Goal: Task Accomplishment & Management: Complete application form

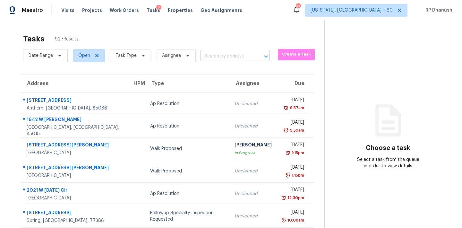
click at [239, 51] on input "text" at bounding box center [225, 56] width 51 height 10
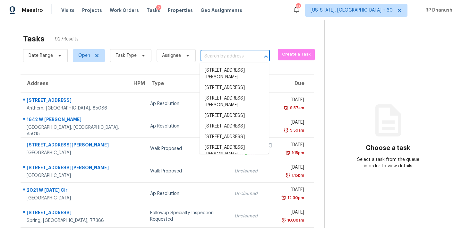
paste input "10137 Oleander Dr, Port Richey, FL 34668"
type input "10137 Oleander Dr, Port Richey, FL 34668"
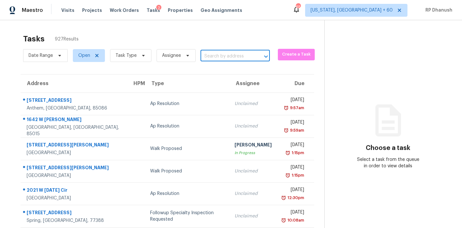
click at [216, 61] on input "text" at bounding box center [225, 56] width 51 height 10
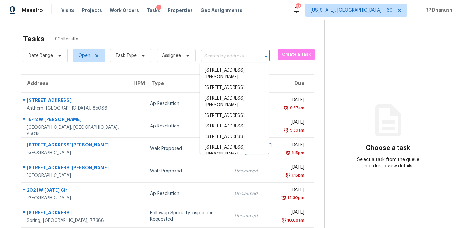
click at [222, 54] on input "text" at bounding box center [225, 56] width 51 height 10
paste input "10137 Oleander Dr, Port Richey, FL 34668"
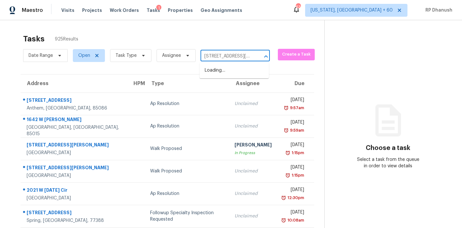
type input "10137 Oleander Dr, Port Richey, FL 34668"
click at [232, 71] on li "10137 Oleander Dr, Port Richey, FL 34668" at bounding box center [233, 73] width 69 height 17
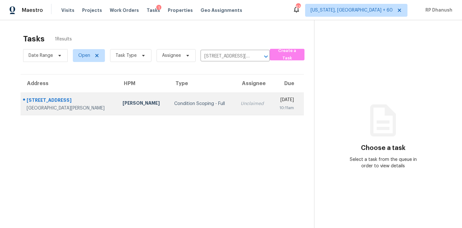
click at [235, 94] on td "Unclaimed" at bounding box center [253, 103] width 36 height 22
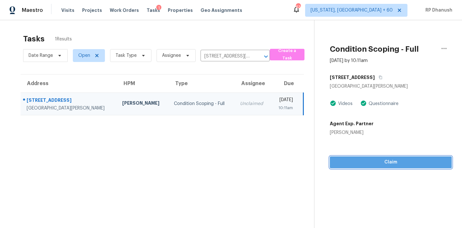
click at [362, 165] on span "Claim" at bounding box center [391, 162] width 112 height 8
click at [393, 157] on button "Start Assessment" at bounding box center [391, 162] width 122 height 12
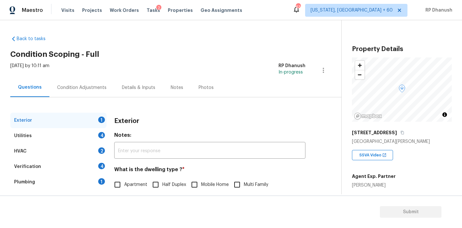
scroll to position [63, 0]
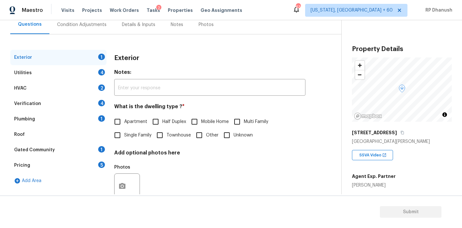
click at [132, 131] on label "Single Family" at bounding box center [131, 134] width 41 height 13
click at [124, 131] on input "Single Family" at bounding box center [117, 134] width 13 height 13
checkbox input "true"
click at [78, 145] on div "Gated Community 1" at bounding box center [58, 149] width 96 height 15
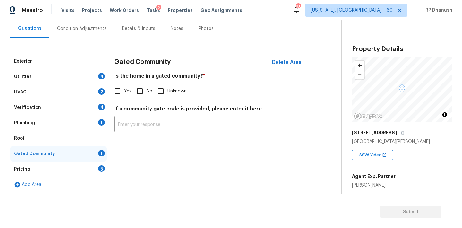
scroll to position [59, 0]
click at [146, 86] on label "No" at bounding box center [142, 90] width 19 height 13
click at [146, 86] on input "No" at bounding box center [139, 90] width 13 height 13
checkbox input "true"
click at [88, 79] on div "Utilities 4" at bounding box center [58, 76] width 96 height 15
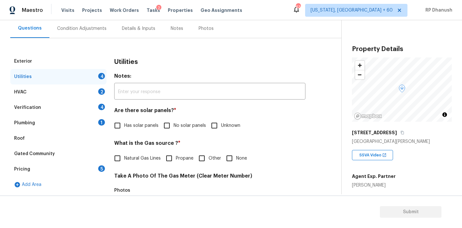
click at [174, 123] on span "No solar panels" at bounding box center [190, 125] width 32 height 7
click at [174, 123] on input "No solar panels" at bounding box center [166, 125] width 13 height 13
checkbox input "true"
click at [86, 127] on div "Plumbing 1" at bounding box center [58, 122] width 96 height 15
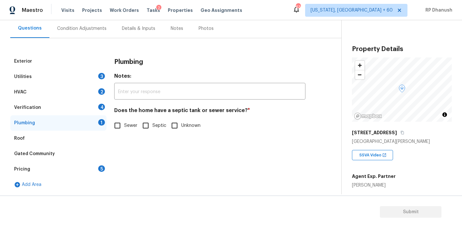
click at [118, 122] on input "Sewer" at bounding box center [117, 125] width 13 height 13
checkbox input "true"
click at [99, 109] on div "4" at bounding box center [101, 107] width 7 height 6
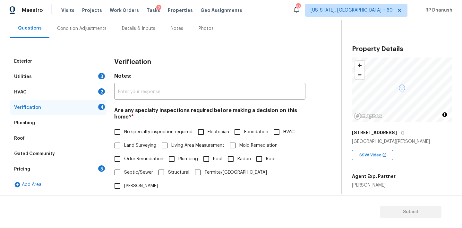
click at [121, 125] on div "Are any specialty inspections required before making a decision on this home? *…" at bounding box center [209, 149] width 191 height 85
click at [121, 132] on input "No specialty inspection required" at bounding box center [117, 131] width 13 height 13
checkbox input "true"
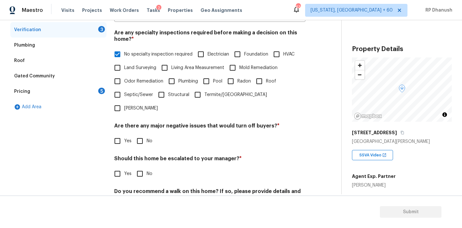
click at [137, 134] on input "No" at bounding box center [139, 140] width 13 height 13
checkbox input "true"
click at [139, 167] on input "No" at bounding box center [139, 173] width 13 height 13
checkbox input "true"
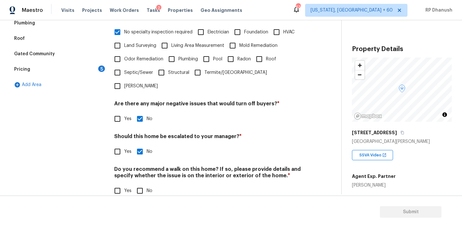
scroll to position [158, 0]
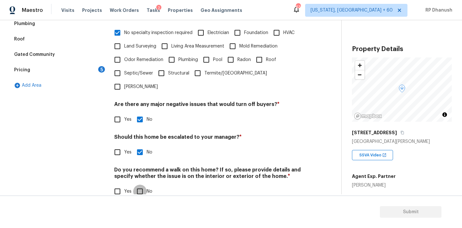
click at [140, 184] on input "No" at bounding box center [139, 190] width 13 height 13
checkbox input "true"
click at [81, 69] on div "Pricing 5" at bounding box center [58, 69] width 96 height 15
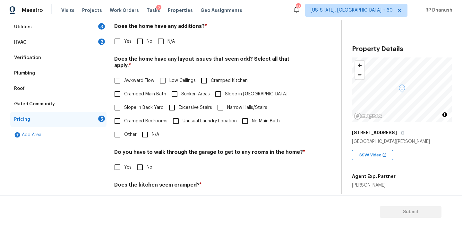
scroll to position [98, 0]
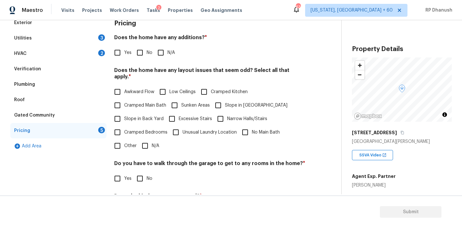
click at [138, 51] on input "No" at bounding box center [139, 52] width 13 height 13
checkbox input "true"
click at [131, 116] on span "Slope in Back Yard" at bounding box center [143, 119] width 39 height 7
click at [124, 115] on input "Slope in Back Yard" at bounding box center [117, 119] width 13 height 13
checkbox input "true"
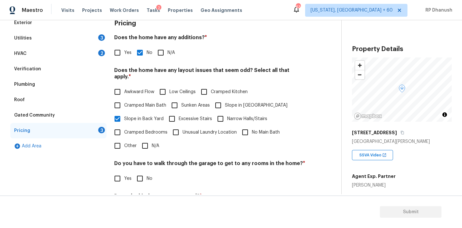
click at [225, 102] on span "Slope in Front Yard" at bounding box center [256, 105] width 63 height 7
click at [225, 98] on input "Slope in Front Yard" at bounding box center [217, 104] width 13 height 13
checkbox input "true"
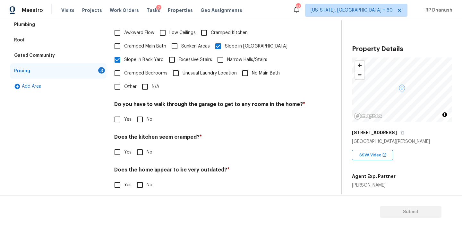
scroll to position [157, 0]
click at [143, 116] on input "No" at bounding box center [139, 118] width 13 height 13
checkbox input "true"
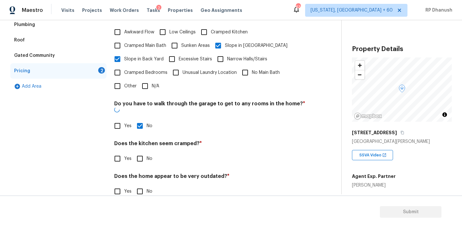
click at [143, 152] on input "No" at bounding box center [139, 158] width 13 height 13
checkbox input "true"
click at [143, 185] on input "No" at bounding box center [139, 191] width 13 height 13
checkbox input "true"
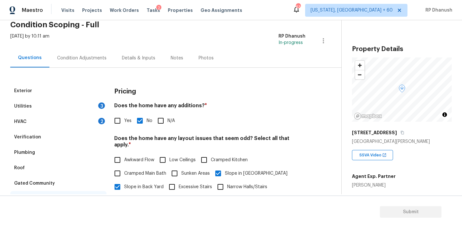
scroll to position [0, 0]
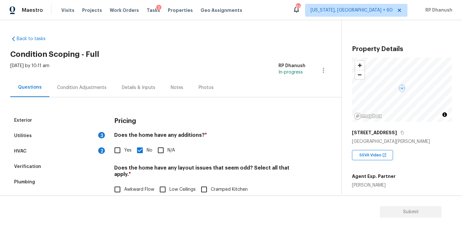
click at [105, 145] on div "HVAC 2" at bounding box center [58, 150] width 96 height 15
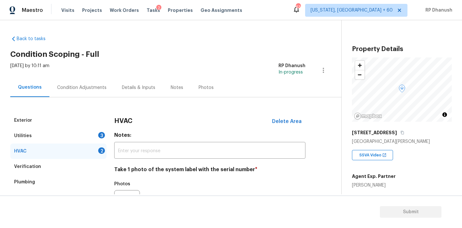
scroll to position [65, 0]
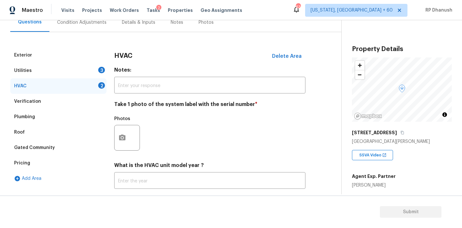
click at [123, 125] on div at bounding box center [127, 138] width 26 height 26
click at [122, 139] on icon "button" at bounding box center [122, 137] width 6 height 6
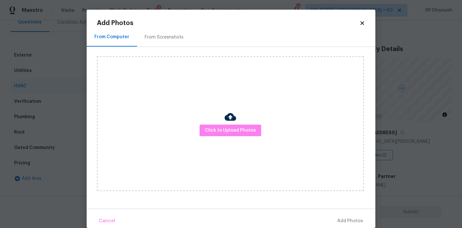
click at [151, 53] on div "Click to Upload Photos" at bounding box center [236, 123] width 278 height 153
click at [152, 47] on div "Click to Upload Photos" at bounding box center [236, 123] width 278 height 153
click at [154, 30] on div "From Screenshots" at bounding box center [164, 37] width 54 height 19
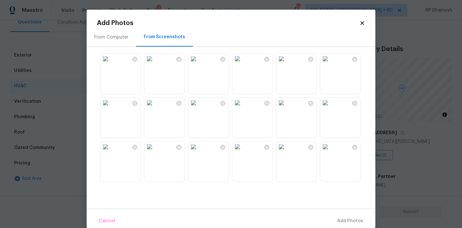
click at [111, 63] on img at bounding box center [105, 59] width 10 height 10
click at [352, 216] on button "Add 1 Photo(s)" at bounding box center [347, 221] width 37 height 14
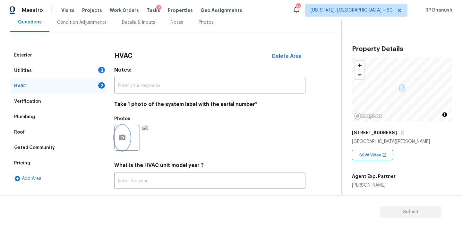
scroll to position [102, 0]
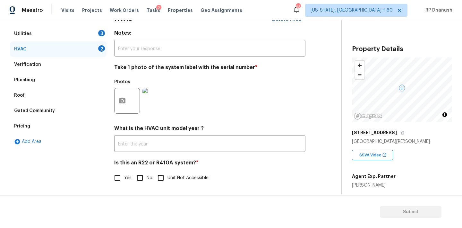
click at [148, 176] on span "No" at bounding box center [150, 177] width 6 height 7
click at [147, 176] on input "No" at bounding box center [139, 177] width 13 height 13
checkbox input "true"
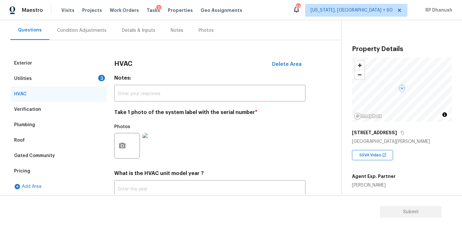
click at [91, 34] on div "Condition Adjustments" at bounding box center [81, 30] width 65 height 19
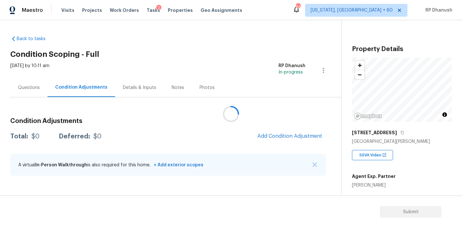
click at [259, 73] on div at bounding box center [231, 114] width 462 height 228
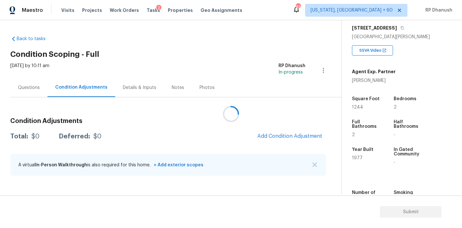
scroll to position [105, 0]
click at [303, 133] on button "Add Condition Adjustment" at bounding box center [289, 135] width 72 height 13
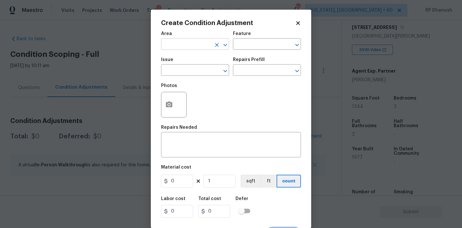
click at [201, 44] on input "text" at bounding box center [186, 45] width 50 height 10
type input "e"
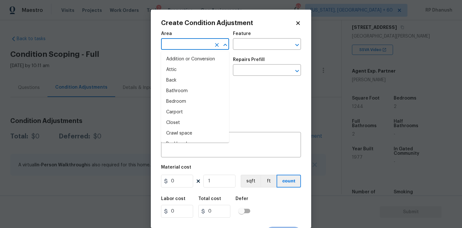
type input "x"
click at [172, 68] on li "Attic" at bounding box center [195, 69] width 68 height 11
type input "Attic"
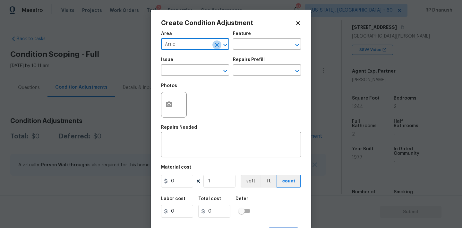
click at [219, 46] on icon "Clear" at bounding box center [217, 45] width 6 height 6
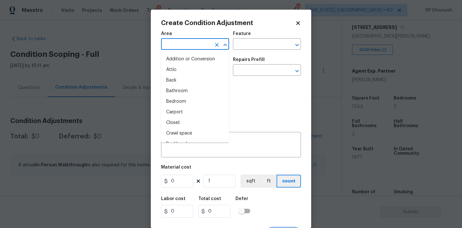
click at [207, 46] on input "text" at bounding box center [186, 45] width 50 height 10
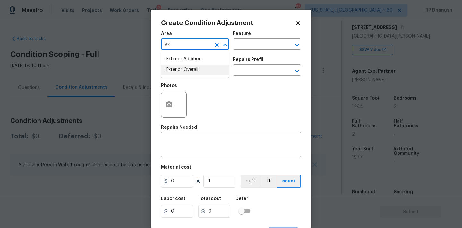
click at [186, 70] on li "Exterior Overall" at bounding box center [195, 69] width 68 height 11
type input "Exterior Overall"
click at [259, 38] on div "Feature" at bounding box center [267, 35] width 68 height 8
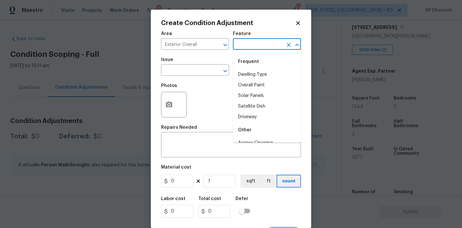
click at [255, 46] on input "text" at bounding box center [258, 45] width 50 height 10
click at [242, 70] on li "Driveway" at bounding box center [267, 74] width 68 height 11
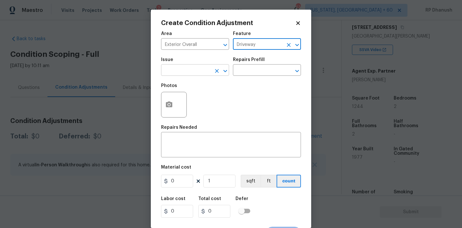
type input "Driveway"
click at [193, 72] on input "text" at bounding box center [186, 71] width 50 height 10
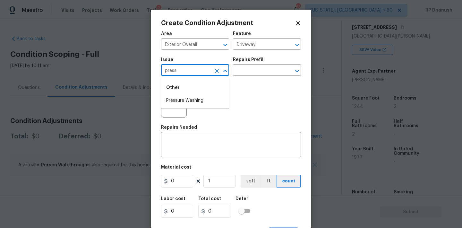
click at [184, 103] on li "Pressure Washing" at bounding box center [195, 100] width 68 height 11
type input "Pressure Washing"
click at [284, 59] on div "Repairs Prefill" at bounding box center [267, 61] width 68 height 8
click at [268, 66] on input "text" at bounding box center [258, 71] width 50 height 10
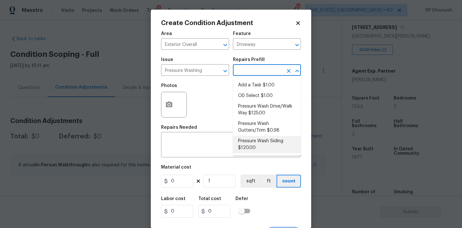
click at [249, 141] on li "Pressure Wash Siding $120.00" at bounding box center [267, 144] width 68 height 17
type input "Siding"
type textarea "Protect areas as needed for pressure washing. Pressure wash the siding on the h…"
type input "120"
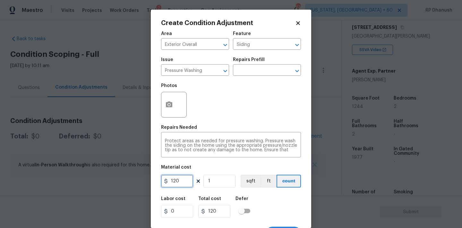
click at [184, 180] on input "120" at bounding box center [177, 180] width 32 height 13
type input "2001"
click at [184, 180] on input "2001" at bounding box center [177, 180] width 32 height 13
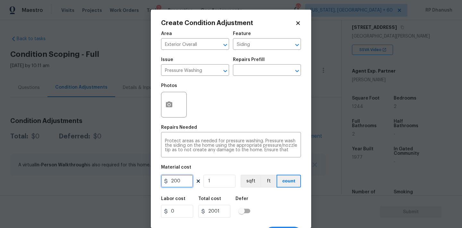
type input "200"
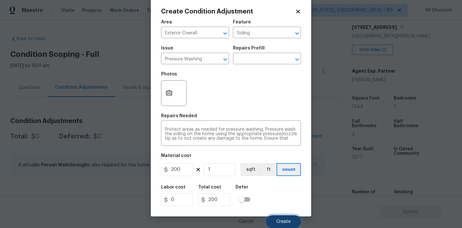
click at [273, 217] on button "Create" at bounding box center [283, 221] width 35 height 13
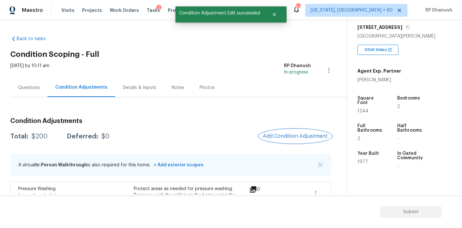
scroll to position [49, 0]
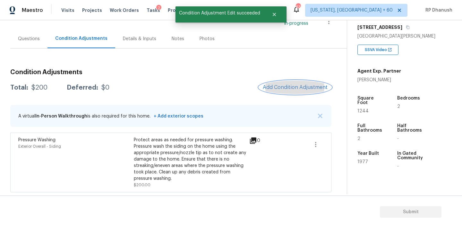
click at [279, 90] on button "Add Condition Adjustment" at bounding box center [295, 87] width 72 height 13
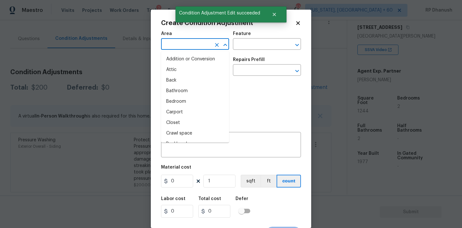
click at [198, 45] on input "text" at bounding box center [186, 45] width 50 height 10
drag, startPoint x: 184, startPoint y: 71, endPoint x: 246, endPoint y: 55, distance: 63.9
click at [185, 71] on li "Exterior Overall" at bounding box center [195, 69] width 68 height 11
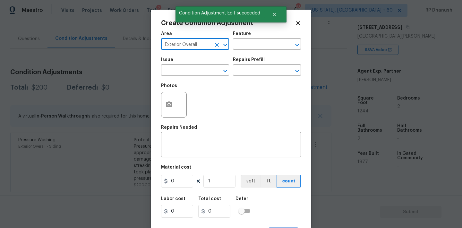
type input "Exterior Overall"
click at [263, 53] on div "Area Exterior Overall ​ Feature ​" at bounding box center [231, 41] width 140 height 26
click at [263, 49] on input "text" at bounding box center [258, 45] width 50 height 10
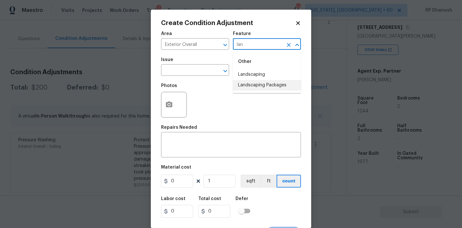
click at [255, 81] on li "Landscaping Packages" at bounding box center [267, 85] width 68 height 11
type input "Landscaping Packages"
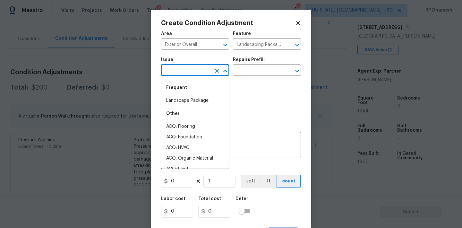
click at [197, 70] on input "text" at bounding box center [186, 71] width 50 height 10
click at [188, 100] on li "Landscape Package" at bounding box center [195, 100] width 68 height 11
type input "Landscape Package"
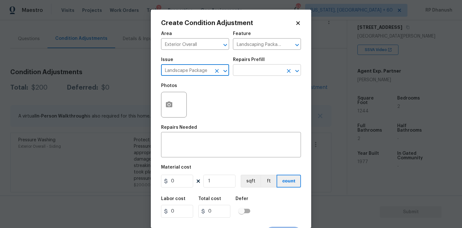
click at [258, 72] on input "text" at bounding box center [258, 71] width 50 height 10
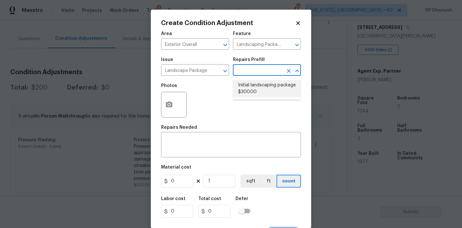
click at [248, 94] on li "Initial landscaping package $300.00" at bounding box center [267, 88] width 68 height 17
type input "Home Readiness Packages"
type textarea "Mowing of grass up to 6" in height. Mow, edge along driveways & sidewalks, trim…"
type input "300"
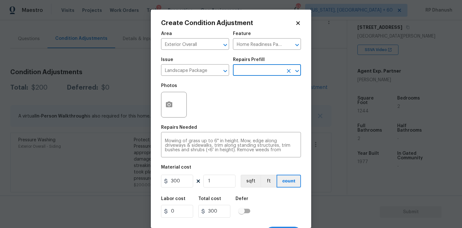
scroll to position [12, 0]
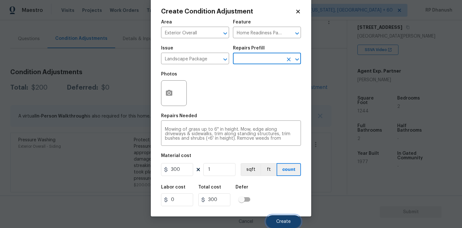
click at [282, 218] on button "Create" at bounding box center [283, 221] width 35 height 13
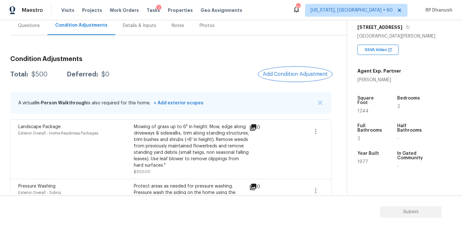
scroll to position [108, 0]
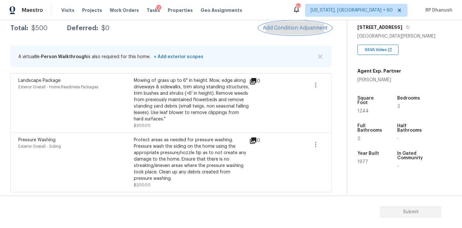
click at [275, 24] on button "Add Condition Adjustment" at bounding box center [295, 27] width 72 height 13
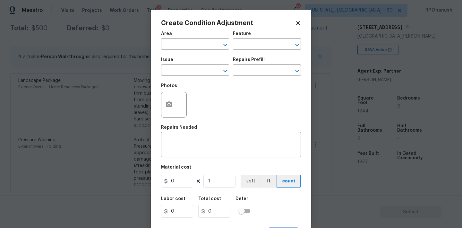
click at [332, 48] on body "Maestro Visits Projects Work Orders Tasks 2 Properties Geo Assignments 633 Wash…" at bounding box center [231, 114] width 462 height 228
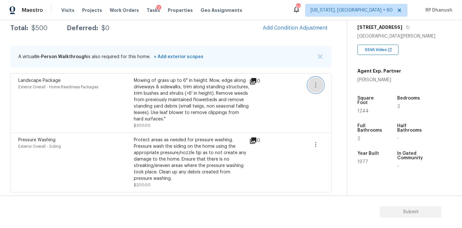
click at [313, 81] on icon "button" at bounding box center [316, 85] width 8 height 8
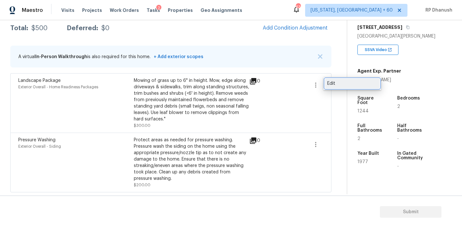
click at [336, 83] on div "Edit" at bounding box center [352, 83] width 50 height 6
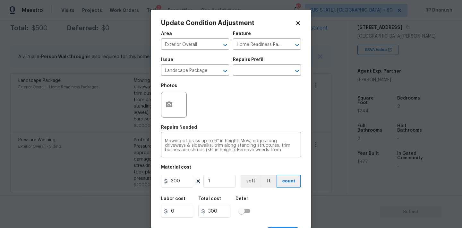
click at [192, 173] on div "Material cost" at bounding box center [231, 169] width 140 height 8
click at [187, 179] on input "300" at bounding box center [177, 180] width 32 height 13
type input "620"
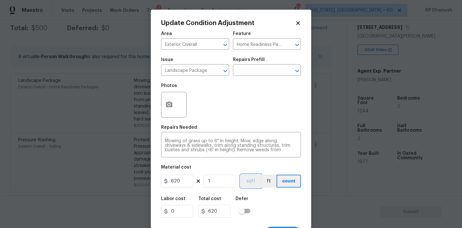
scroll to position [12, 0]
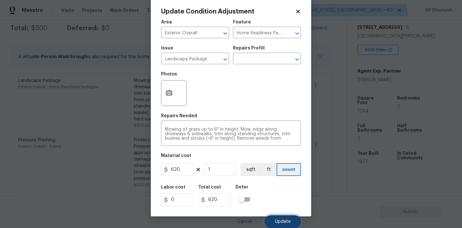
click at [291, 219] on button "Update" at bounding box center [283, 221] width 36 height 13
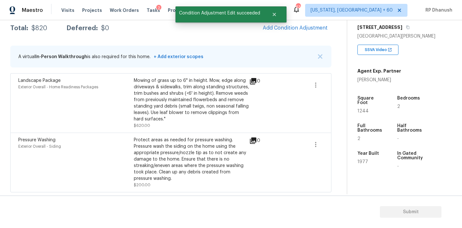
scroll to position [0, 0]
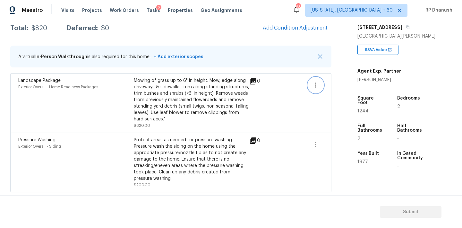
click at [315, 83] on icon "button" at bounding box center [315, 84] width 1 height 5
click at [331, 83] on div "Edit" at bounding box center [352, 83] width 50 height 6
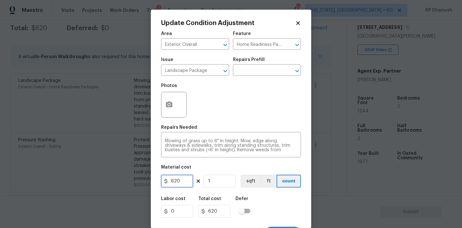
click at [177, 181] on input "620" at bounding box center [177, 180] width 32 height 13
type input "720"
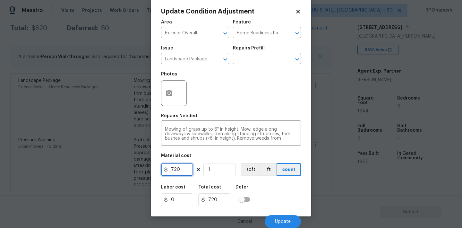
click at [178, 167] on input "720" at bounding box center [177, 169] width 32 height 13
type input "700"
click at [272, 223] on button "Update" at bounding box center [283, 221] width 36 height 13
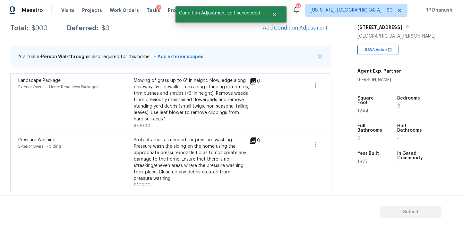
scroll to position [0, 0]
click at [291, 23] on button "Add Condition Adjustment" at bounding box center [295, 27] width 72 height 13
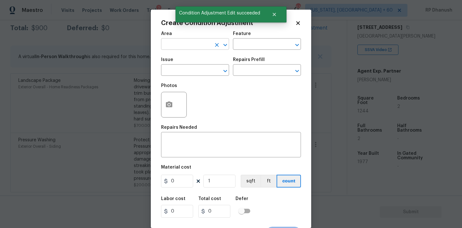
click at [202, 45] on input "text" at bounding box center [186, 45] width 50 height 10
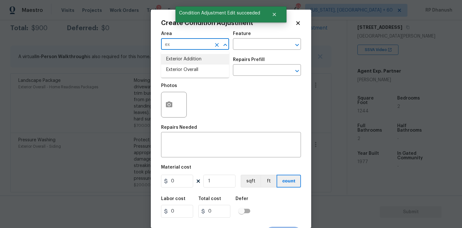
click at [210, 64] on li "Exterior Addition" at bounding box center [195, 59] width 68 height 11
type input "Exterior Addition"
click at [217, 45] on icon "Clear" at bounding box center [217, 45] width 6 height 6
click at [201, 45] on input "text" at bounding box center [186, 45] width 50 height 10
click at [186, 77] on ul "Exterior Addition Exterior Overall" at bounding box center [195, 64] width 68 height 26
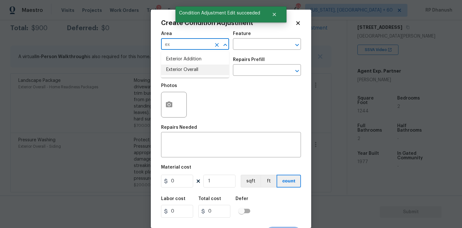
click at [203, 66] on li "Exterior Overall" at bounding box center [195, 69] width 68 height 11
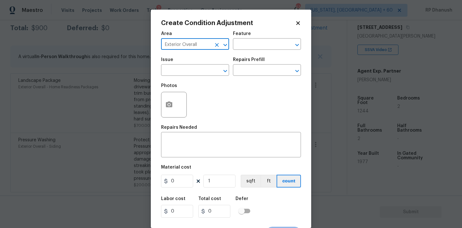
type input "Exterior Overall"
click at [265, 38] on div "Feature" at bounding box center [267, 35] width 68 height 8
click at [263, 43] on input "text" at bounding box center [258, 45] width 50 height 10
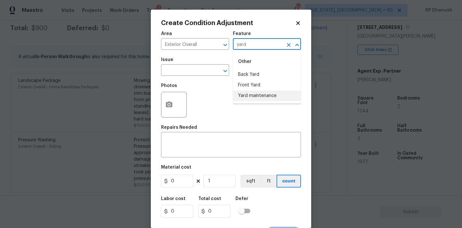
click at [254, 94] on li "Yard maintenance" at bounding box center [267, 95] width 68 height 11
type input "Yard maintenance"
click at [202, 72] on input "text" at bounding box center [186, 71] width 50 height 10
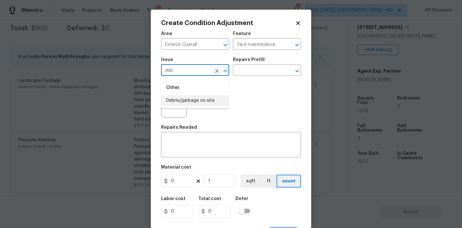
click at [198, 98] on li "Debris/garbage on site" at bounding box center [195, 100] width 68 height 11
type input "Debris/garbage on site"
click at [267, 68] on input "text" at bounding box center [258, 71] width 50 height 10
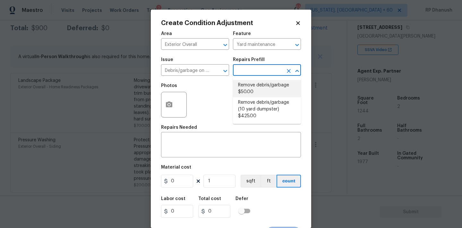
click at [261, 97] on li "Remove debris/garbage $50.00" at bounding box center [267, 88] width 68 height 17
type textarea "Remove, haul off, and properly dispose of any debris left by seller to offsite …"
type input "50"
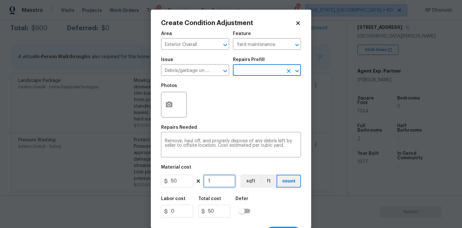
click at [218, 176] on input "1" at bounding box center [219, 180] width 32 height 13
type input "0"
type input "5"
type input "250"
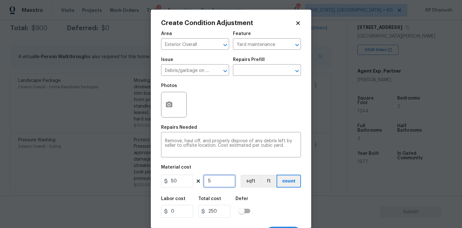
type input "5"
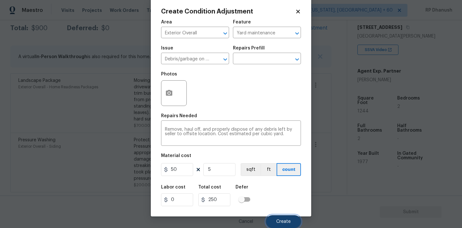
click at [284, 225] on button "Create" at bounding box center [283, 221] width 35 height 13
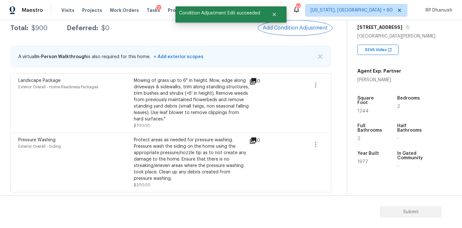
scroll to position [0, 0]
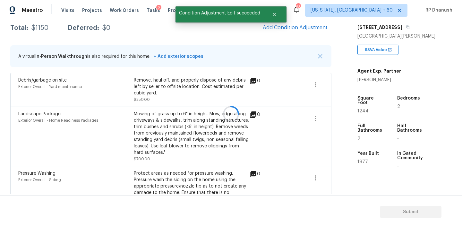
click at [318, 29] on div at bounding box center [231, 114] width 462 height 228
click at [318, 29] on span "Add Condition Adjustment" at bounding box center [295, 28] width 65 height 6
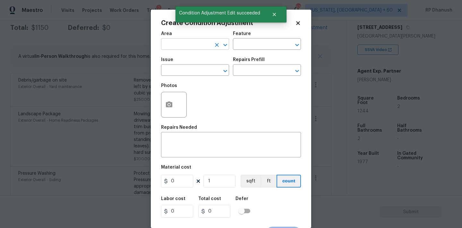
click at [196, 41] on input "text" at bounding box center [186, 45] width 50 height 10
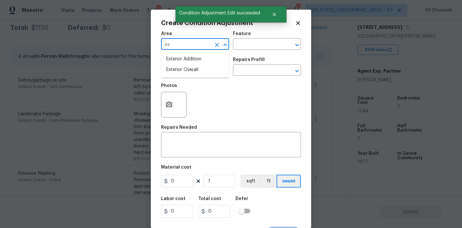
click at [182, 71] on li "Exterior Overall" at bounding box center [195, 69] width 68 height 11
type input "Exterior Overall"
click at [182, 144] on textarea at bounding box center [231, 145] width 132 height 13
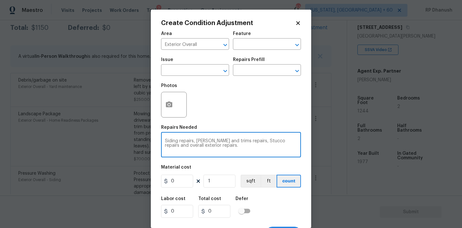
type textarea "Siding repairs, [PERSON_NAME] and trims repairs, Stucco repairs and overall ext…"
click at [181, 181] on input "0" at bounding box center [177, 180] width 32 height 13
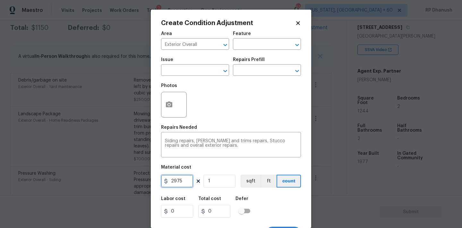
type input "2975"
click at [164, 112] on button "button" at bounding box center [168, 104] width 15 height 25
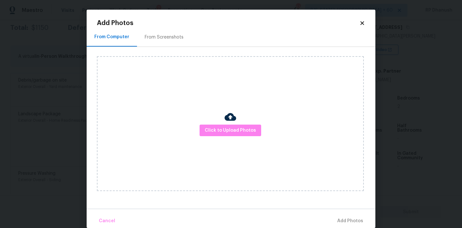
click at [166, 30] on div "From Screenshots" at bounding box center [164, 37] width 54 height 19
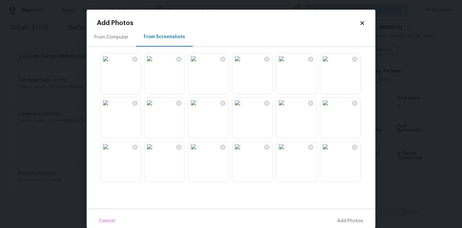
click at [119, 39] on div "From Computer" at bounding box center [111, 37] width 34 height 6
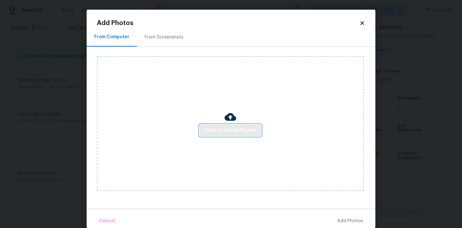
click at [212, 131] on span "Click to Upload Photos" at bounding box center [230, 130] width 51 height 8
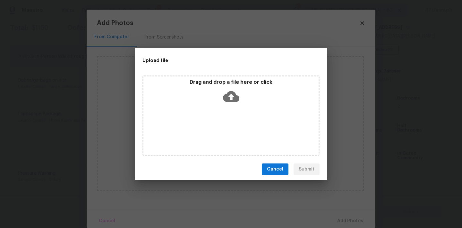
click at [215, 77] on div "Drag and drop a file here or click" at bounding box center [230, 115] width 177 height 80
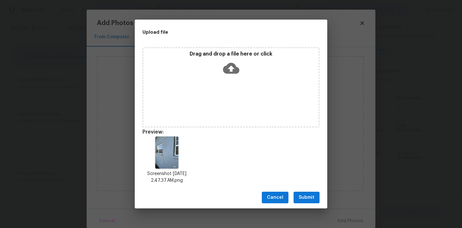
click at [309, 195] on span "Submit" at bounding box center [307, 197] width 16 height 8
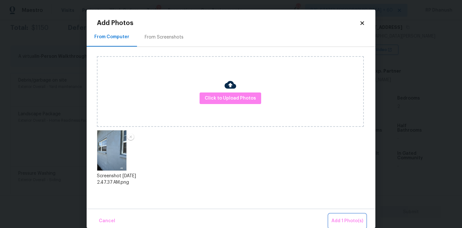
click at [348, 216] on button "Add 1 Photo(s)" at bounding box center [347, 221] width 37 height 14
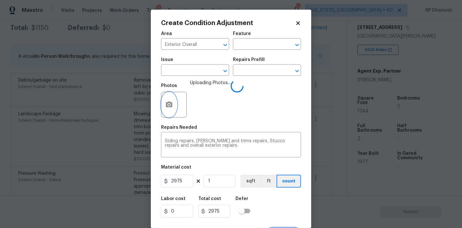
scroll to position [12, 0]
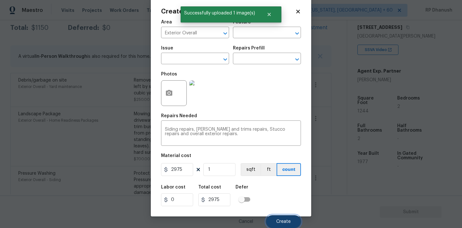
click at [282, 218] on button "Create" at bounding box center [283, 221] width 35 height 13
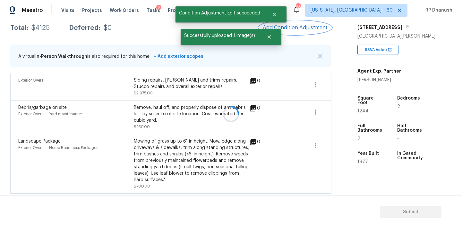
scroll to position [0, 0]
click at [295, 30] on span "Add Condition Adjustment" at bounding box center [295, 28] width 65 height 6
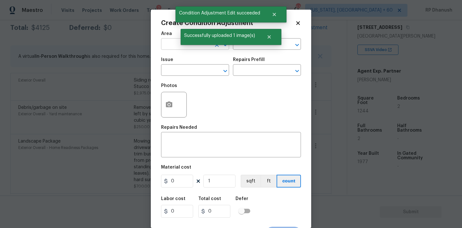
click at [165, 44] on input "text" at bounding box center [186, 45] width 50 height 10
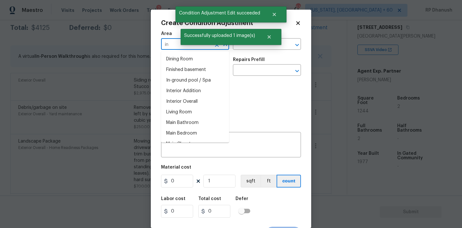
type input "i"
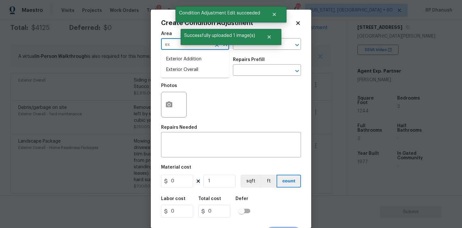
click at [189, 64] on li "Exterior Overall" at bounding box center [195, 69] width 68 height 11
type input "Exterior Overall"
click at [245, 47] on input "text" at bounding box center [258, 45] width 50 height 10
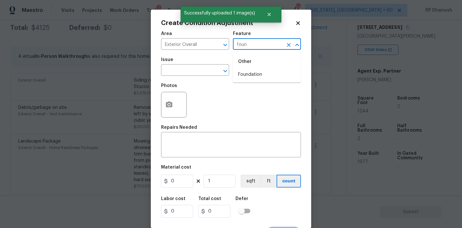
click at [251, 63] on div "Other" at bounding box center [267, 61] width 68 height 15
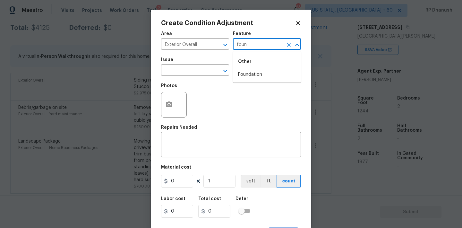
click at [250, 74] on li "Foundation" at bounding box center [267, 74] width 68 height 11
type input "Foundation"
click at [182, 72] on input "text" at bounding box center [186, 71] width 50 height 10
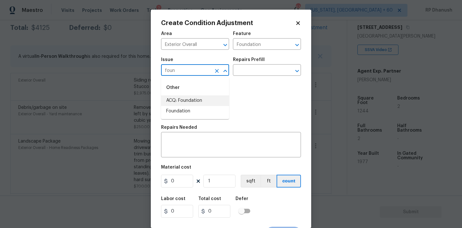
click at [179, 102] on li "ACQ: Foundation" at bounding box center [195, 100] width 68 height 11
type input "ACQ: Foundation"
click at [243, 78] on div "Issue ACQ: Foundation ​ Repairs Prefill ​" at bounding box center [231, 67] width 140 height 26
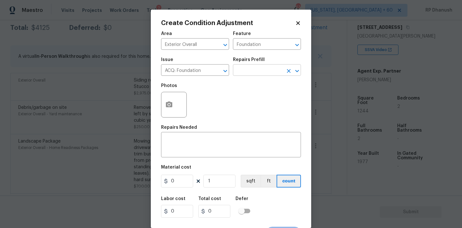
click at [254, 68] on input "text" at bounding box center [258, 71] width 50 height 10
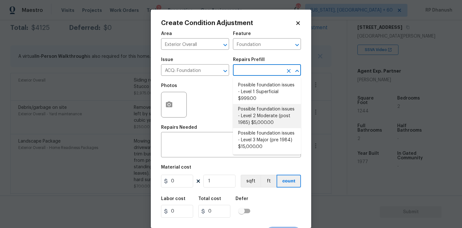
click at [251, 107] on li "Possible foundation issues - Level 2 Moderate (post 1985) $5,000.00" at bounding box center [267, 116] width 68 height 24
type input "Acquisition"
type textarea "Possible foundation issues - Level 2 Moderate: Disclaimer: This is NOT a techni…"
type input "5000"
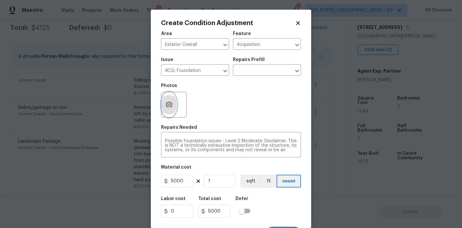
click at [166, 95] on button "button" at bounding box center [168, 104] width 15 height 25
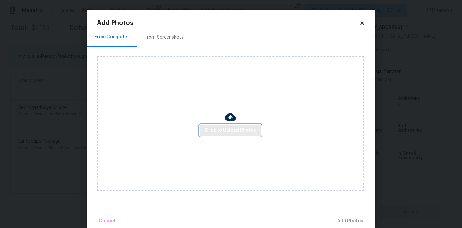
click at [207, 132] on span "Click to Upload Photos" at bounding box center [230, 130] width 51 height 8
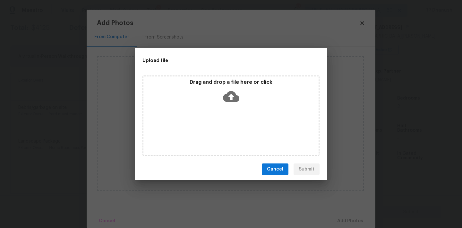
click at [223, 106] on div "Drag and drop a file here or click" at bounding box center [230, 115] width 177 height 80
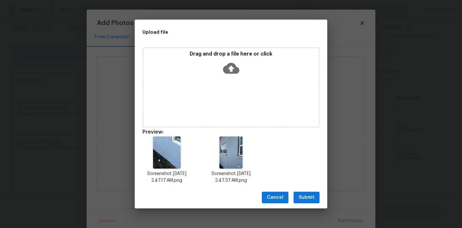
scroll to position [5, 0]
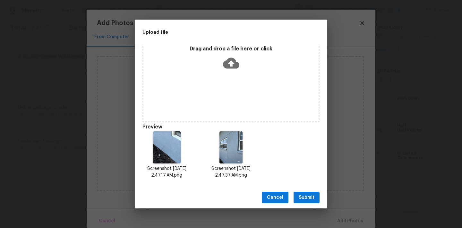
click at [301, 191] on div "Cancel Submit" at bounding box center [231, 197] width 192 height 22
click at [313, 196] on span "Submit" at bounding box center [307, 197] width 16 height 8
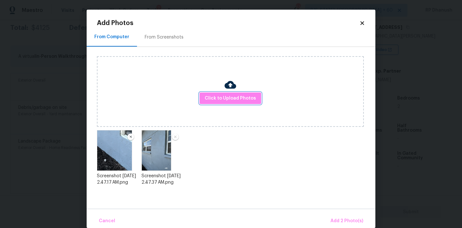
scroll to position [0, 0]
click at [337, 217] on span "Add 2 Photo(s)" at bounding box center [346, 221] width 33 height 8
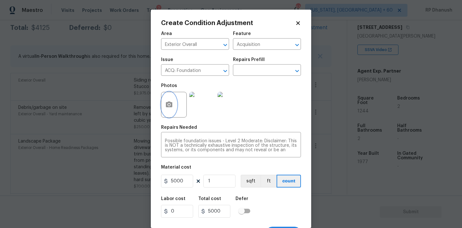
scroll to position [12, 0]
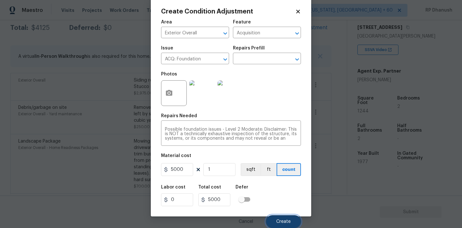
click at [279, 216] on button "Create" at bounding box center [283, 221] width 35 height 13
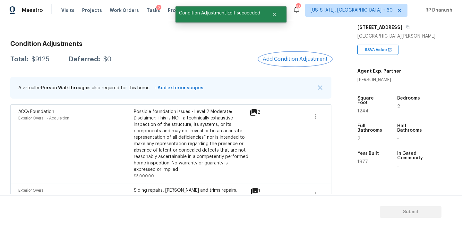
scroll to position [70, 0]
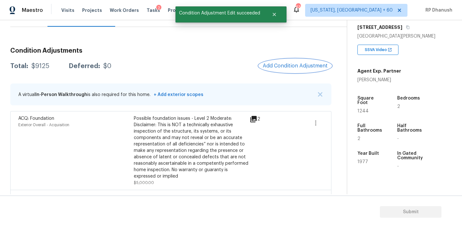
click at [290, 66] on span "Add Condition Adjustment" at bounding box center [295, 66] width 65 height 6
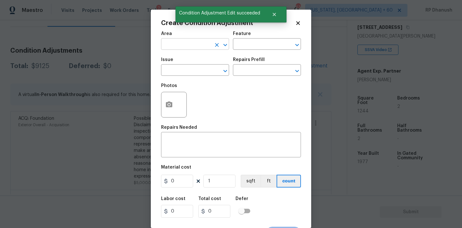
click at [190, 40] on input "text" at bounding box center [186, 45] width 50 height 10
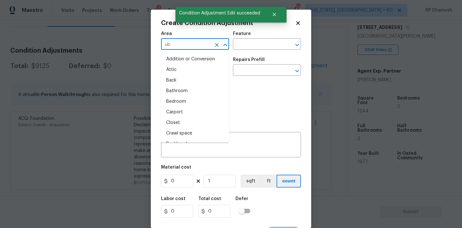
type input "ubt"
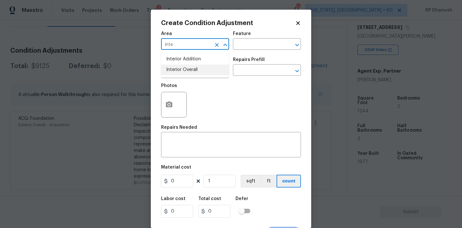
click at [193, 68] on li "Interior Overall" at bounding box center [195, 69] width 68 height 11
type input "Interior Overall"
click at [247, 47] on input "text" at bounding box center [258, 45] width 50 height 10
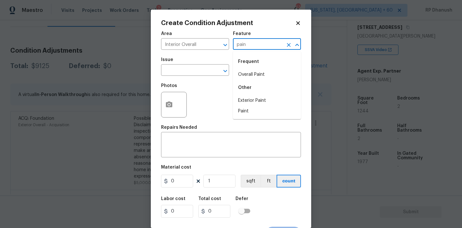
click at [243, 77] on li "Overall Paint" at bounding box center [267, 74] width 68 height 11
type input "Overall Paint"
click at [191, 77] on span "Issue ​" at bounding box center [195, 67] width 68 height 26
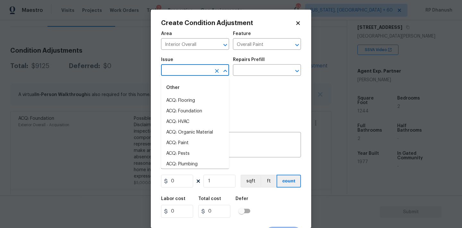
click at [191, 73] on input "text" at bounding box center [186, 71] width 50 height 10
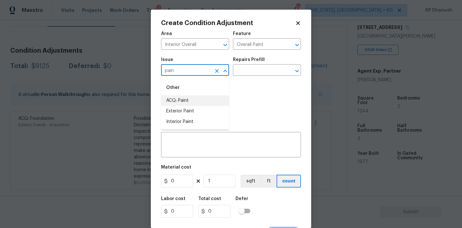
click at [188, 100] on li "ACQ: Paint" at bounding box center [195, 100] width 68 height 11
type input "ACQ: Paint"
click at [255, 73] on input "text" at bounding box center [258, 71] width 50 height 10
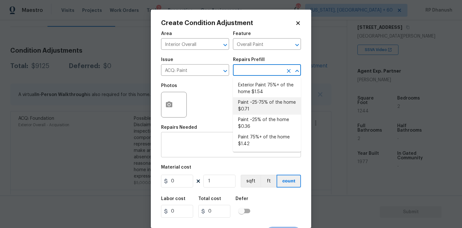
click at [257, 107] on li "Paint ~25-75% of the home $0.71" at bounding box center [267, 105] width 68 height 17
type input "Acquisition"
type textarea "Acquisition Scope: ~25 - 75% of the home needs interior paint"
type input "0.71"
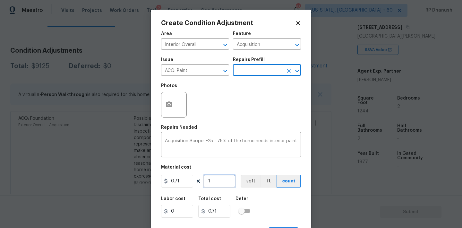
click at [216, 180] on input "1" at bounding box center [219, 180] width 32 height 13
type input "0"
type input "1"
type input "0.71"
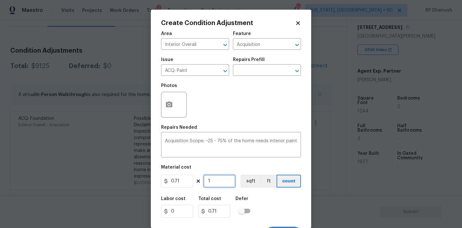
type input "12"
type input "8.52"
type input "124"
type input "88.04"
type input "1244"
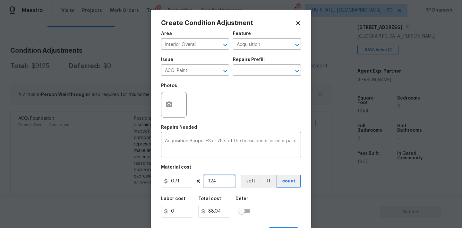
type input "883.24"
type input "1244"
click at [216, 180] on input "1244" at bounding box center [219, 180] width 32 height 13
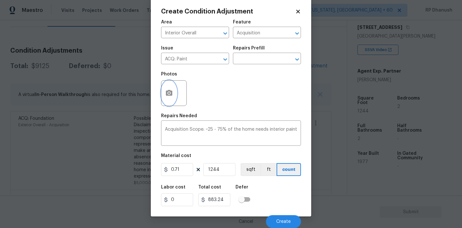
click at [171, 94] on icon "button" at bounding box center [169, 93] width 6 height 6
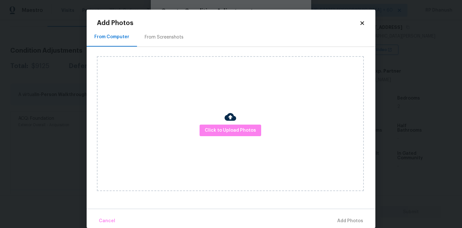
click at [167, 52] on div "Click to Upload Photos" at bounding box center [236, 123] width 278 height 153
click at [166, 42] on div "From Screenshots" at bounding box center [164, 37] width 54 height 19
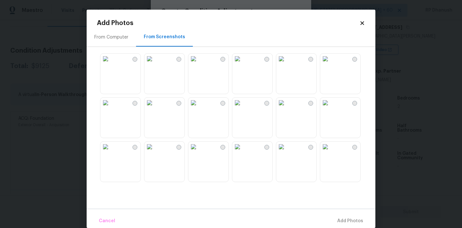
click at [242, 108] on img at bounding box center [237, 103] width 10 height 10
click at [242, 152] on img at bounding box center [237, 146] width 10 height 10
click at [286, 152] on img at bounding box center [281, 146] width 10 height 10
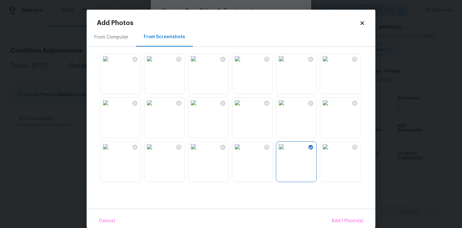
scroll to position [45, 0]
click at [286, 107] on img at bounding box center [281, 102] width 10 height 10
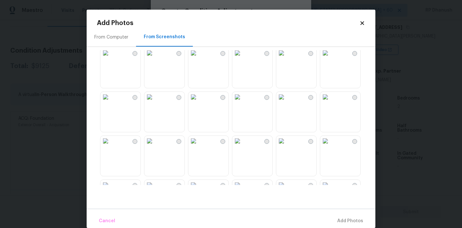
click at [155, 102] on img at bounding box center [149, 97] width 10 height 10
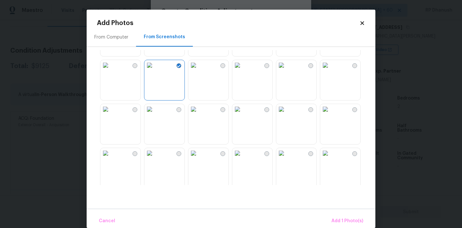
click at [111, 114] on img at bounding box center [105, 109] width 10 height 10
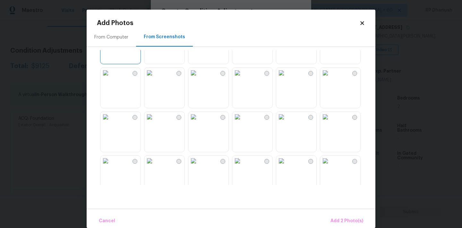
click at [155, 78] on img at bounding box center [149, 73] width 10 height 10
click at [199, 78] on img at bounding box center [193, 73] width 10 height 10
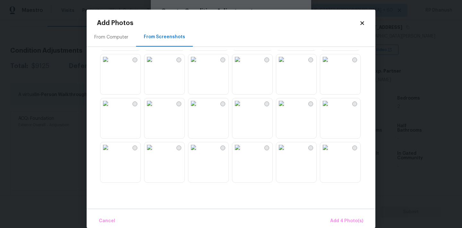
click at [286, 108] on img at bounding box center [281, 103] width 10 height 10
click at [342, 216] on button "Add 5 Photo(s)" at bounding box center [347, 221] width 38 height 14
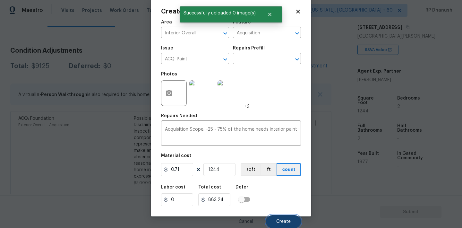
click at [287, 217] on button "Create" at bounding box center [283, 221] width 35 height 13
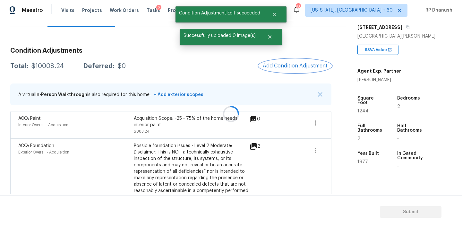
scroll to position [0, 0]
click at [308, 63] on span "Add Condition Adjustment" at bounding box center [295, 66] width 65 height 6
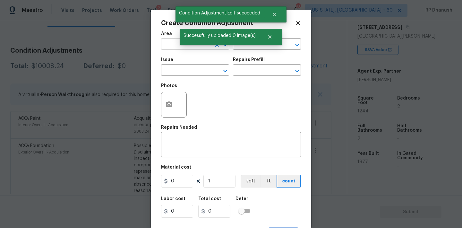
click at [181, 46] on input "text" at bounding box center [186, 45] width 50 height 10
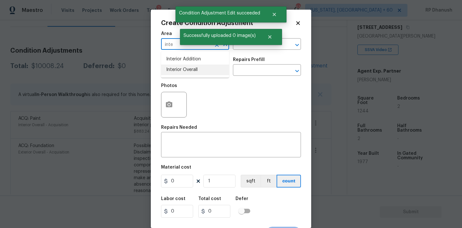
drag, startPoint x: 176, startPoint y: 68, endPoint x: 212, endPoint y: 47, distance: 41.1
click at [176, 68] on li "Interior Overall" at bounding box center [195, 69] width 68 height 11
type input "Interior Overall"
click at [257, 38] on span "Successfully uploaded 0 image(s)" at bounding box center [219, 35] width 79 height 13
click at [251, 51] on div "Area Interior Overall ​ Feature ​" at bounding box center [231, 41] width 140 height 26
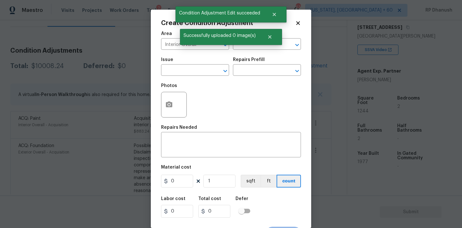
click at [251, 51] on div "Area Interior Overall ​ Feature ​" at bounding box center [231, 41] width 140 height 26
click at [252, 46] on input "text" at bounding box center [258, 45] width 50 height 10
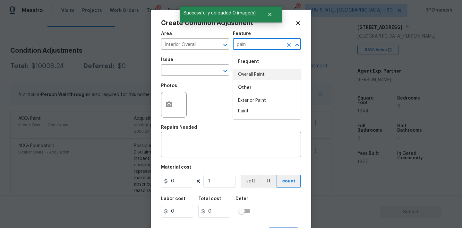
click at [241, 74] on li "Overall Paint" at bounding box center [267, 74] width 68 height 11
type input "Overall Paint"
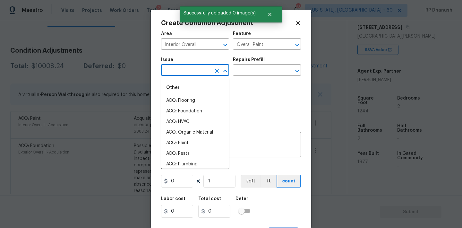
click at [191, 69] on input "text" at bounding box center [186, 71] width 50 height 10
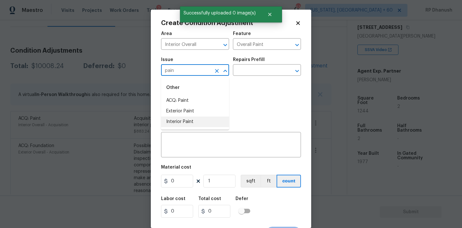
click at [183, 117] on li "Interior Paint" at bounding box center [195, 121] width 68 height 11
type input "Interior Paint"
click at [254, 68] on input "text" at bounding box center [258, 71] width 50 height 10
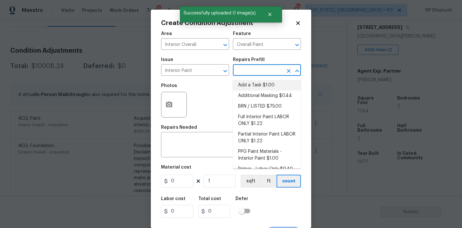
scroll to position [8, 0]
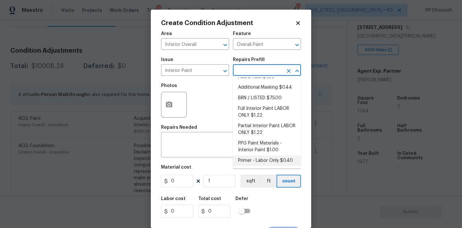
click at [244, 161] on li "Primer - Labor Only $0.40" at bounding box center [267, 160] width 68 height 11
type textarea "Interior primer - PRIMER PROVIDED BY OPENDOOR - All nails, screws, drywall anch…"
type input "0.4"
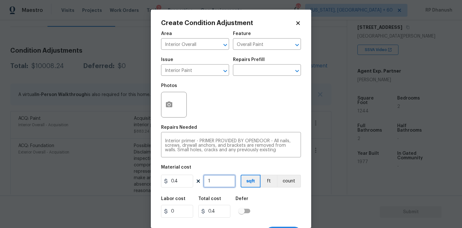
click at [222, 182] on input "1" at bounding box center [219, 180] width 32 height 13
type input "0"
type input "5"
type input "2"
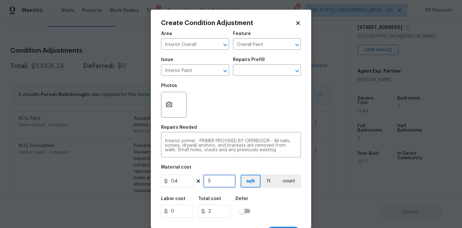
type input "50"
type input "20"
type input "500"
type input "200"
type input "500"
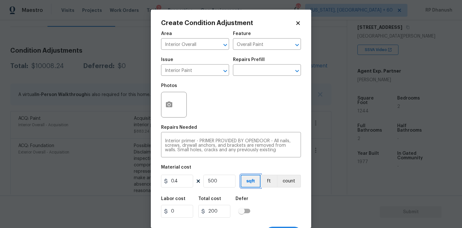
scroll to position [12, 0]
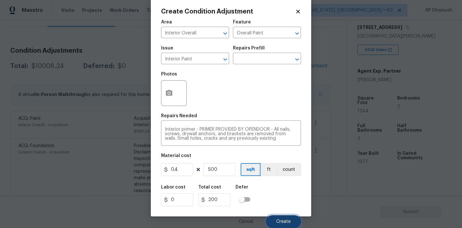
click at [277, 222] on span "Create" at bounding box center [283, 221] width 14 height 5
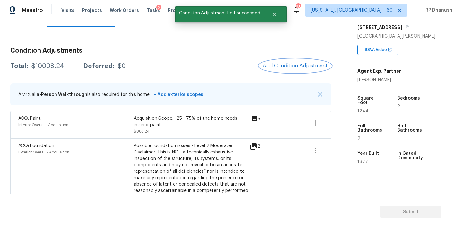
scroll to position [0, 0]
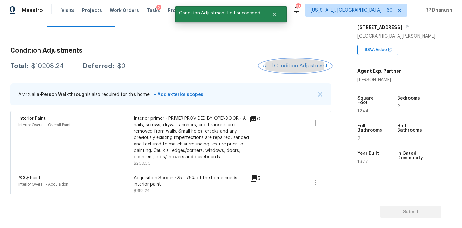
click at [311, 67] on span "Add Condition Adjustment" at bounding box center [295, 66] width 65 height 6
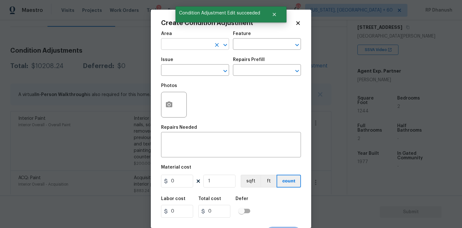
click at [199, 47] on input "text" at bounding box center [186, 45] width 50 height 10
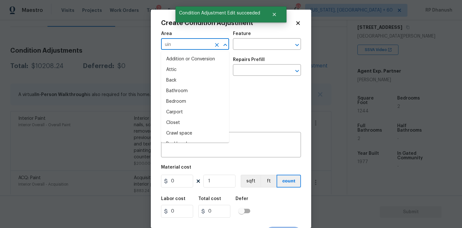
type input "uint"
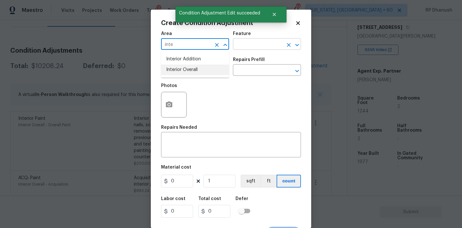
drag, startPoint x: 196, startPoint y: 68, endPoint x: 244, endPoint y: 42, distance: 55.1
click at [196, 67] on li "Interior Overall" at bounding box center [195, 69] width 68 height 11
type input "Interior Overall"
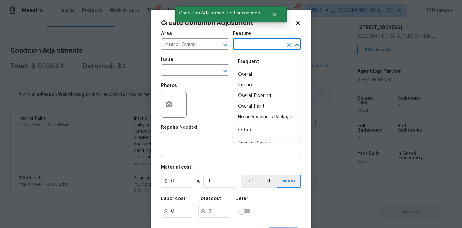
click at [244, 42] on input "text" at bounding box center [258, 45] width 50 height 10
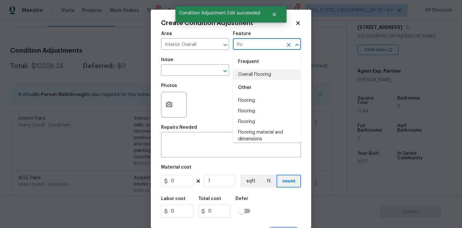
click at [242, 78] on li "Overall Flooring" at bounding box center [267, 74] width 68 height 11
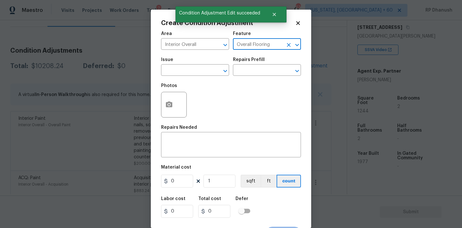
type input "Overall Flooring"
click at [196, 78] on span "Issue ​" at bounding box center [195, 67] width 68 height 26
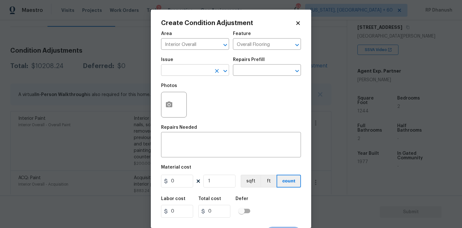
click at [196, 75] on input "text" at bounding box center [186, 71] width 50 height 10
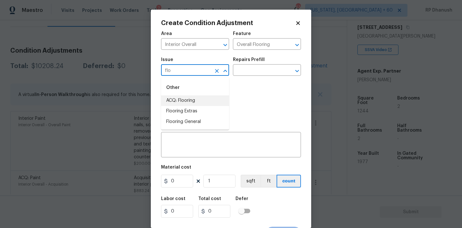
click at [191, 97] on li "ACQ: Flooring" at bounding box center [195, 100] width 68 height 11
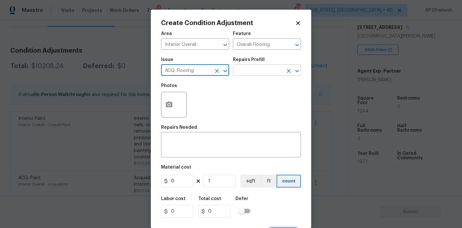
type input "ACQ: Flooring"
click at [257, 70] on input "text" at bounding box center [258, 71] width 50 height 10
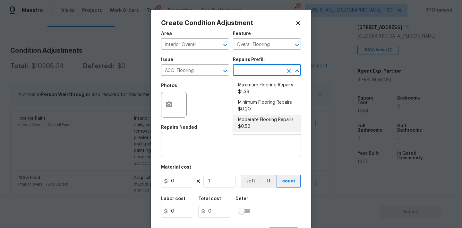
drag, startPoint x: 255, startPoint y: 116, endPoint x: 236, endPoint y: 152, distance: 40.3
click at [255, 116] on li "Moderate Flooring Repairs $0.52" at bounding box center [267, 123] width 68 height 17
type input "Acquisition"
type textarea "Acquisition Scope: Moderate flooring repairs"
type input "0.52"
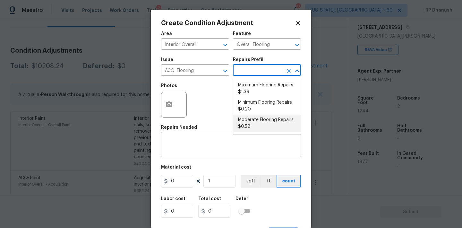
type input "0.52"
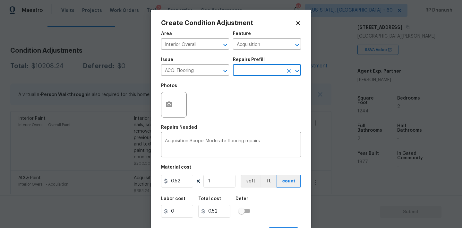
click at [218, 192] on div "Labor cost 0 Total cost 0.52 Defer" at bounding box center [231, 206] width 140 height 29
click at [218, 182] on input "1" at bounding box center [219, 180] width 32 height 13
type input "0"
paste input "1244"
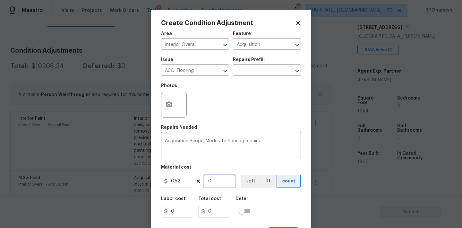
type input "1244"
type input "646.88"
type input "1244"
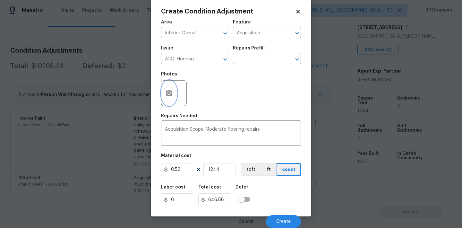
click at [166, 89] on icon "button" at bounding box center [169, 93] width 8 height 8
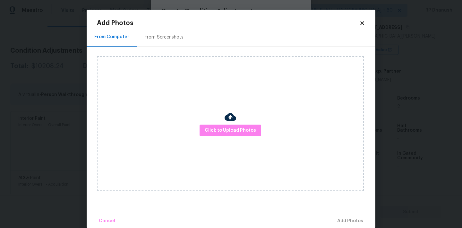
click at [161, 39] on div "From Screenshots" at bounding box center [164, 37] width 39 height 6
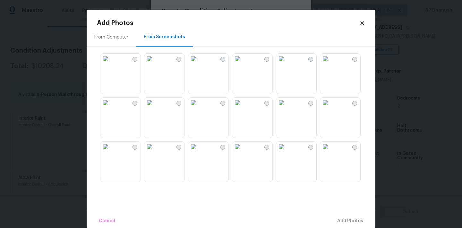
click at [199, 64] on img at bounding box center [193, 59] width 10 height 10
click at [155, 108] on img at bounding box center [149, 103] width 10 height 10
click at [199, 152] on img at bounding box center [193, 146] width 10 height 10
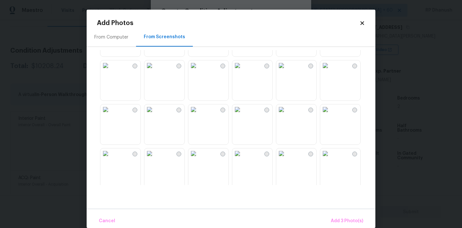
click at [155, 71] on img at bounding box center [149, 65] width 10 height 10
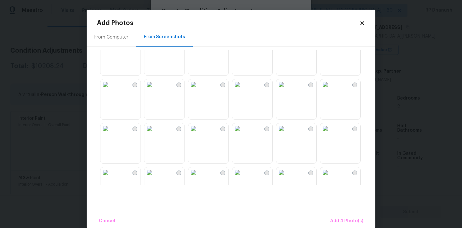
scroll to position [319, 0]
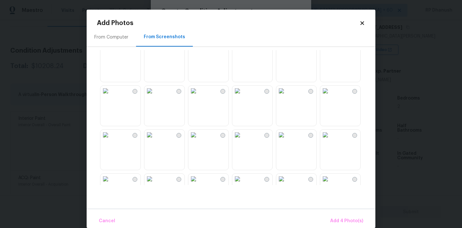
click at [242, 96] on img at bounding box center [237, 91] width 10 height 10
click at [199, 140] on img at bounding box center [193, 135] width 10 height 10
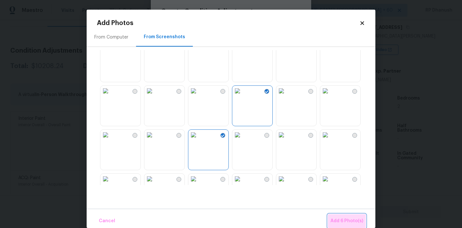
click at [351, 225] on span "Add 6 Photo(s)" at bounding box center [346, 221] width 33 height 8
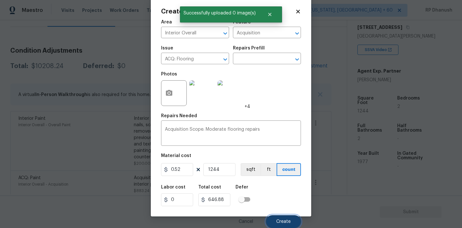
click at [290, 218] on button "Create" at bounding box center [283, 221] width 35 height 13
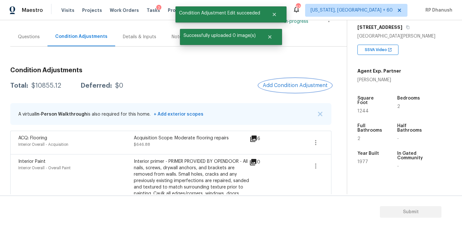
scroll to position [32, 0]
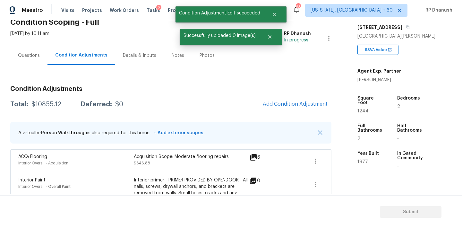
click at [279, 104] on span "Add Condition Adjustment" at bounding box center [295, 104] width 65 height 6
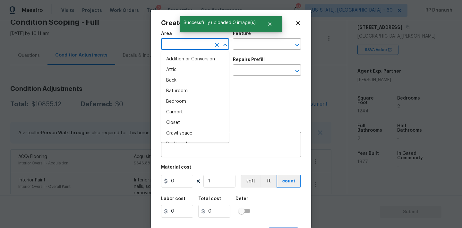
click at [174, 43] on input "text" at bounding box center [186, 45] width 50 height 10
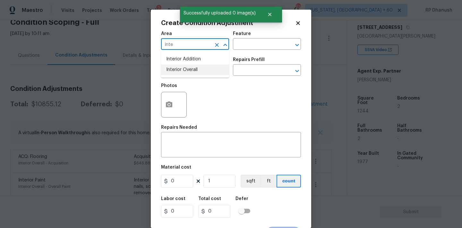
click at [185, 70] on li "Interior Overall" at bounding box center [195, 69] width 68 height 11
type input "Interior Overall"
click at [257, 41] on input "text" at bounding box center [258, 45] width 50 height 10
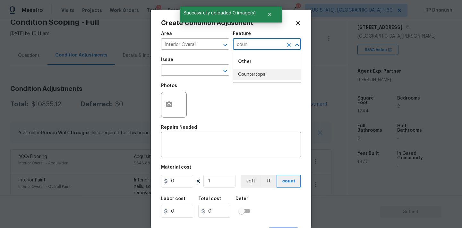
click at [245, 75] on li "Countertops" at bounding box center [267, 74] width 68 height 11
type input "Countertops"
click at [200, 71] on input "text" at bounding box center [186, 71] width 50 height 10
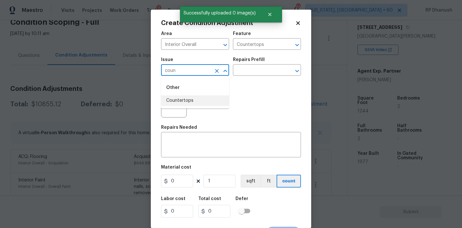
click at [189, 102] on li "Countertops" at bounding box center [195, 100] width 68 height 11
type input "Countertops"
click at [249, 75] on input "text" at bounding box center [258, 71] width 50 height 10
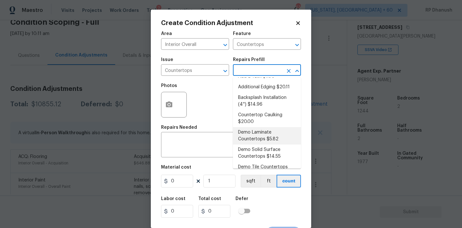
scroll to position [14, 0]
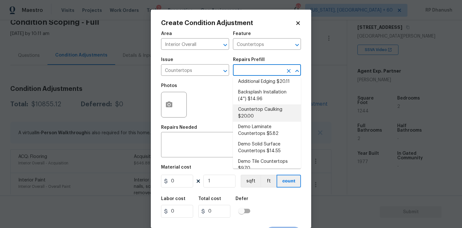
click at [255, 109] on li "Countertop Caulking $20.00" at bounding box center [267, 112] width 68 height 17
type textarea "Prep the countertop & backsplash. Apply a bead of color matched caulking at the…"
type input "20"
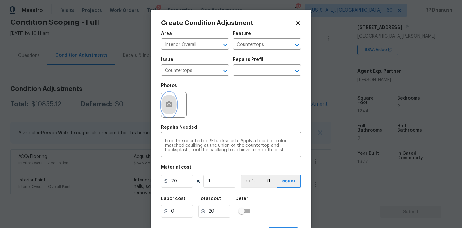
click at [169, 106] on icon "button" at bounding box center [169, 104] width 6 height 6
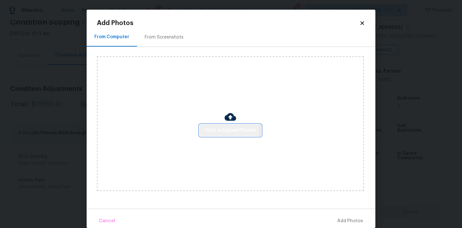
click at [209, 131] on span "Click to Upload Photos" at bounding box center [230, 130] width 51 height 8
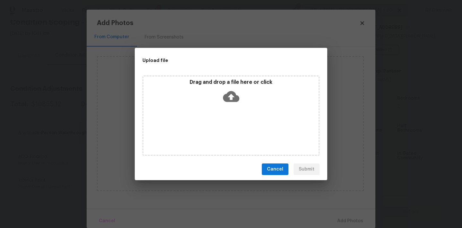
click at [220, 104] on div "Drag and drop a file here or click" at bounding box center [230, 93] width 175 height 28
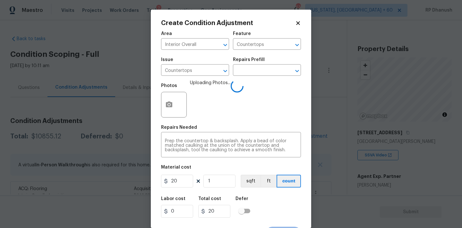
scroll to position [105, 0]
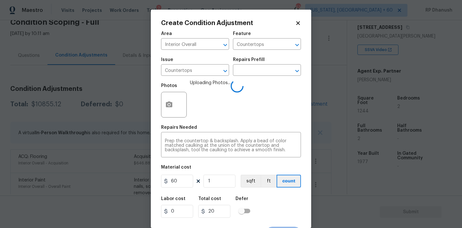
type input "60"
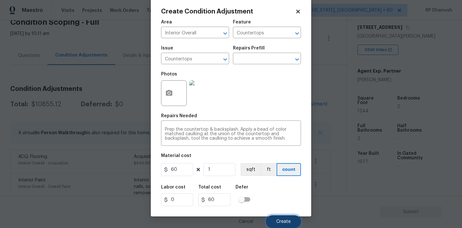
click at [294, 221] on button "Create" at bounding box center [283, 221] width 35 height 13
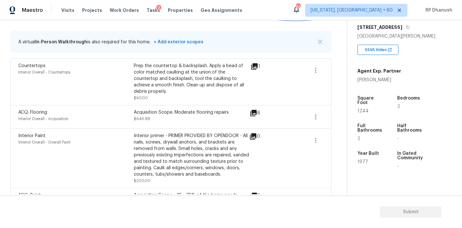
scroll to position [110, 0]
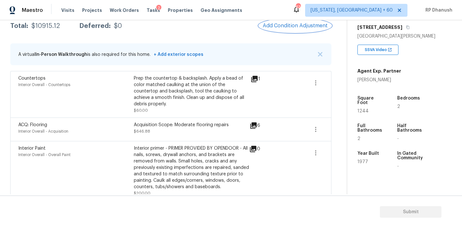
click at [304, 27] on span "Add Condition Adjustment" at bounding box center [295, 26] width 65 height 6
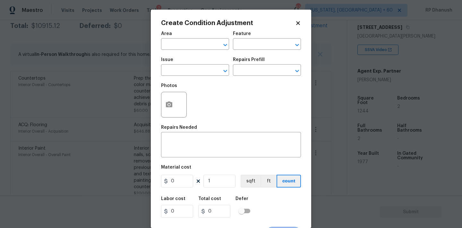
click at [103, 72] on body "Maestro Visits Projects Work Orders Tasks 2 Properties Geo Assignments 633 [US_…" at bounding box center [231, 114] width 462 height 228
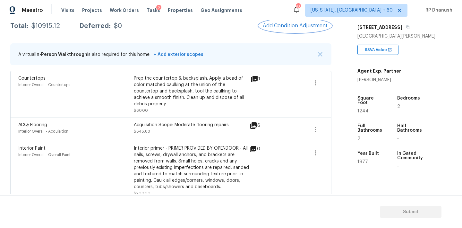
scroll to position [0, 0]
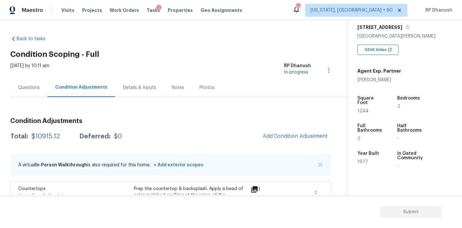
click at [27, 86] on div "Questions" at bounding box center [29, 87] width 22 height 6
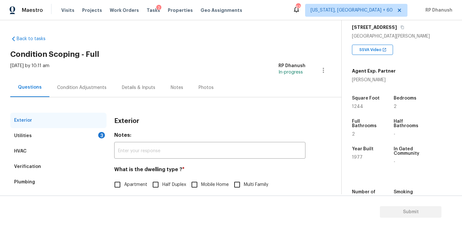
scroll to position [81, 0]
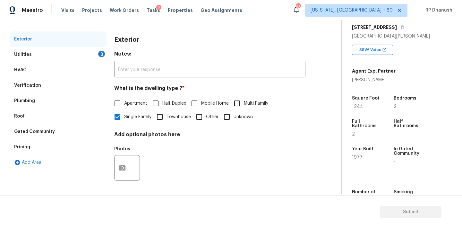
click at [67, 62] on div "HVAC" at bounding box center [58, 69] width 96 height 15
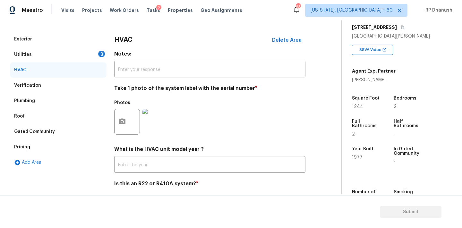
scroll to position [102, 0]
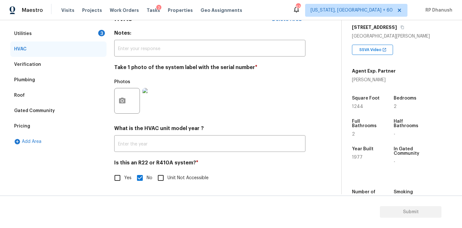
click at [90, 28] on div "Utilities 3" at bounding box center [58, 33] width 96 height 15
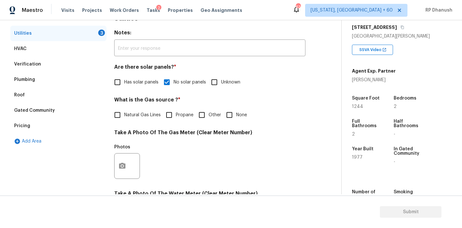
click at [237, 117] on span "None" at bounding box center [241, 115] width 11 height 7
click at [236, 117] on input "None" at bounding box center [229, 114] width 13 height 13
checkbox input "true"
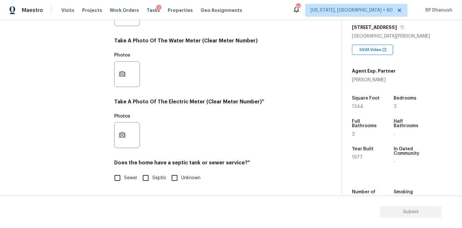
scroll to position [255, 0]
click at [120, 144] on button "button" at bounding box center [122, 135] width 15 height 25
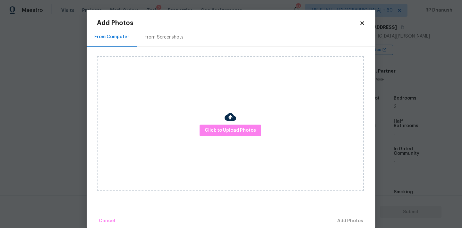
click at [157, 52] on div "Click to Upload Photos" at bounding box center [236, 123] width 278 height 153
click at [160, 37] on div "From Screenshots" at bounding box center [164, 37] width 39 height 6
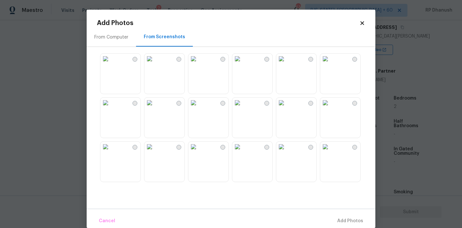
click at [111, 64] on img at bounding box center [105, 59] width 10 height 10
click at [353, 218] on span "Add 1 Photo(s)" at bounding box center [347, 221] width 32 height 8
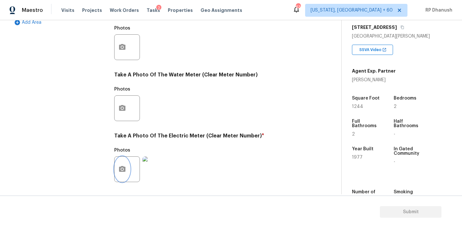
scroll to position [253, 0]
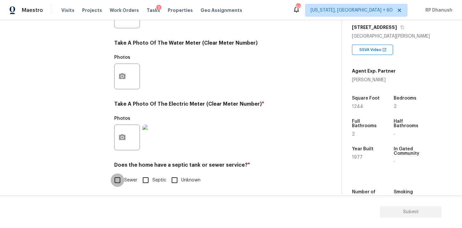
click at [120, 174] on input "Sewer" at bounding box center [117, 179] width 13 height 13
checkbox input "true"
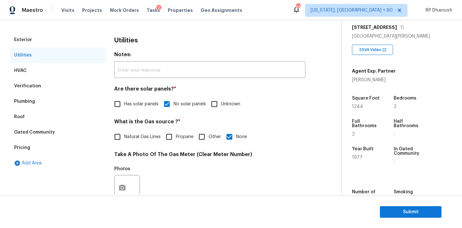
scroll to position [51, 0]
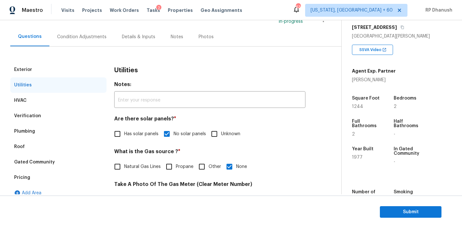
click at [87, 39] on div "Condition Adjustments" at bounding box center [81, 37] width 49 height 6
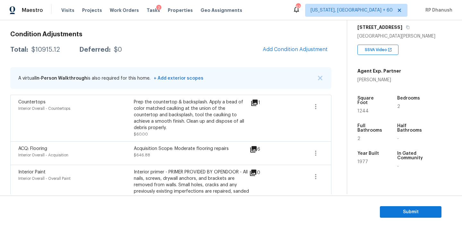
scroll to position [86, 0]
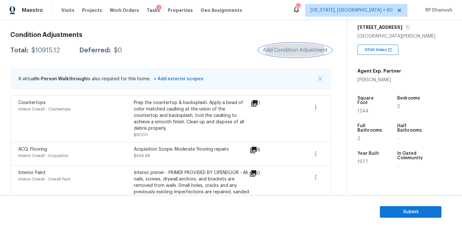
click at [310, 52] on span "Add Condition Adjustment" at bounding box center [295, 50] width 65 height 6
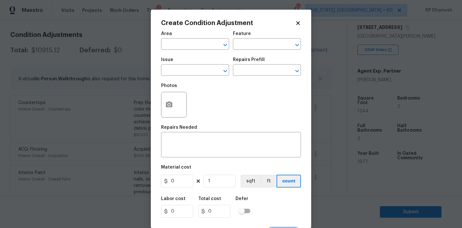
click at [161, 111] on div "Create Condition Adjustment Area ​ Feature ​ Issue ​ Repairs Prefill ​ Photos R…" at bounding box center [231, 119] width 160 height 218
click at [170, 103] on icon "button" at bounding box center [169, 104] width 6 height 6
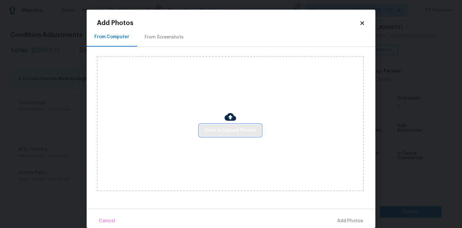
click at [205, 124] on button "Click to Upload Photos" at bounding box center [230, 130] width 62 height 12
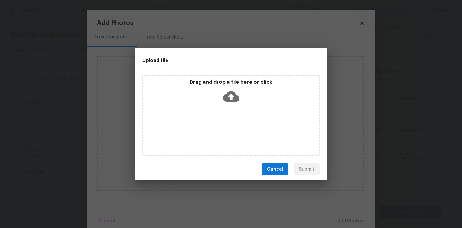
click at [106, 68] on div "Upload file Drag and drop a file here or click Cancel Submit" at bounding box center [231, 114] width 462 height 228
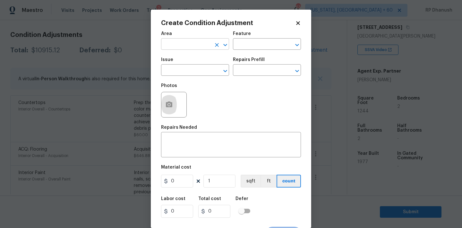
click at [173, 48] on input "text" at bounding box center [186, 45] width 50 height 10
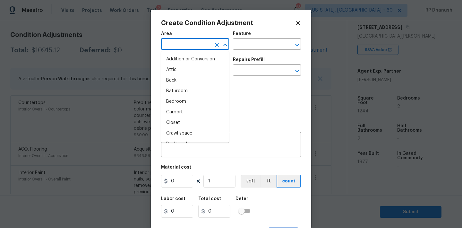
type input "3"
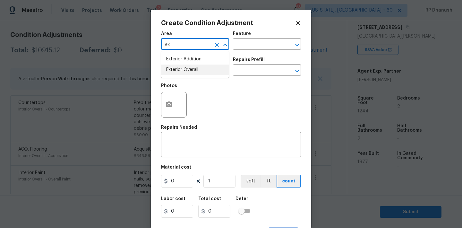
click at [180, 67] on li "Exterior Overall" at bounding box center [195, 69] width 68 height 11
type input "Exterior Overall"
click at [180, 147] on textarea at bounding box center [231, 145] width 132 height 13
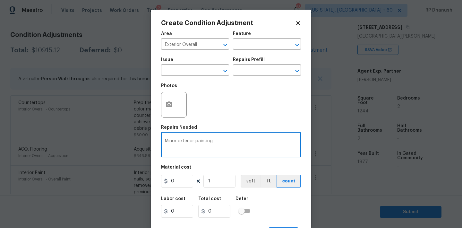
type textarea "Minor exterior painting"
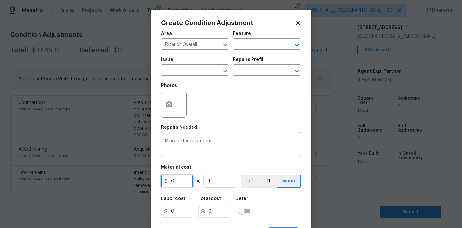
click at [181, 184] on input "0" at bounding box center [177, 180] width 32 height 13
type input "0.5"
type input "0"
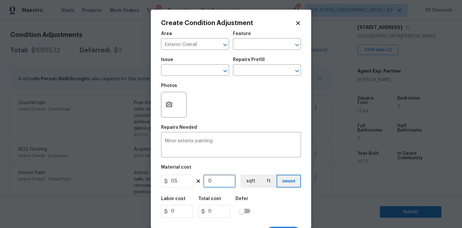
type input "1"
type input "0.5"
type input "12"
type input "6"
type input "124"
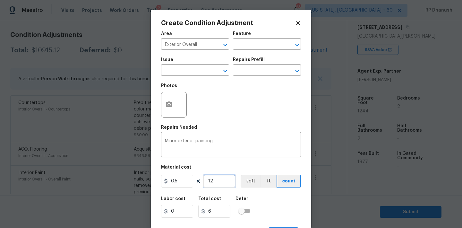
type input "62"
type input "1244"
type input "622"
type input "1244"
click at [172, 99] on button "button" at bounding box center [168, 104] width 15 height 25
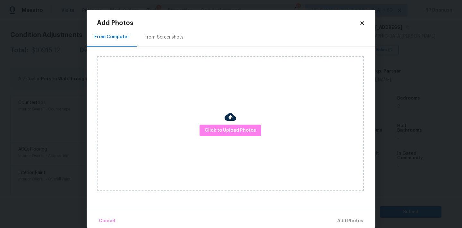
click at [168, 38] on div "From Screenshots" at bounding box center [164, 37] width 39 height 6
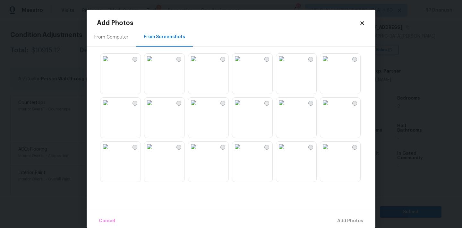
click at [116, 40] on div "From Computer" at bounding box center [111, 37] width 49 height 19
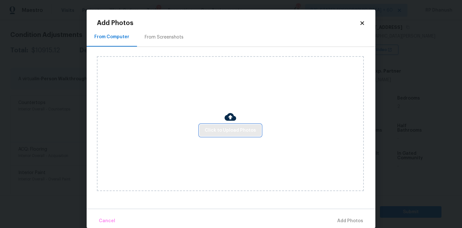
click at [232, 126] on span "Click to Upload Photos" at bounding box center [230, 130] width 51 height 8
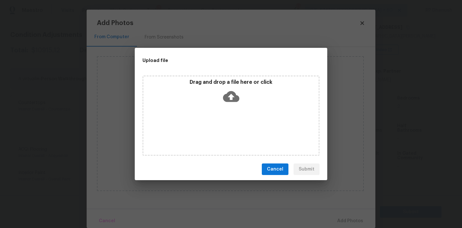
click at [232, 82] on p "Drag and drop a file here or click" at bounding box center [230, 82] width 175 height 7
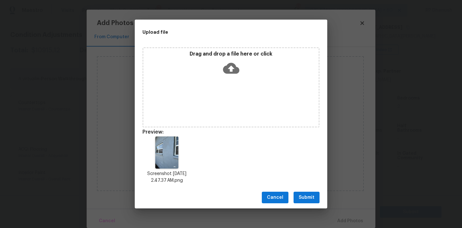
click at [303, 197] on span "Submit" at bounding box center [307, 197] width 16 height 8
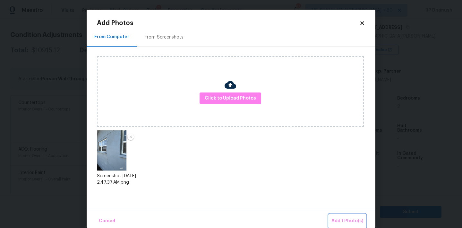
click at [342, 215] on button "Add 1 Photo(s)" at bounding box center [347, 221] width 37 height 14
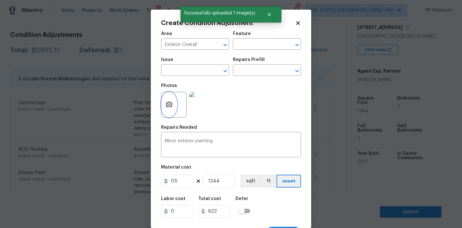
scroll to position [12, 0]
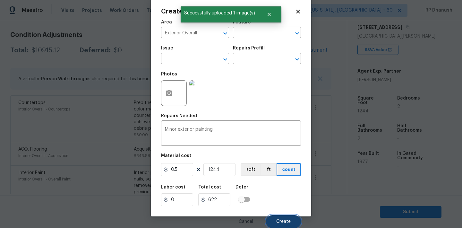
click at [283, 218] on button "Create" at bounding box center [283, 221] width 35 height 13
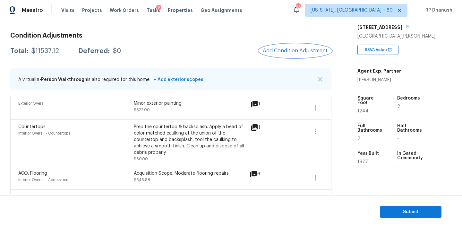
scroll to position [0, 0]
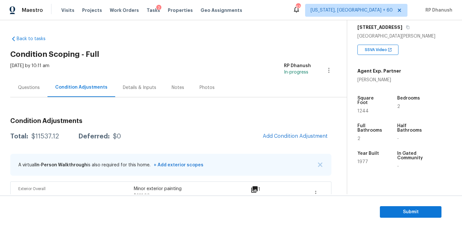
click at [42, 77] on div "[DATE] by 10:11 am" at bounding box center [29, 70] width 39 height 15
click at [37, 83] on div "Questions" at bounding box center [28, 87] width 37 height 19
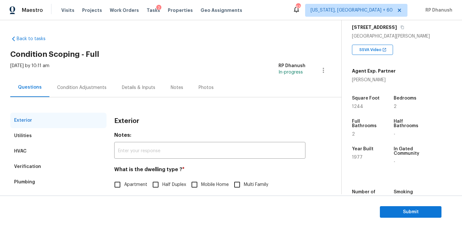
click at [82, 84] on div "Condition Adjustments" at bounding box center [81, 87] width 65 height 19
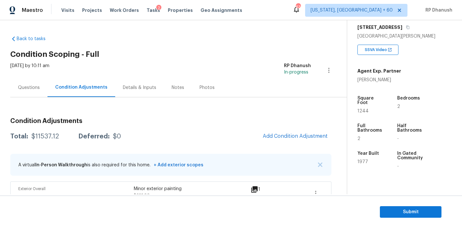
click at [276, 136] on span "Add Condition Adjustment" at bounding box center [295, 136] width 65 height 6
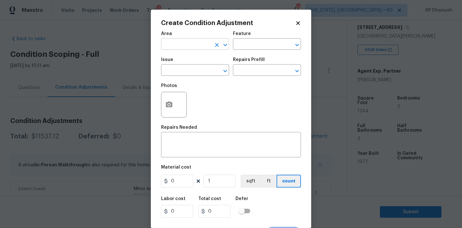
click at [185, 47] on input "text" at bounding box center [186, 45] width 50 height 10
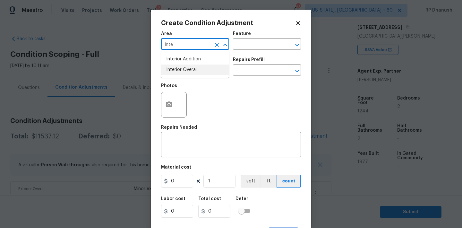
click at [190, 69] on li "Interior Overall" at bounding box center [195, 69] width 68 height 11
type input "Interior Overall"
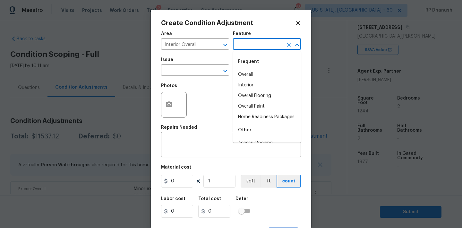
click at [250, 49] on input "text" at bounding box center [258, 45] width 50 height 10
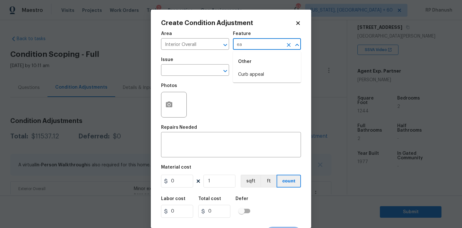
type input "e"
click at [247, 75] on li "Walls and Ceiling" at bounding box center [267, 74] width 68 height 11
type input "Walls and Ceiling"
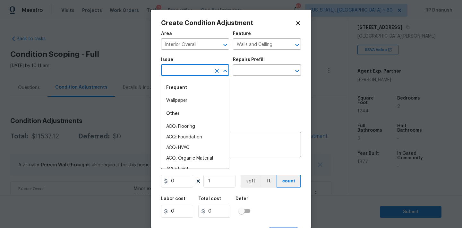
click at [196, 72] on input "text" at bounding box center [186, 71] width 50 height 10
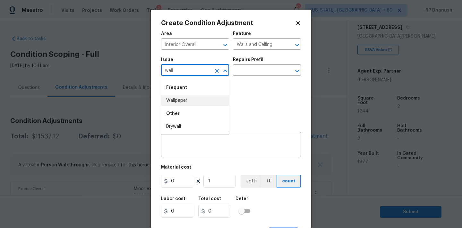
click at [186, 127] on li "Drywall" at bounding box center [195, 126] width 68 height 11
type input "Drywall"
click at [256, 75] on input "text" at bounding box center [258, 71] width 50 height 10
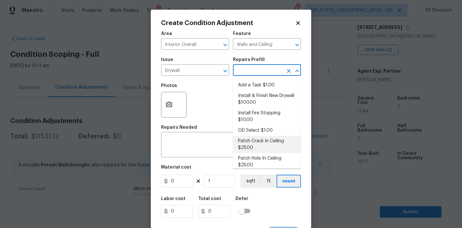
scroll to position [50, 0]
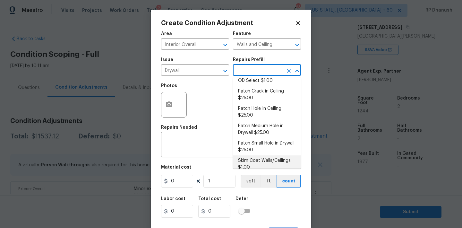
click at [251, 156] on li "Skim Coat Walls/Ceilings $1.00" at bounding box center [267, 163] width 68 height 17
type textarea "Prep/scrape all loose material from the damaged area; prime if needed. Skim coa…"
type input "1"
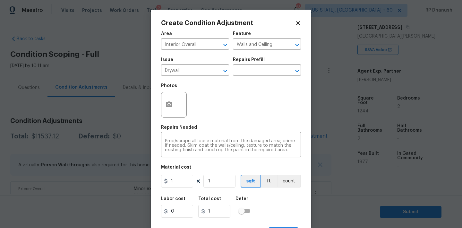
click at [216, 188] on figure "Material cost 1 1 sqft ft count" at bounding box center [231, 177] width 140 height 24
click at [216, 181] on input "1" at bounding box center [219, 180] width 32 height 13
type input "0"
type input "5"
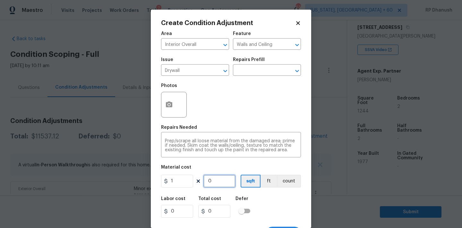
type input "5"
type input "50"
type input "500"
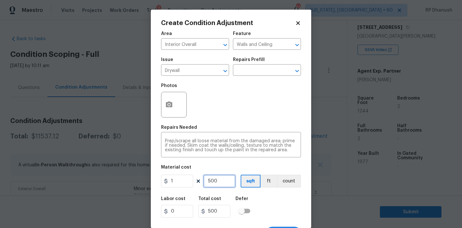
type input "500"
click at [174, 103] on button "button" at bounding box center [168, 104] width 15 height 25
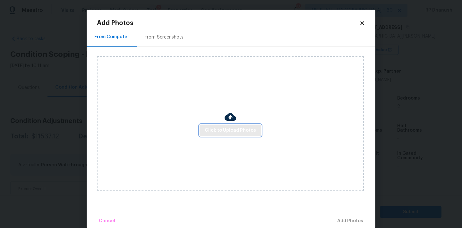
click at [202, 124] on button "Click to Upload Photos" at bounding box center [230, 130] width 62 height 12
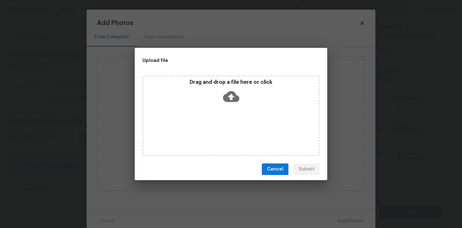
click at [222, 124] on div "Drag and drop a file here or click" at bounding box center [230, 115] width 177 height 80
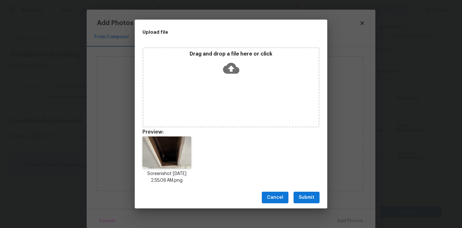
click at [305, 196] on span "Submit" at bounding box center [307, 197] width 16 height 8
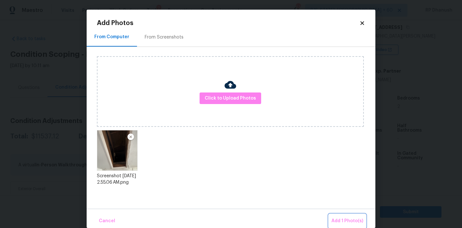
click at [342, 216] on button "Add 1 Photo(s)" at bounding box center [347, 221] width 37 height 14
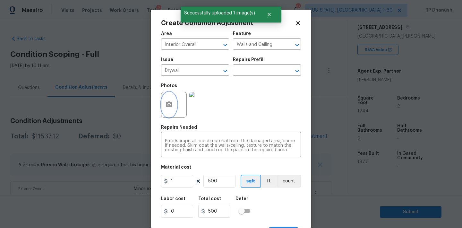
scroll to position [12, 0]
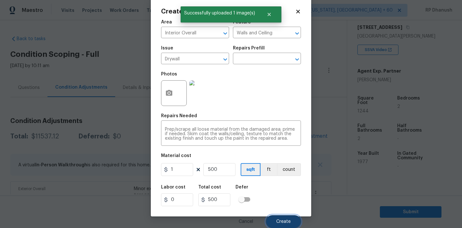
click at [285, 218] on button "Create" at bounding box center [283, 221] width 35 height 13
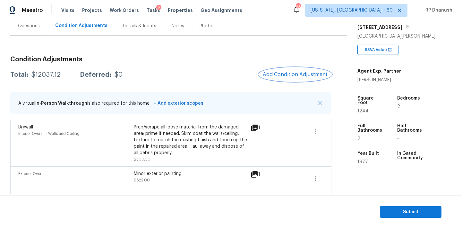
scroll to position [59, 0]
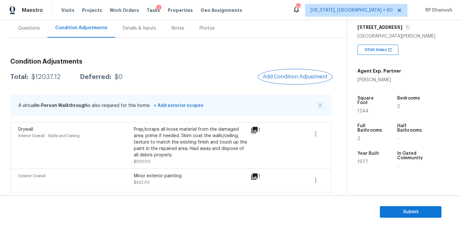
click at [293, 75] on span "Add Condition Adjustment" at bounding box center [295, 77] width 65 height 6
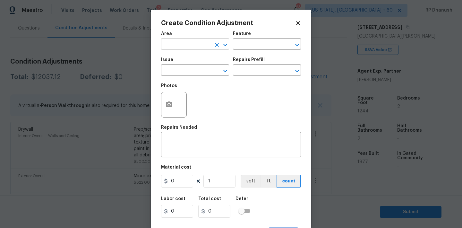
click at [166, 47] on input "text" at bounding box center [186, 45] width 50 height 10
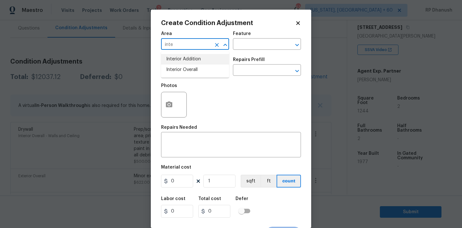
click at [180, 66] on li "Interior Overall" at bounding box center [195, 69] width 68 height 11
type input "Interior Overall"
click at [257, 48] on input "text" at bounding box center [258, 45] width 50 height 10
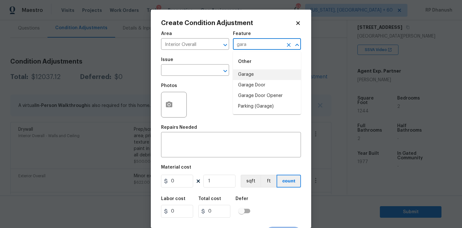
click at [273, 69] on li "Garage" at bounding box center [267, 74] width 68 height 11
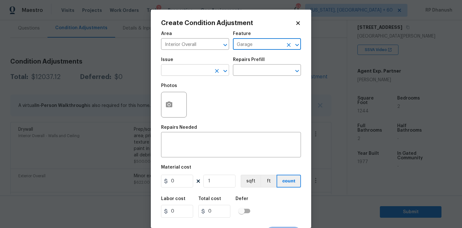
type input "Garage"
click at [167, 73] on input "text" at bounding box center [186, 71] width 50 height 10
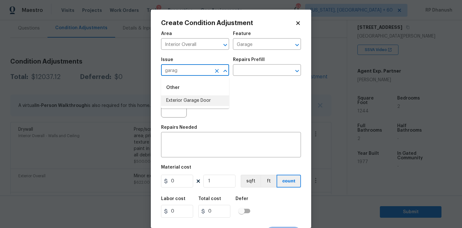
click at [173, 100] on li "Exterior Garage Door" at bounding box center [195, 100] width 68 height 11
click at [297, 67] on button "Open" at bounding box center [297, 70] width 9 height 9
type input "Exterior Garage Door"
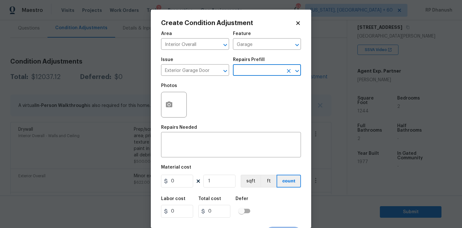
click at [281, 67] on input "text" at bounding box center [258, 71] width 50 height 10
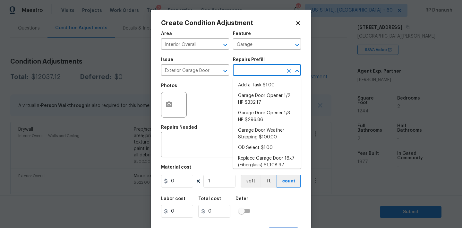
click at [281, 67] on input "text" at bounding box center [258, 71] width 50 height 10
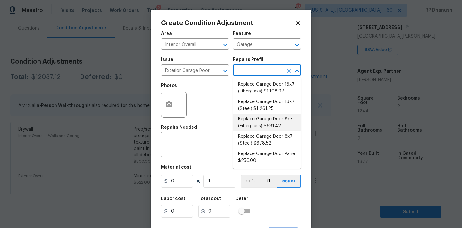
scroll to position [0, 0]
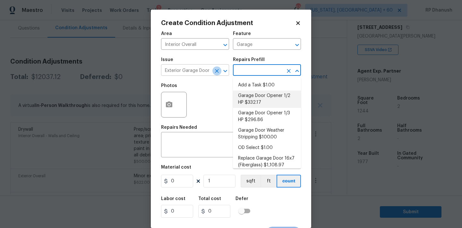
click at [215, 70] on icon "Clear" at bounding box center [217, 71] width 4 height 4
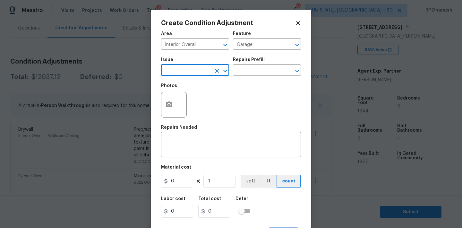
click at [196, 70] on input "text" at bounding box center [186, 71] width 50 height 10
click at [188, 104] on li "Initial cleaning" at bounding box center [195, 100] width 68 height 11
type input "Initial cleaning"
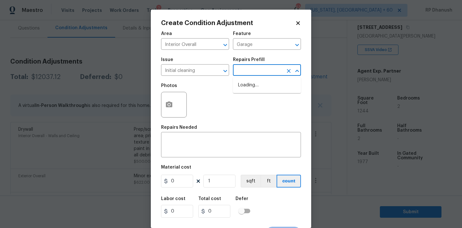
click at [259, 72] on input "text" at bounding box center [258, 71] width 50 height 10
click at [259, 80] on li "Initial cleaning $300.00" at bounding box center [267, 85] width 68 height 11
type input "Home Readiness Packages"
type textarea "1. Wipe down exterior doors and trim. 2. Clean out all exterior light fixtures …"
type input "300"
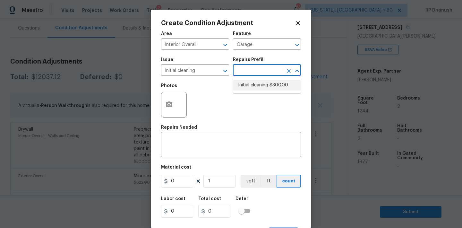
type input "300"
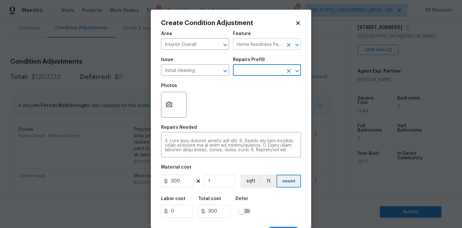
click at [242, 47] on input "Home Readiness Packages" at bounding box center [258, 45] width 50 height 10
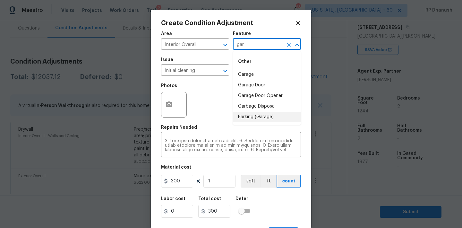
click at [247, 113] on li "Parking (Garage)" at bounding box center [267, 117] width 68 height 11
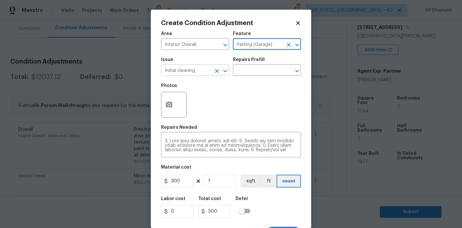
type input "Parking (Garage)"
click at [195, 73] on input "Initial cleaning" at bounding box center [186, 71] width 50 height 10
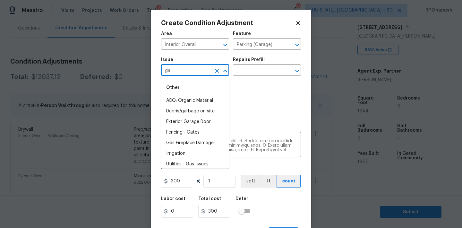
type input "g"
type input "p"
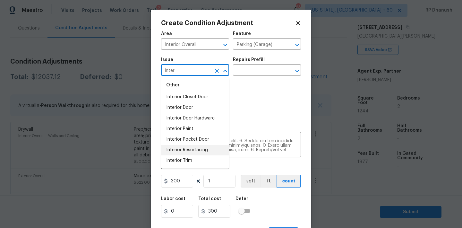
click at [197, 148] on li "Interior Resurfacing" at bounding box center [195, 150] width 68 height 11
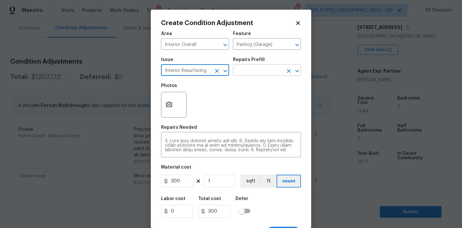
type input "Interior Resurfacing"
click at [260, 71] on input "text" at bounding box center [258, 71] width 50 height 10
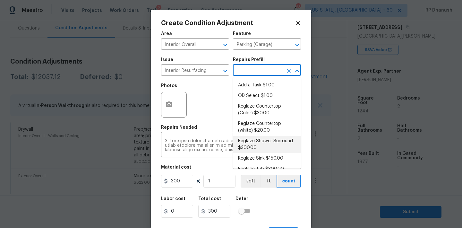
scroll to position [8, 0]
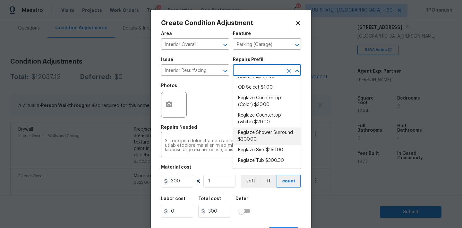
click at [196, 88] on div "Photos" at bounding box center [231, 101] width 140 height 42
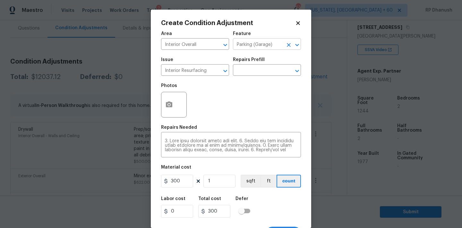
click at [270, 43] on input "Parking (Garage)" at bounding box center [258, 45] width 50 height 10
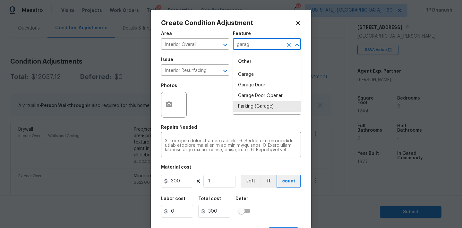
click at [250, 72] on li "Garage" at bounding box center [267, 74] width 68 height 11
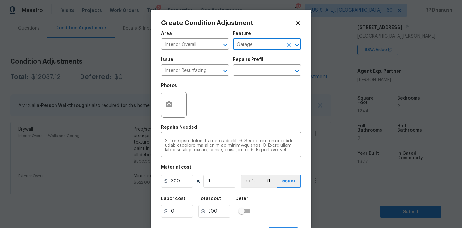
type input "Garage"
click at [187, 64] on div "Issue" at bounding box center [195, 61] width 68 height 8
click at [186, 69] on input "Interior Resurfacing" at bounding box center [186, 71] width 50 height 10
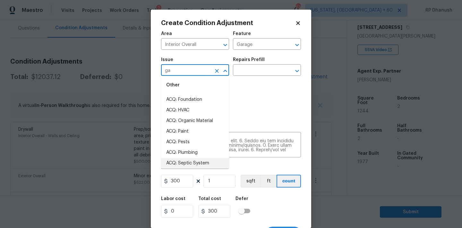
scroll to position [0, 0]
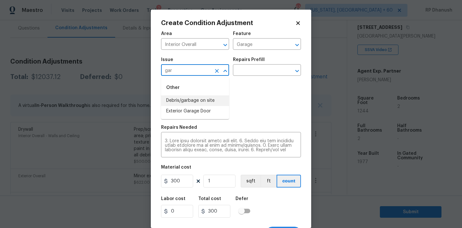
click at [187, 103] on li "Debris/garbage on site" at bounding box center [195, 100] width 68 height 11
type input "Debris/garbage on site"
click at [263, 64] on div "Repairs Prefill" at bounding box center [267, 61] width 68 height 8
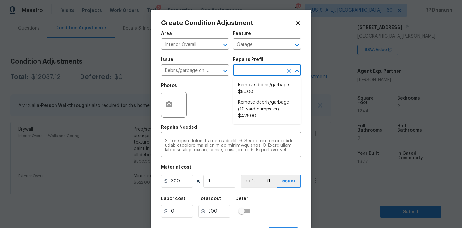
click at [261, 72] on input "text" at bounding box center [258, 71] width 50 height 10
click at [198, 71] on input "Debris/garbage on site" at bounding box center [186, 71] width 50 height 10
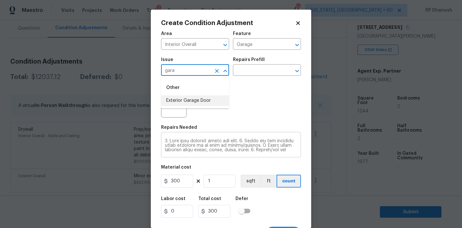
type input "gara"
click at [223, 148] on textarea at bounding box center [231, 145] width 132 height 13
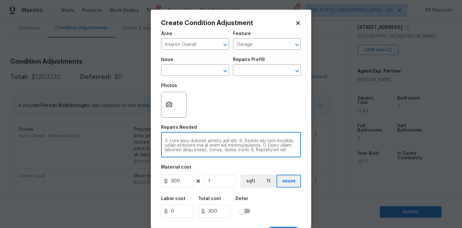
click at [223, 148] on textarea at bounding box center [231, 145] width 132 height 13
type textarea "area near the front door."
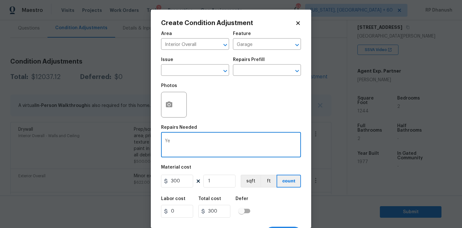
type textarea "Y"
type textarea "T"
type textarea "G"
type textarea "Clean and Repair garage space"
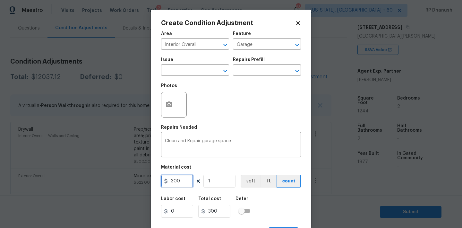
click at [185, 186] on input "300" at bounding box center [177, 180] width 32 height 13
click at [186, 186] on input "300" at bounding box center [177, 180] width 32 height 13
type input "500"
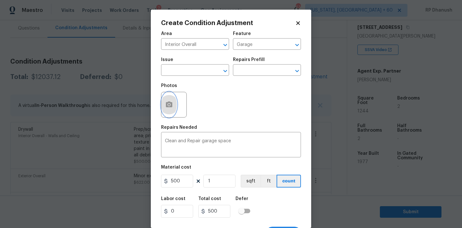
click at [171, 98] on button "button" at bounding box center [168, 104] width 15 height 25
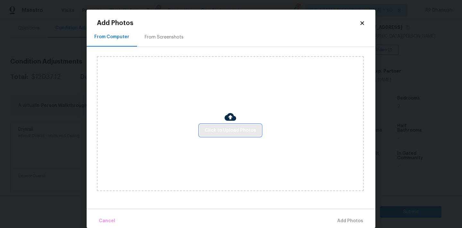
click at [224, 125] on button "Click to Upload Photos" at bounding box center [230, 130] width 62 height 12
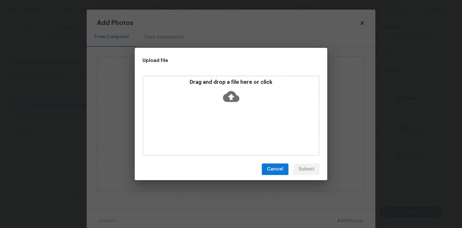
click at [226, 105] on div "Drag and drop a file here or click" at bounding box center [230, 93] width 175 height 28
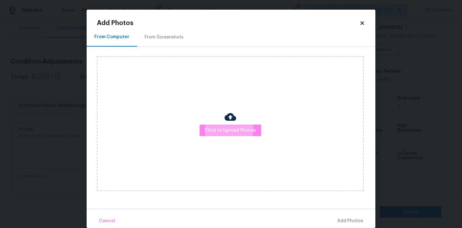
click at [174, 32] on div "From Screenshots" at bounding box center [164, 37] width 54 height 19
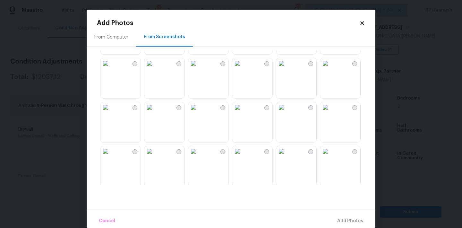
scroll to position [157, 0]
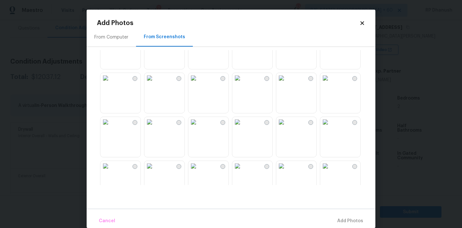
click at [320, 83] on img at bounding box center [325, 78] width 10 height 10
click at [286, 83] on img at bounding box center [281, 78] width 10 height 10
click at [330, 83] on img at bounding box center [325, 78] width 10 height 10
click at [286, 83] on img at bounding box center [281, 78] width 10 height 10
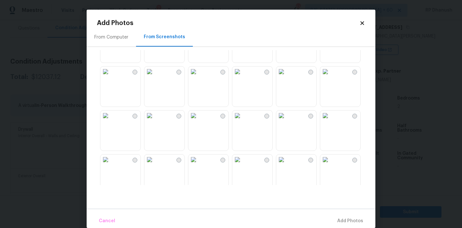
scroll to position [360, 0]
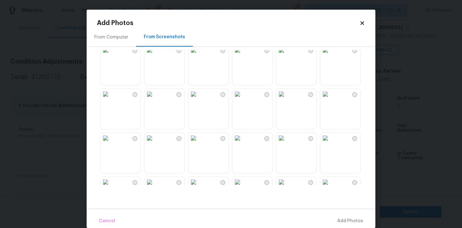
click at [242, 99] on img at bounding box center [237, 94] width 10 height 10
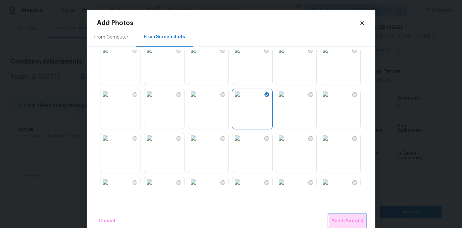
click at [353, 217] on span "Add 1 Photo(s)" at bounding box center [347, 221] width 32 height 8
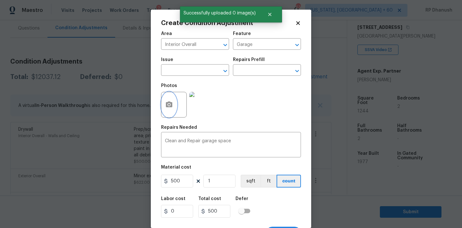
scroll to position [12, 0]
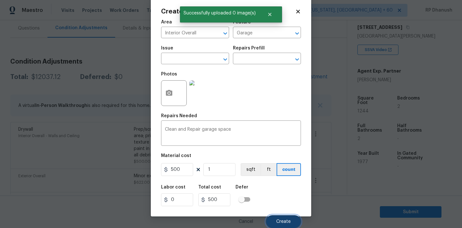
click at [274, 222] on button "Create" at bounding box center [283, 221] width 35 height 13
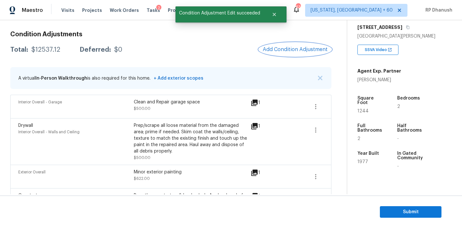
scroll to position [73, 0]
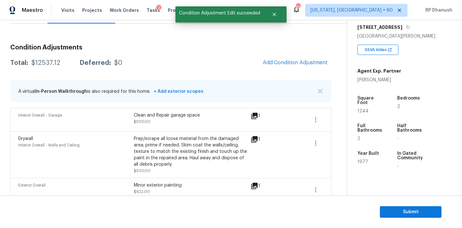
click at [51, 65] on div "$12537.12" at bounding box center [45, 63] width 29 height 6
copy div "$12537.12"
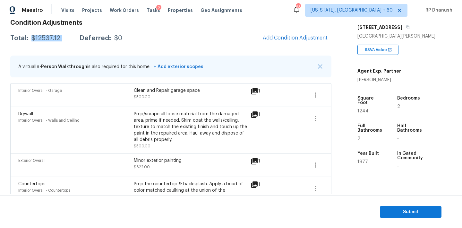
scroll to position [56, 0]
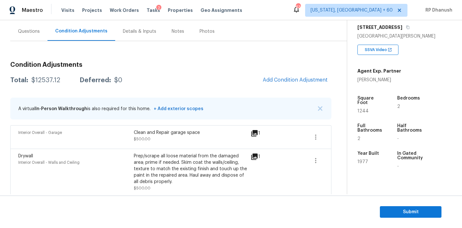
click at [23, 32] on div "Questions" at bounding box center [29, 31] width 22 height 6
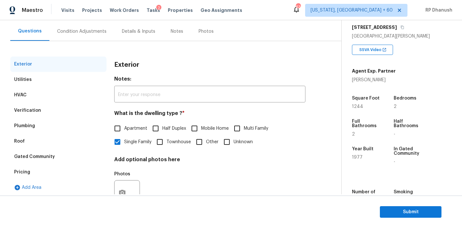
scroll to position [81, 0]
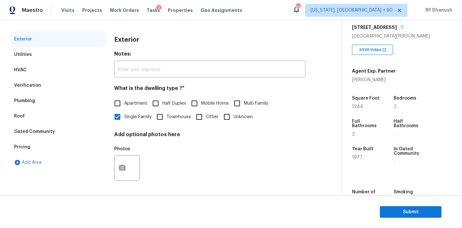
click at [28, 84] on div "Verification" at bounding box center [27, 85] width 27 height 6
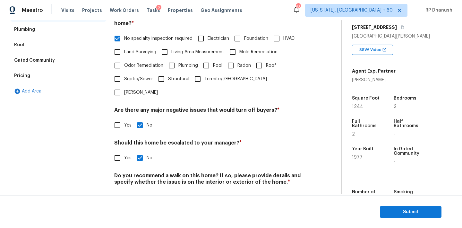
scroll to position [158, 0]
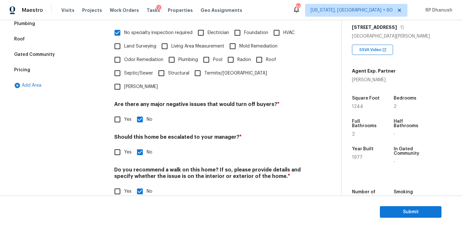
click at [121, 145] on input "Yes" at bounding box center [117, 151] width 13 height 13
checkbox input "true"
checkbox input "false"
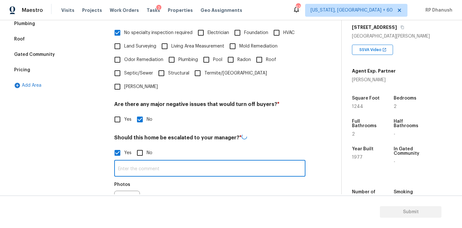
click at [129, 162] on input "text" at bounding box center [209, 168] width 191 height 15
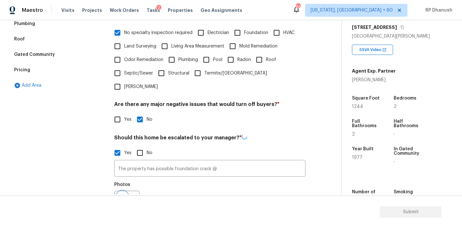
click at [123, 199] on icon "button" at bounding box center [122, 203] width 8 height 8
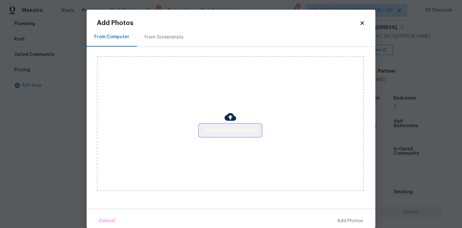
click at [224, 128] on span "Click to Upload Photos" at bounding box center [230, 130] width 51 height 8
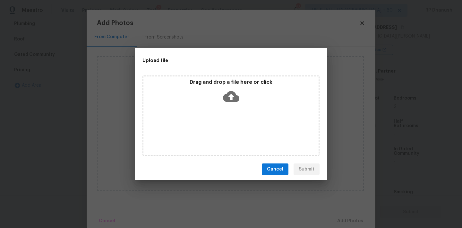
click at [224, 108] on div "Drag and drop a file here or click" at bounding box center [230, 115] width 177 height 80
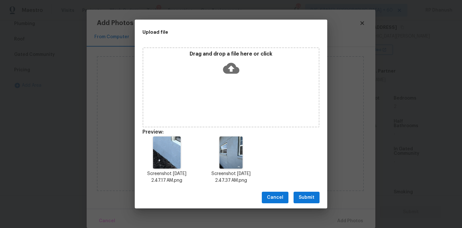
scroll to position [5, 0]
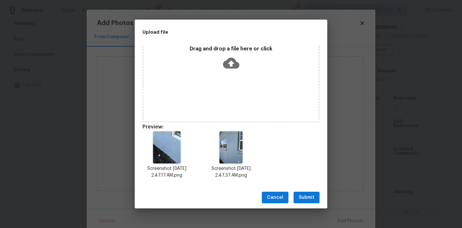
click at [299, 195] on span "Submit" at bounding box center [307, 197] width 16 height 8
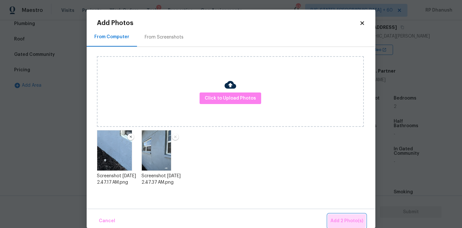
click at [342, 216] on button "Add 2 Photo(s)" at bounding box center [347, 221] width 38 height 14
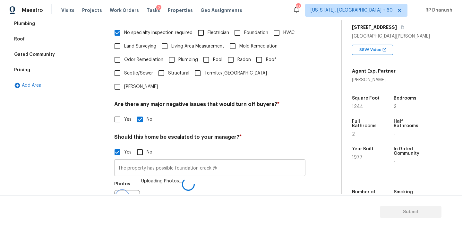
scroll to position [166, 0]
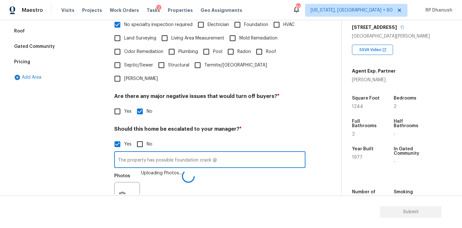
click at [230, 153] on input "The property has possible foundation crack @" at bounding box center [209, 160] width 191 height 15
click at [230, 153] on input "The property has possible foundation crack @ 1:52." at bounding box center [209, 160] width 191 height 15
type input "The property has possible foundation crack @ 1:52."
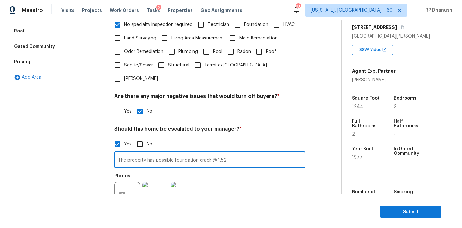
scroll to position [219, 0]
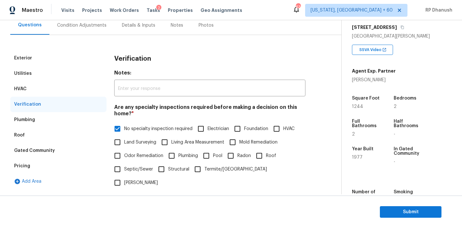
click at [89, 26] on div "Condition Adjustments" at bounding box center [81, 25] width 49 height 6
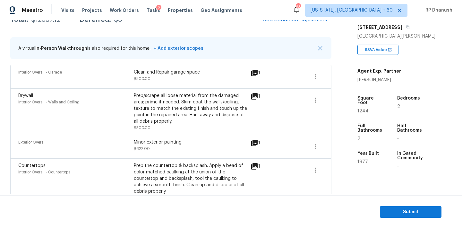
scroll to position [96, 0]
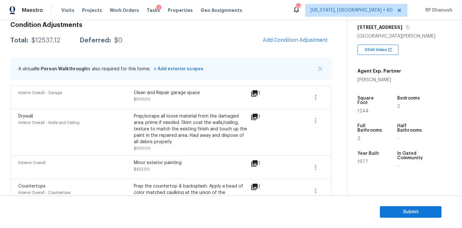
click at [422, 219] on section "Submit" at bounding box center [231, 211] width 462 height 33
click at [416, 208] on span "Submit" at bounding box center [410, 212] width 51 height 8
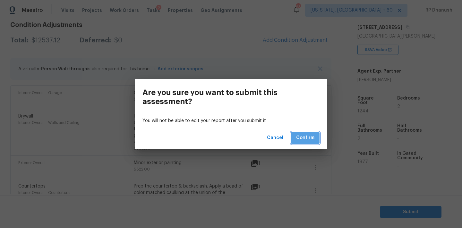
click at [305, 136] on span "Confirm" at bounding box center [305, 138] width 18 height 8
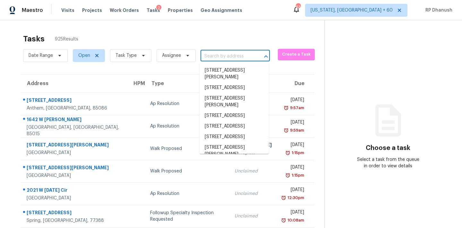
click at [216, 53] on input "text" at bounding box center [225, 56] width 51 height 10
paste input "[STREET_ADDRESS]"
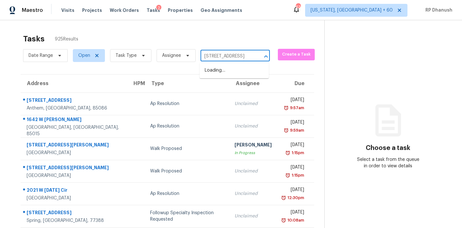
scroll to position [0, 59]
type input "[STREET_ADDRESS]"
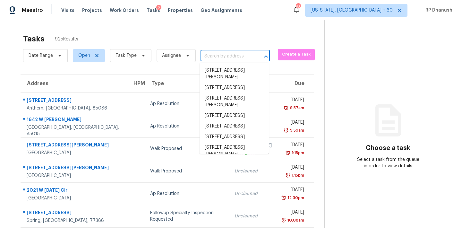
scroll to position [0, 0]
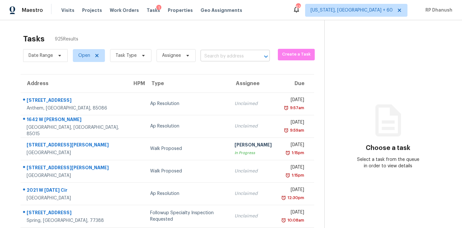
click at [208, 53] on input "text" at bounding box center [225, 56] width 51 height 10
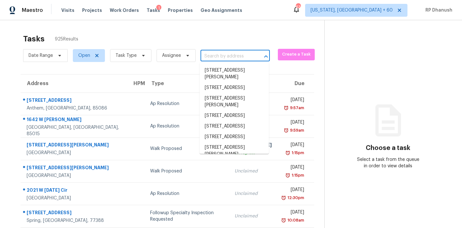
paste input "[STREET_ADDRESS]"
type input "[STREET_ADDRESS]"
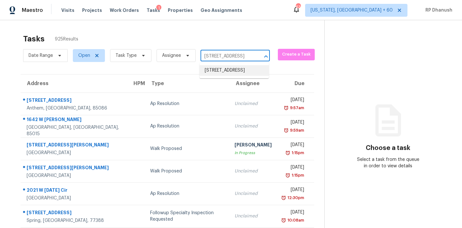
click at [225, 73] on li "1688 Littleleaf Boxwood Loop, Mascotte, FL 34753" at bounding box center [233, 70] width 69 height 11
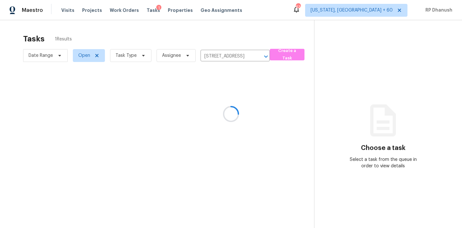
click at [215, 93] on div at bounding box center [231, 114] width 462 height 228
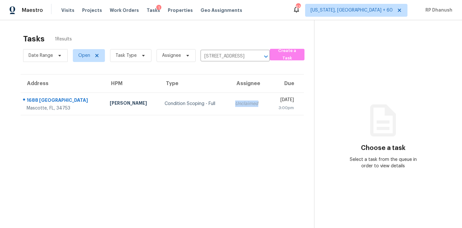
click at [230, 93] on td "Unclaimed" at bounding box center [249, 103] width 38 height 22
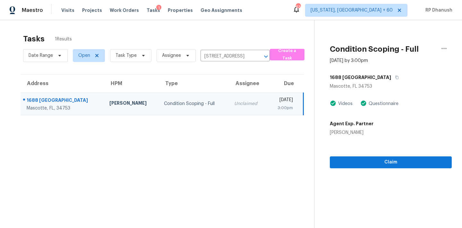
click at [401, 169] on section "Condition Scoping - Full Sep 17th 2025 by 3:00pm 1688 Littleleaf Boxwood Loop M…" at bounding box center [383, 134] width 138 height 228
click at [401, 158] on span "Claim" at bounding box center [391, 162] width 112 height 8
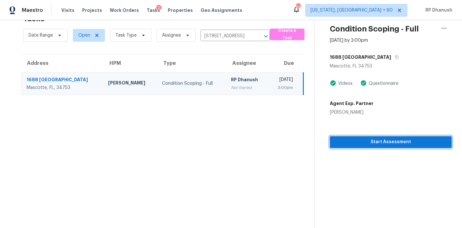
click at [359, 142] on span "Start Assessment" at bounding box center [391, 142] width 112 height 8
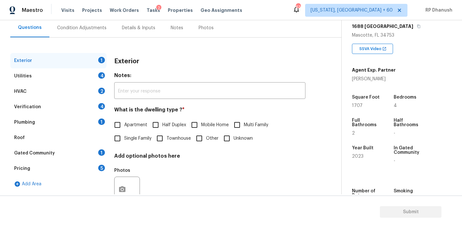
scroll to position [107, 0]
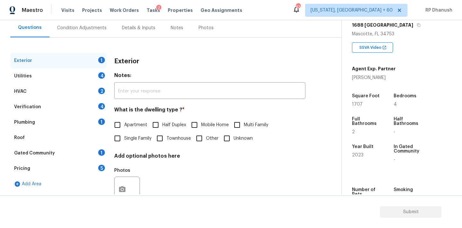
click at [129, 138] on span "Single Family" at bounding box center [137, 138] width 27 height 7
click at [124, 138] on input "Single Family" at bounding box center [117, 138] width 13 height 13
checkbox input "true"
click at [91, 72] on div "Utilities 4" at bounding box center [58, 75] width 96 height 15
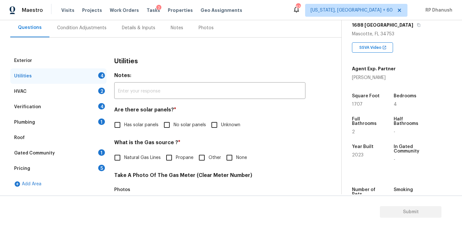
click at [168, 133] on div "Utilities Notes: ​ Are there solar panels? * Has solar panels No solar panels U…" at bounding box center [209, 220] width 191 height 335
click at [172, 121] on input "No solar panels" at bounding box center [166, 124] width 13 height 13
checkbox input "true"
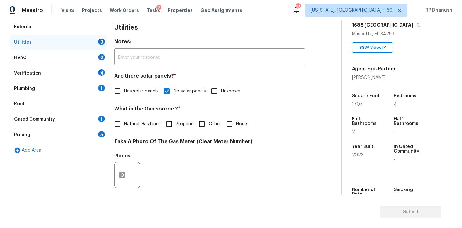
click at [65, 78] on div "Verification 4" at bounding box center [58, 72] width 96 height 15
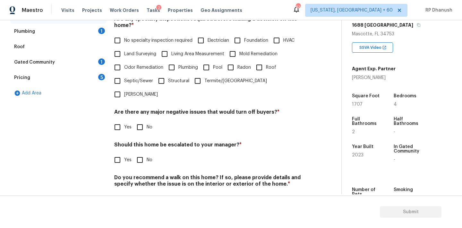
scroll to position [158, 0]
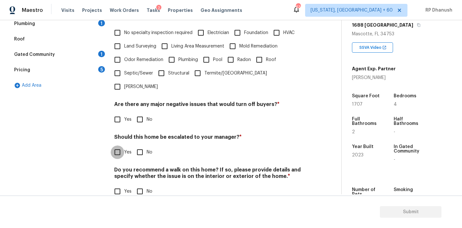
click at [119, 145] on input "Yes" at bounding box center [117, 151] width 13 height 13
checkbox input "true"
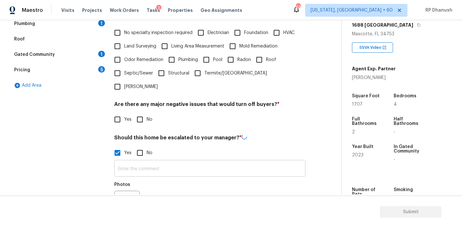
click at [128, 161] on input "text" at bounding box center [209, 168] width 191 height 15
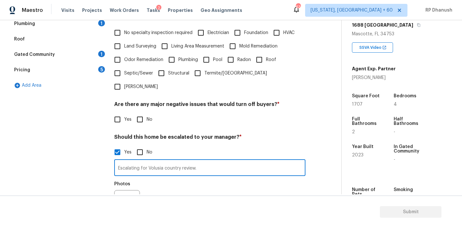
scroll to position [219, 0]
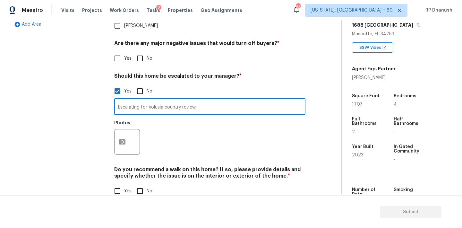
type input "Escalating for Volusia country review."
click at [120, 139] on icon "button" at bounding box center [122, 142] width 6 height 6
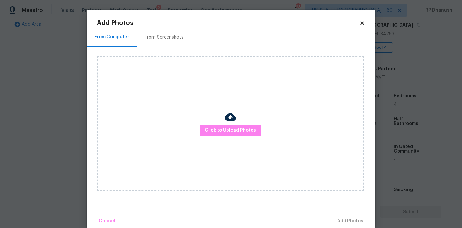
click at [160, 32] on div "From Screenshots" at bounding box center [164, 37] width 54 height 19
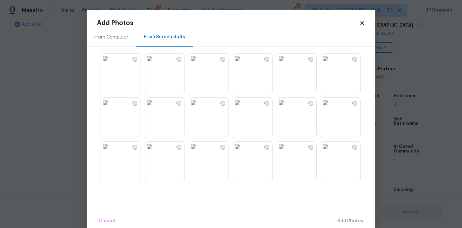
scroll to position [24, 0]
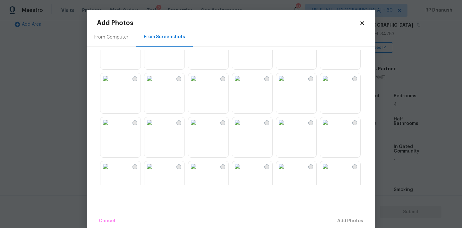
click at [199, 127] on img at bounding box center [193, 122] width 10 height 10
click at [337, 217] on span "Add 1 Photo(s)" at bounding box center [347, 221] width 32 height 8
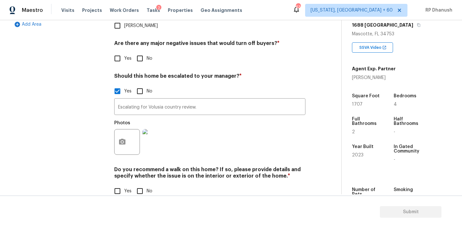
click at [142, 184] on input "No" at bounding box center [139, 190] width 13 height 13
checkbox input "true"
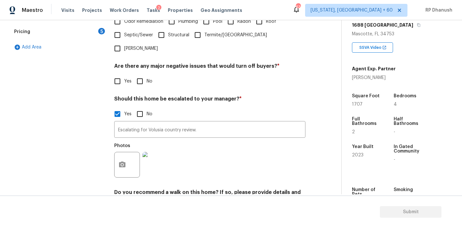
click at [139, 74] on input "No" at bounding box center [139, 80] width 13 height 13
checkbox input "true"
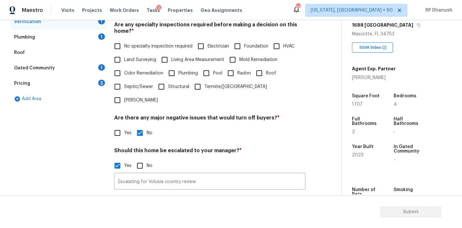
scroll to position [138, 0]
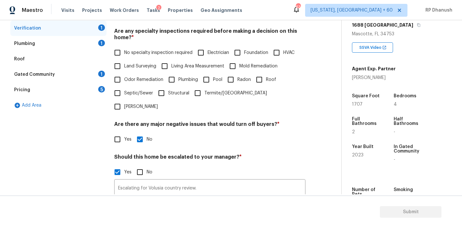
click at [134, 50] on span "No specialty inspection required" at bounding box center [158, 52] width 68 height 7
click at [124, 50] on input "No specialty inspection required" at bounding box center [117, 52] width 13 height 13
checkbox input "true"
click at [88, 47] on div "Plumbing 1" at bounding box center [58, 43] width 96 height 15
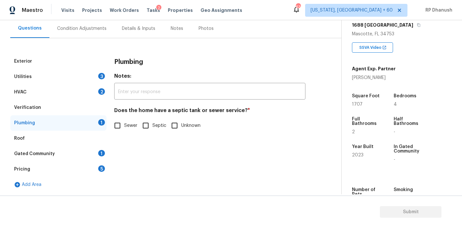
scroll to position [59, 0]
click at [119, 132] on input "Sewer" at bounding box center [117, 125] width 13 height 13
checkbox input "true"
click at [147, 127] on input "Septic" at bounding box center [145, 125] width 13 height 13
checkbox input "true"
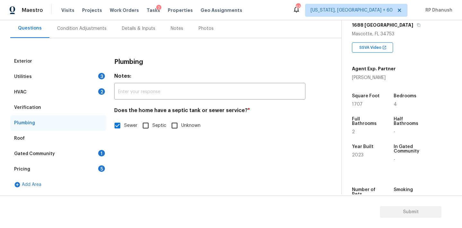
checkbox input "false"
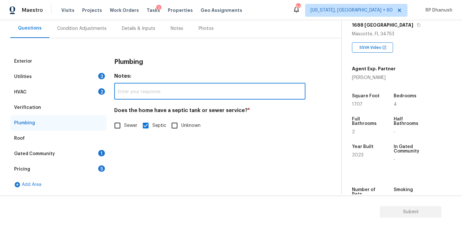
click at [145, 91] on input "text" at bounding box center [209, 91] width 191 height 15
paste input "The septic system was inspected and pumped within the last 6 months."
type input "The septic system was inspected and pumped within the last 6 months."
click at [80, 157] on div "Gated Community 1" at bounding box center [58, 153] width 96 height 15
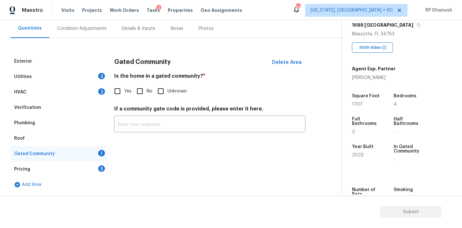
click at [138, 88] on input "No" at bounding box center [139, 90] width 13 height 13
checkbox input "true"
click at [99, 90] on div "2" at bounding box center [101, 91] width 7 height 6
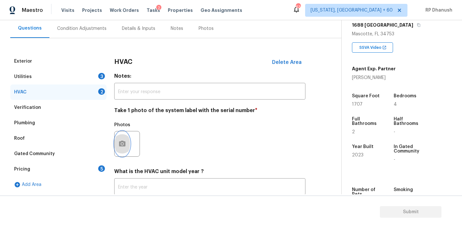
click at [129, 140] on button "button" at bounding box center [122, 143] width 15 height 25
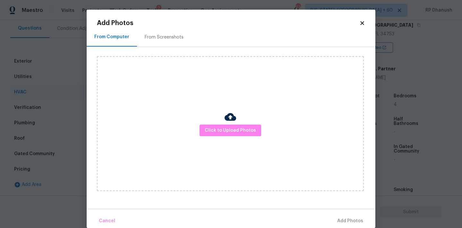
click at [152, 40] on div "From Screenshots" at bounding box center [164, 37] width 39 height 6
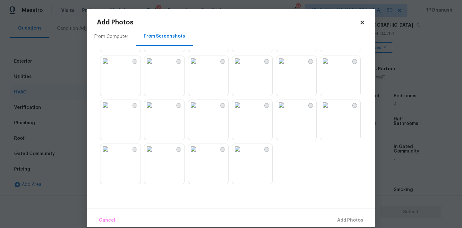
scroll to position [10, 0]
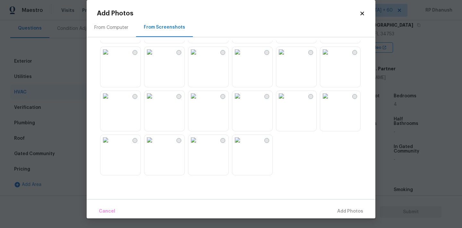
click at [111, 101] on img at bounding box center [105, 96] width 10 height 10
click at [155, 101] on img at bounding box center [149, 96] width 10 height 10
click at [148, 101] on img at bounding box center [149, 96] width 10 height 10
click at [111, 101] on img at bounding box center [105, 96] width 10 height 10
click at [155, 101] on img at bounding box center [149, 96] width 10 height 10
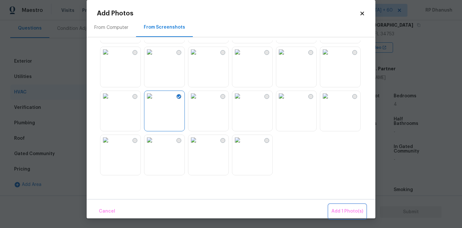
click at [339, 209] on span "Add 1 Photo(s)" at bounding box center [347, 211] width 32 height 8
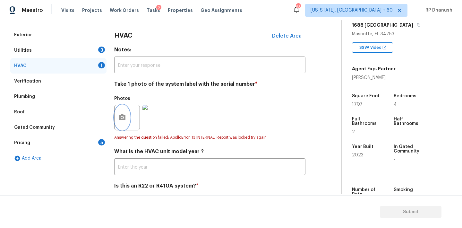
scroll to position [109, 0]
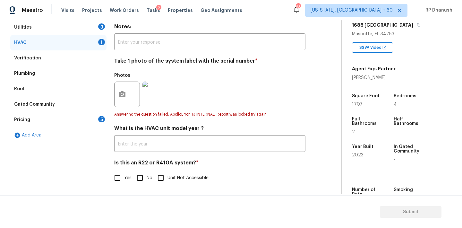
click at [136, 180] on input "No" at bounding box center [139, 177] width 13 height 13
checkbox input "true"
click at [100, 30] on div "Utilities 3" at bounding box center [58, 27] width 96 height 15
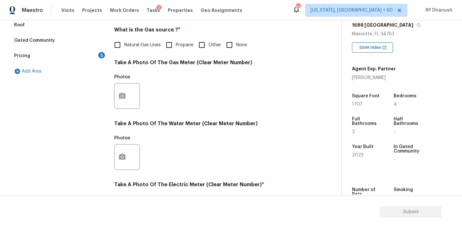
scroll to position [165, 0]
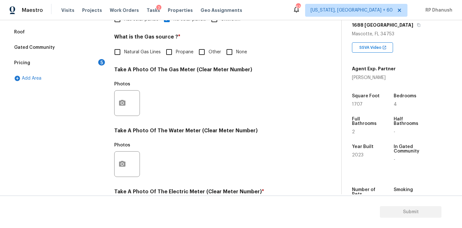
click at [229, 52] on input "None" at bounding box center [229, 51] width 13 height 13
checkbox input "true"
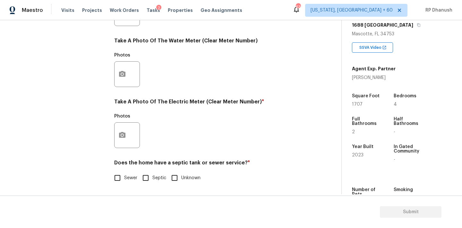
click at [132, 140] on div at bounding box center [127, 135] width 26 height 26
click at [125, 138] on icon "button" at bounding box center [122, 135] width 8 height 8
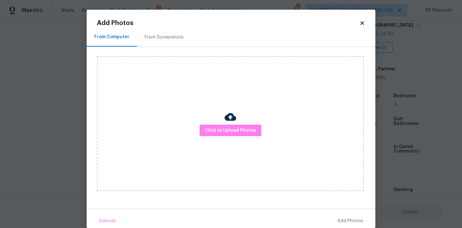
click at [153, 36] on div "From Screenshots" at bounding box center [164, 37] width 39 height 6
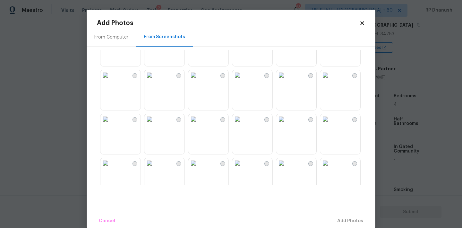
scroll to position [66, 0]
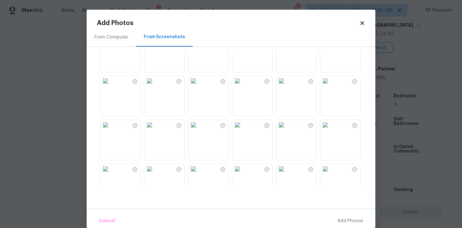
click at [199, 86] on img at bounding box center [193, 81] width 10 height 10
click at [341, 221] on span "Add 1 Photo(s)" at bounding box center [347, 221] width 32 height 8
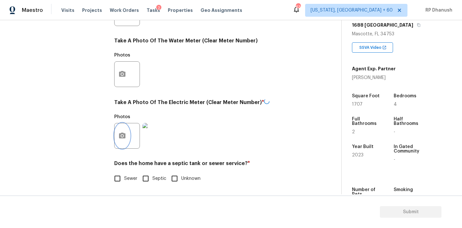
scroll to position [255, 0]
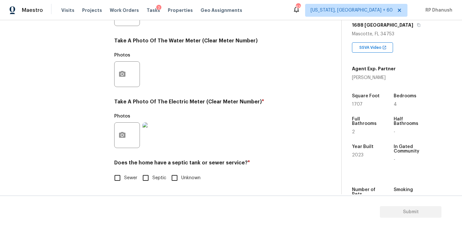
click at [121, 178] on input "Sewer" at bounding box center [117, 177] width 13 height 13
checkbox input "true"
click at [149, 174] on input "Septic" at bounding box center [145, 177] width 13 height 13
checkbox input "true"
checkbox input "false"
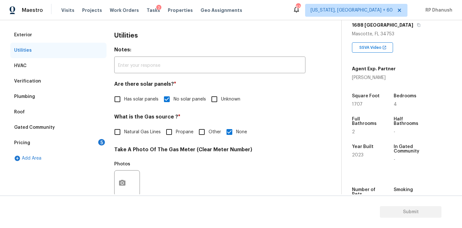
scroll to position [115, 0]
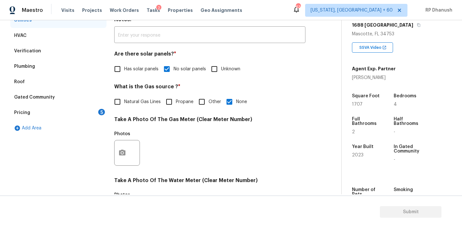
click at [97, 113] on div "Pricing 5" at bounding box center [58, 112] width 96 height 15
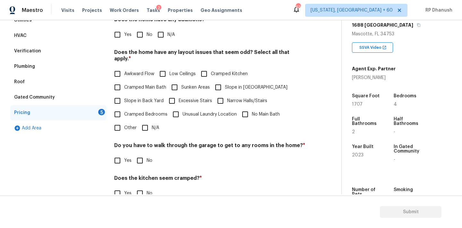
scroll to position [81, 0]
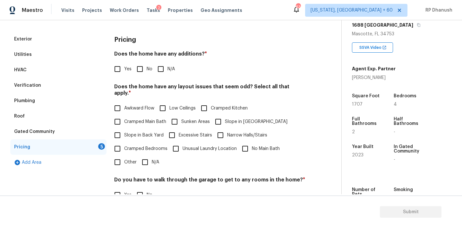
click at [141, 66] on input "No" at bounding box center [139, 68] width 13 height 13
checkbox input "true"
click at [121, 128] on input "Slope in Back Yard" at bounding box center [117, 134] width 13 height 13
checkbox input "true"
click at [223, 115] on input "Slope in Front Yard" at bounding box center [217, 121] width 13 height 13
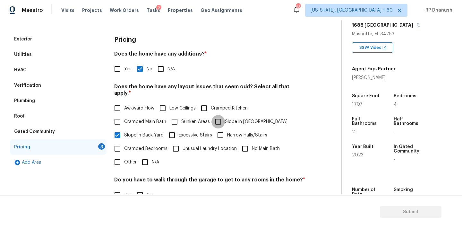
checkbox input "true"
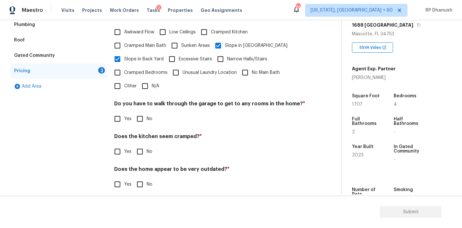
click at [143, 113] on input "No" at bounding box center [139, 118] width 13 height 13
checkbox input "true"
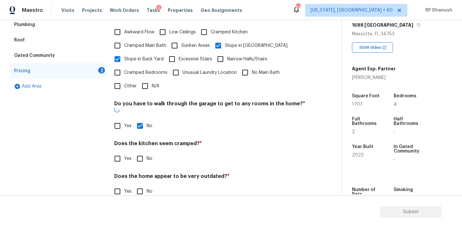
click at [143, 152] on input "No" at bounding box center [139, 158] width 13 height 13
checkbox input "true"
click at [141, 174] on h4 "Does the home appear to be very outdated? *" at bounding box center [209, 178] width 191 height 9
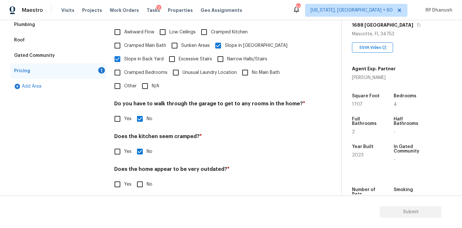
click at [141, 177] on input "No" at bounding box center [139, 183] width 13 height 13
checkbox input "true"
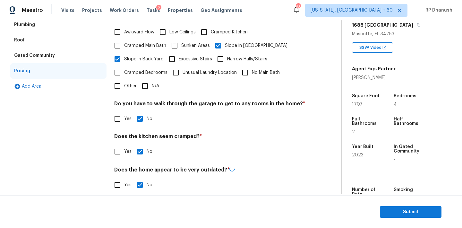
scroll to position [0, 0]
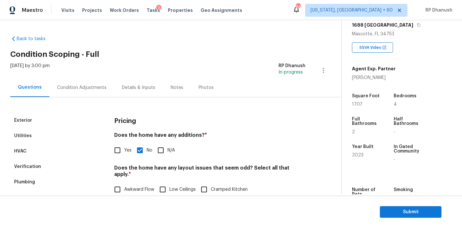
click at [119, 141] on div "Does the home have any additions? * Yes No N/A" at bounding box center [209, 144] width 191 height 25
click at [119, 152] on input "Yes" at bounding box center [117, 149] width 13 height 13
checkbox input "true"
checkbox input "false"
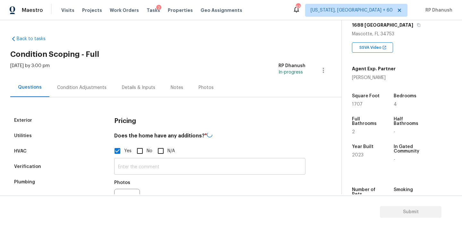
click at [119, 168] on input "text" at bounding box center [209, 166] width 191 height 15
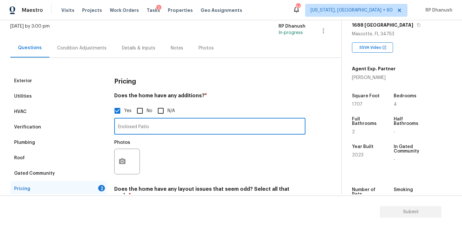
scroll to position [54, 0]
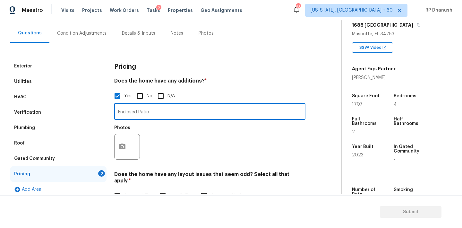
type input "Enclosed Patio"
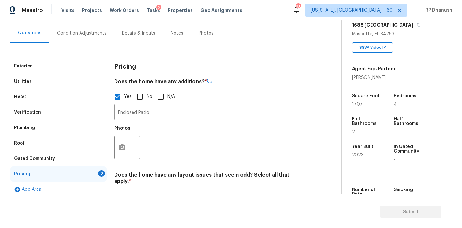
click at [131, 156] on div at bounding box center [127, 147] width 26 height 26
click at [123, 149] on icon "button" at bounding box center [122, 147] width 8 height 8
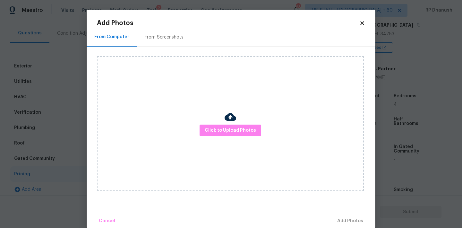
click at [145, 50] on div "Click to Upload Photos" at bounding box center [236, 123] width 278 height 153
click at [149, 41] on div "From Screenshots" at bounding box center [164, 37] width 54 height 19
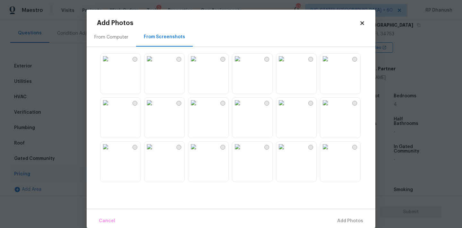
click at [199, 64] on img at bounding box center [193, 59] width 10 height 10
click at [345, 226] on button "Add 1 Photo(s)" at bounding box center [347, 221] width 37 height 14
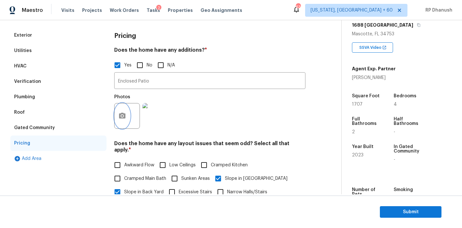
scroll to position [21, 0]
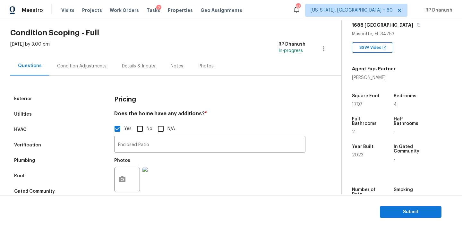
click at [85, 64] on div "Condition Adjustments" at bounding box center [81, 66] width 49 height 6
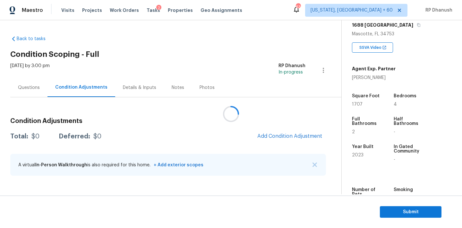
click at [295, 131] on div at bounding box center [231, 114] width 462 height 228
click at [295, 137] on span "Add Condition Adjustment" at bounding box center [289, 136] width 65 height 6
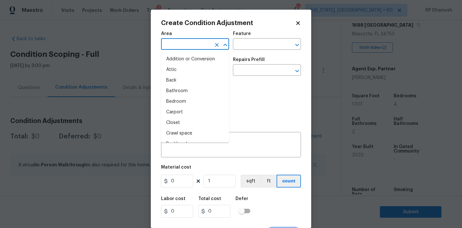
click at [196, 49] on input "text" at bounding box center [186, 45] width 50 height 10
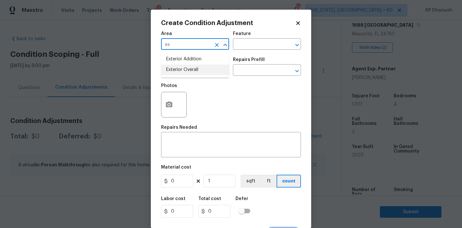
click at [185, 64] on li "Exterior Overall" at bounding box center [195, 69] width 68 height 11
type input "Exterior Overall"
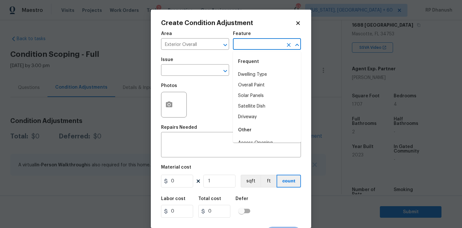
click at [243, 50] on input "text" at bounding box center [258, 45] width 50 height 10
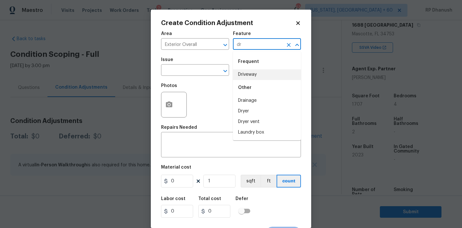
click at [247, 75] on li "Driveway" at bounding box center [267, 74] width 68 height 11
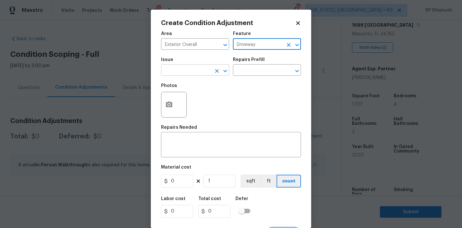
type input "Driveway"
click at [181, 75] on input "text" at bounding box center [186, 71] width 50 height 10
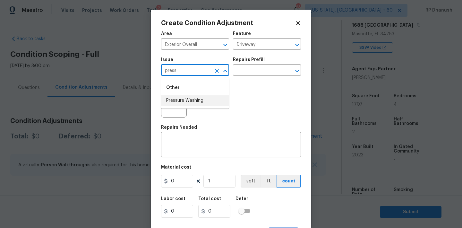
click at [183, 97] on li "Pressure Washing" at bounding box center [195, 100] width 68 height 11
type input "Pressure Washing"
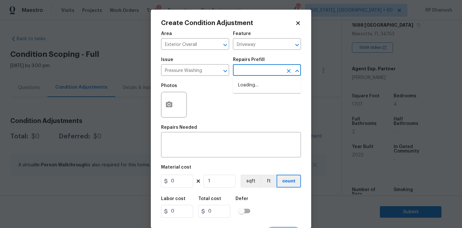
click at [252, 69] on input "text" at bounding box center [258, 71] width 50 height 10
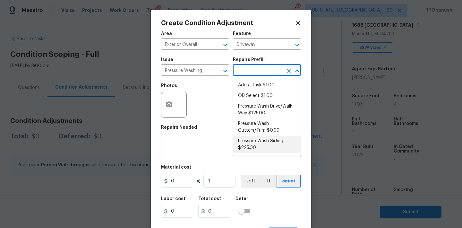
click at [246, 146] on li "Pressure Wash Siding $225.00" at bounding box center [267, 144] width 68 height 17
type input "Siding"
type textarea "Protect areas as needed for pressure washing. Pressure wash the siding on the h…"
type input "225"
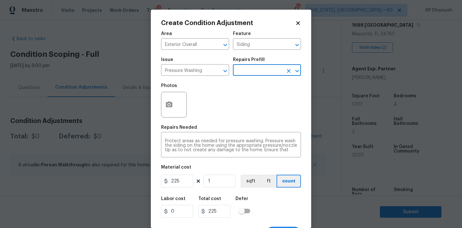
scroll to position [12, 0]
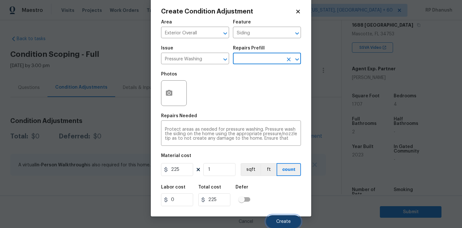
click at [285, 215] on button "Create" at bounding box center [283, 221] width 35 height 13
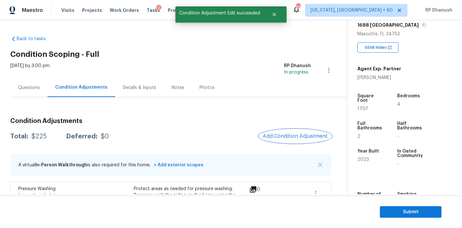
scroll to position [49, 0]
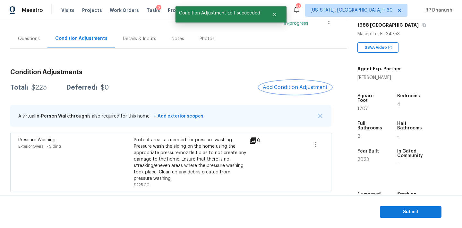
click at [287, 84] on span "Add Condition Adjustment" at bounding box center [295, 87] width 65 height 6
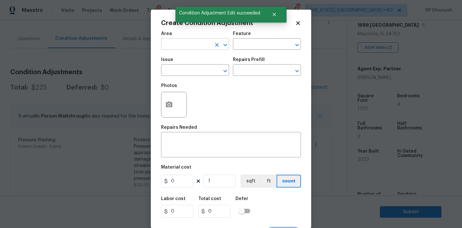
click at [188, 44] on input "text" at bounding box center [186, 45] width 50 height 10
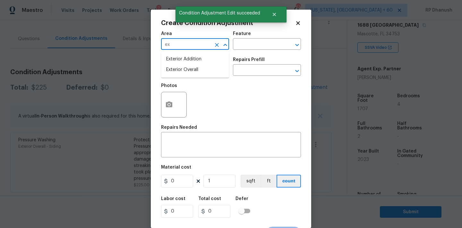
click at [181, 63] on li "Exterior Addition" at bounding box center [195, 59] width 68 height 11
type input "Exterior Addition"
click at [219, 42] on icon "Clear" at bounding box center [217, 45] width 6 height 6
click at [205, 43] on input "text" at bounding box center [186, 45] width 50 height 10
click at [185, 67] on li "Exterior Overall" at bounding box center [195, 69] width 68 height 11
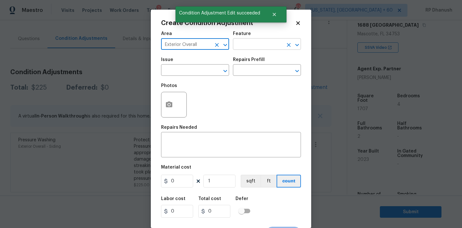
type input "Exterior Overall"
click at [235, 49] on input "text" at bounding box center [258, 45] width 50 height 10
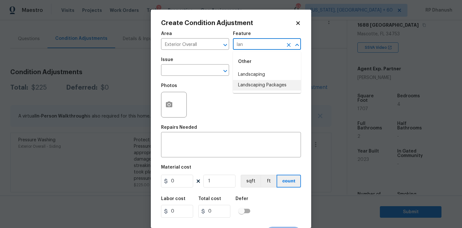
click at [242, 89] on li "Landscaping Packages" at bounding box center [267, 85] width 68 height 11
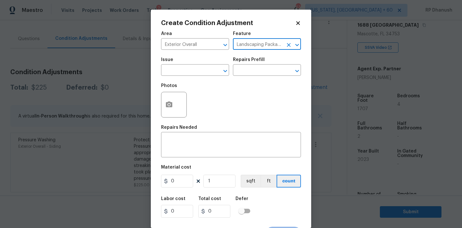
type input "Landscaping Packages"
click at [204, 63] on div "Issue" at bounding box center [195, 61] width 68 height 8
click at [202, 75] on input "text" at bounding box center [186, 71] width 50 height 10
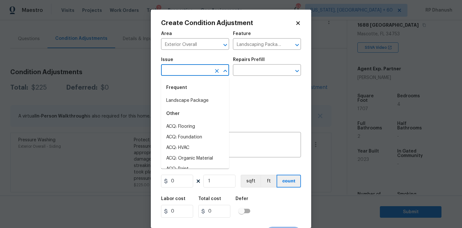
click at [191, 97] on li "Landscape Package" at bounding box center [195, 100] width 68 height 11
type input "Landscape Package"
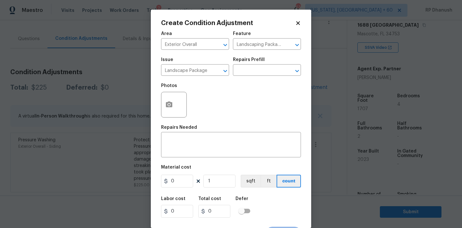
click at [235, 84] on div "Photos" at bounding box center [231, 101] width 140 height 42
click at [249, 72] on input "text" at bounding box center [258, 71] width 50 height 10
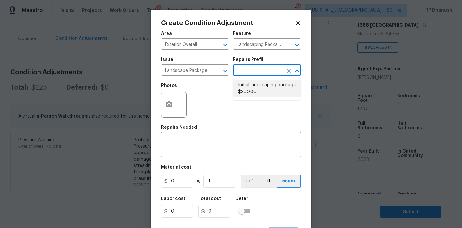
click at [250, 88] on li "Initial landscaping package $300.00" at bounding box center [267, 88] width 68 height 17
type input "Home Readiness Packages"
type textarea "Mowing of grass up to 6" in height. Mow, edge along driveways & sidewalks, trim…"
type input "300"
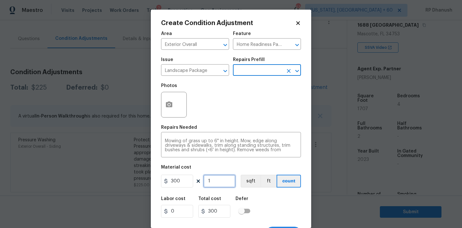
click at [220, 187] on input "1" at bounding box center [219, 180] width 32 height 13
type input "0"
type input "2"
type input "600"
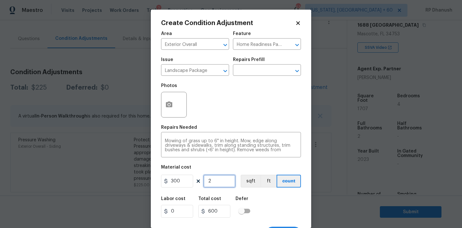
type input "2"
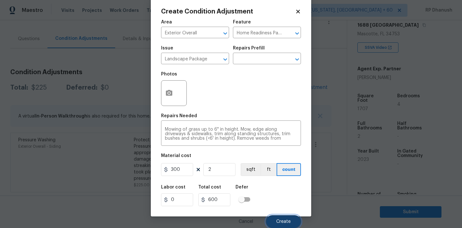
click at [280, 226] on button "Create" at bounding box center [283, 221] width 35 height 13
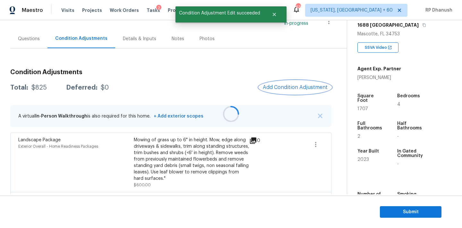
scroll to position [0, 0]
click at [297, 86] on span "Add Condition Adjustment" at bounding box center [295, 87] width 65 height 6
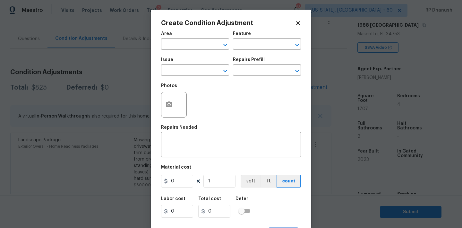
click at [164, 50] on span "Area ​" at bounding box center [195, 41] width 68 height 26
click at [174, 47] on input "text" at bounding box center [186, 45] width 50 height 10
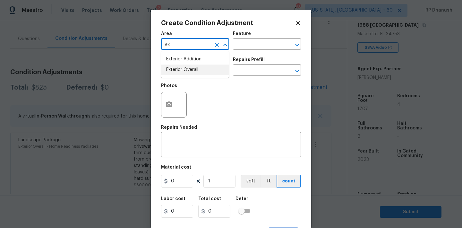
click at [188, 69] on li "Exterior Overall" at bounding box center [195, 69] width 68 height 11
type input "Exterior Overall"
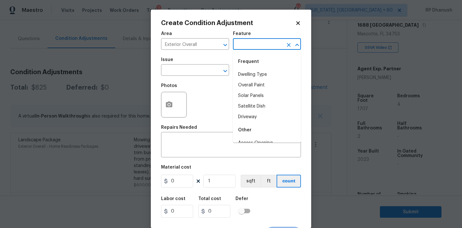
click at [241, 44] on input "text" at bounding box center [258, 45] width 50 height 10
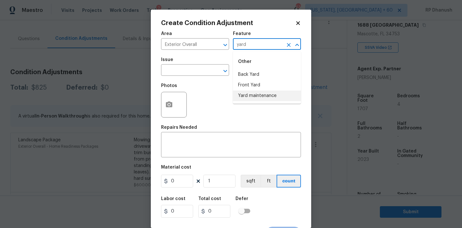
click at [250, 90] on li "Yard maintenance" at bounding box center [267, 95] width 68 height 11
type input "Yard maintenance"
click at [203, 72] on input "text" at bounding box center [186, 71] width 50 height 10
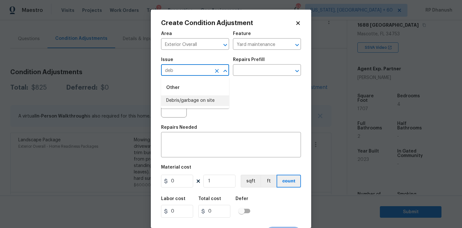
click at [201, 98] on li "Debris/garbage on site" at bounding box center [195, 100] width 68 height 11
type input "Debris/garbage on site"
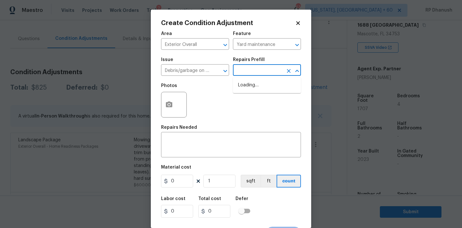
click at [264, 72] on input "text" at bounding box center [258, 71] width 50 height 10
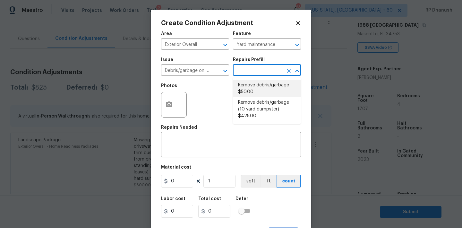
click at [254, 86] on li "Remove debris/garbage $50.00" at bounding box center [267, 88] width 68 height 17
type textarea "Remove, haul off, and properly dispose of any debris left by seller to offsite …"
type input "50"
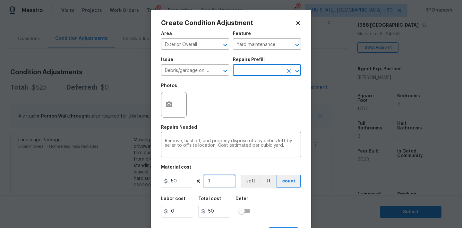
click at [225, 187] on input "1" at bounding box center [219, 180] width 32 height 13
type input "0"
type input "3"
type input "150"
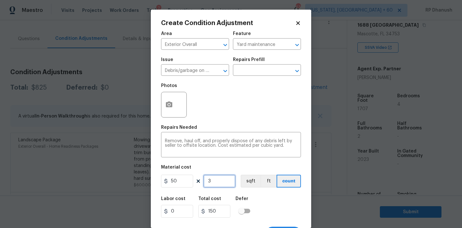
type input "3"
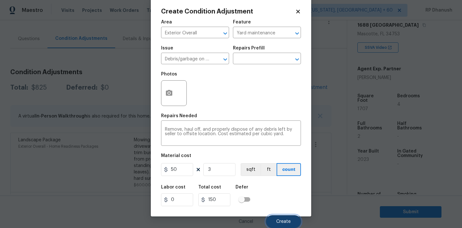
click at [284, 219] on span "Create" at bounding box center [283, 221] width 14 height 5
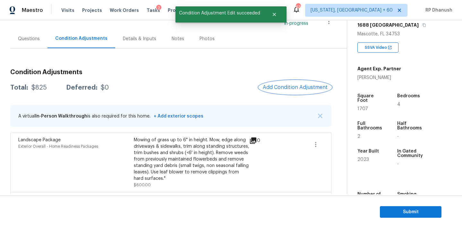
scroll to position [0, 0]
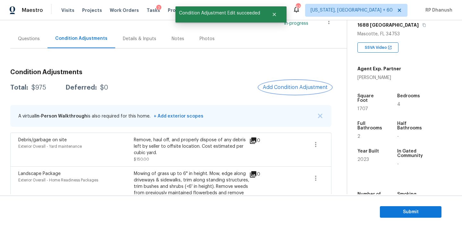
click at [286, 82] on button "Add Condition Adjustment" at bounding box center [295, 87] width 72 height 13
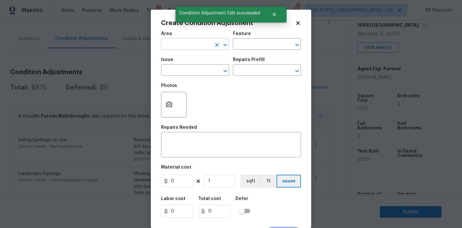
click at [192, 44] on input "text" at bounding box center [186, 45] width 50 height 10
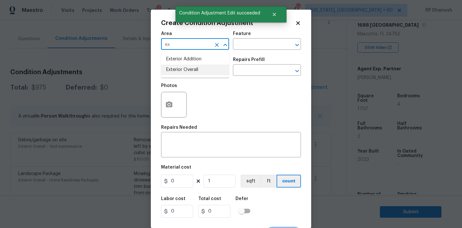
click at [184, 66] on li "Exterior Overall" at bounding box center [195, 69] width 68 height 11
type input "Exterior Overall"
click at [183, 149] on textarea at bounding box center [231, 145] width 132 height 13
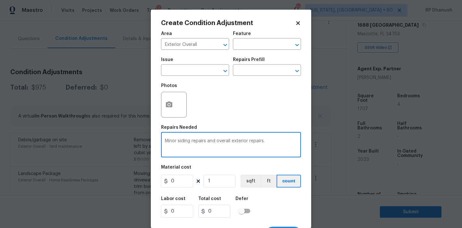
type textarea "Minor siding repairs and overall exterior repairs."
click at [175, 185] on input "0" at bounding box center [177, 180] width 32 height 13
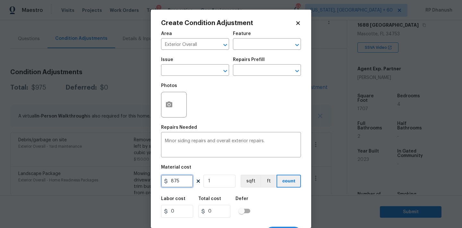
type input "875"
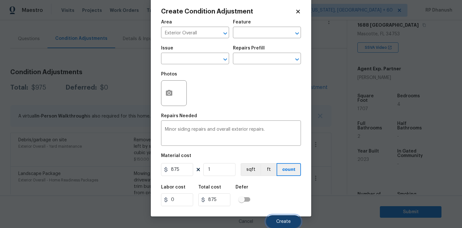
click at [274, 225] on button "Create" at bounding box center [283, 221] width 35 height 13
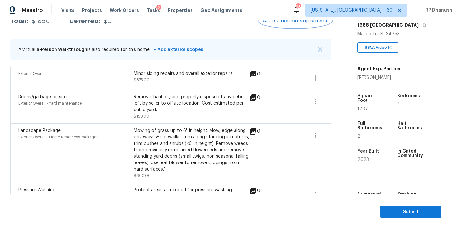
scroll to position [86, 0]
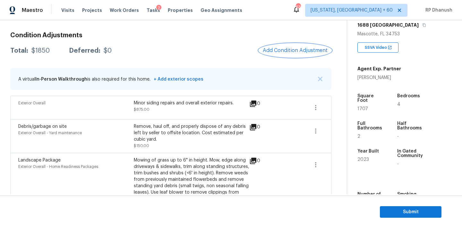
click at [298, 47] on span "Add Condition Adjustment" at bounding box center [295, 50] width 65 height 6
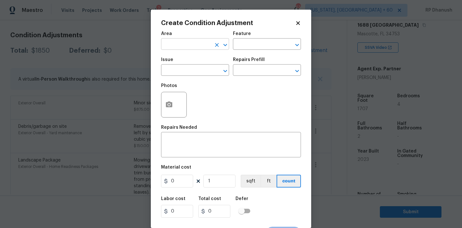
click at [173, 43] on input "text" at bounding box center [186, 45] width 50 height 10
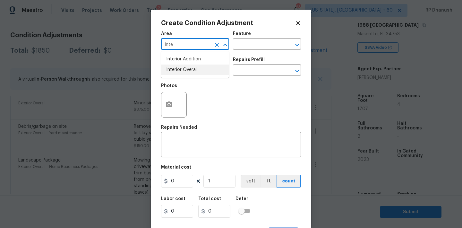
click at [178, 73] on li "Interior Overall" at bounding box center [195, 69] width 68 height 11
type input "Interior Overall"
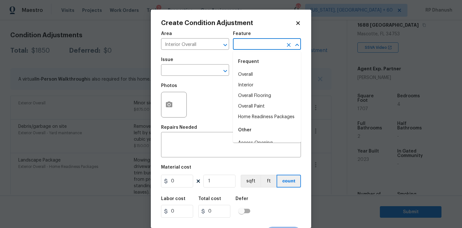
click at [251, 45] on input "text" at bounding box center [258, 45] width 50 height 10
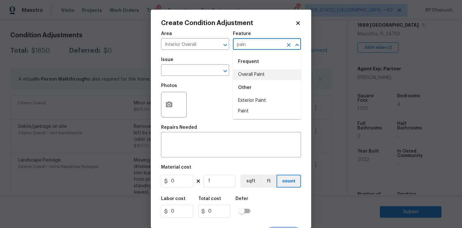
click at [252, 66] on div "Frequent" at bounding box center [267, 61] width 68 height 15
click at [263, 74] on li "Overall Paint" at bounding box center [267, 74] width 68 height 11
type input "Overall Paint"
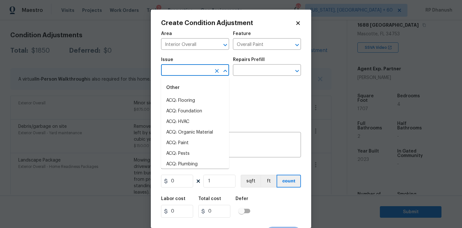
click at [200, 74] on input "text" at bounding box center [186, 71] width 50 height 10
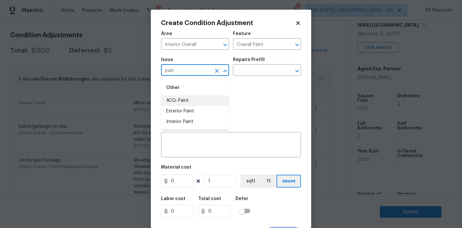
click at [192, 98] on li "ACQ: Paint" at bounding box center [195, 100] width 68 height 11
type input "ACQ: Paint"
click at [258, 76] on div "Issue ACQ: Paint ​ Repairs Prefill ​" at bounding box center [231, 67] width 140 height 26
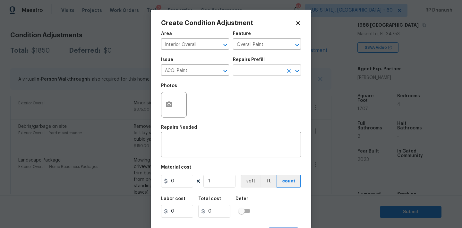
click at [264, 67] on input "text" at bounding box center [258, 71] width 50 height 10
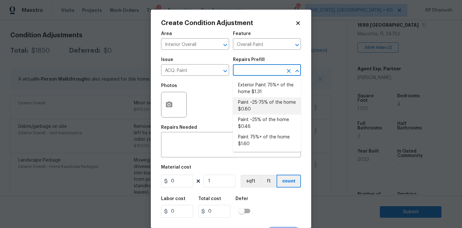
click at [257, 99] on li "Paint ~25-75% of the home $0.80" at bounding box center [267, 105] width 68 height 17
type input "Acquisition"
type textarea "Acquisition Scope: ~25 - 75% of the home needs interior paint"
type input "0.8"
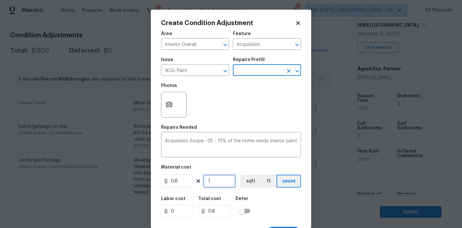
click at [216, 185] on input "1" at bounding box center [219, 180] width 32 height 13
type input "0"
type input "1"
type input "0.8"
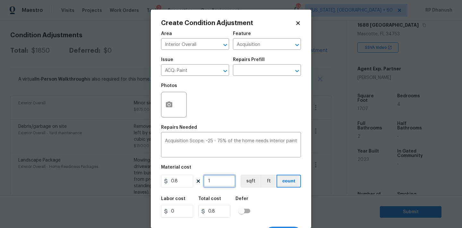
type input "17"
type input "13.6"
type input "170"
type input "136"
type input "1707"
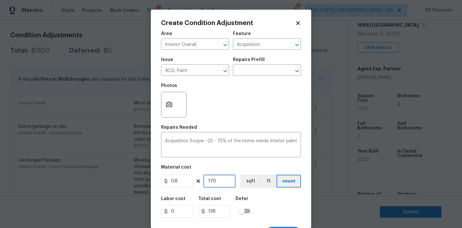
type input "1365.6"
type input "1707"
click at [217, 185] on input "1707" at bounding box center [219, 180] width 32 height 13
click at [173, 108] on button "button" at bounding box center [168, 104] width 15 height 25
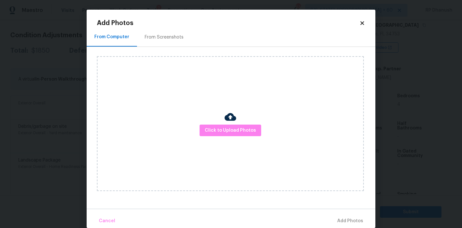
click at [173, 28] on div "From Screenshots" at bounding box center [164, 37] width 54 height 19
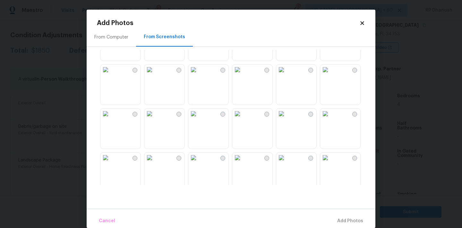
scroll to position [40, 0]
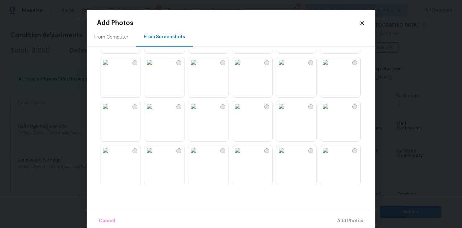
click at [286, 111] on img at bounding box center [281, 106] width 10 height 10
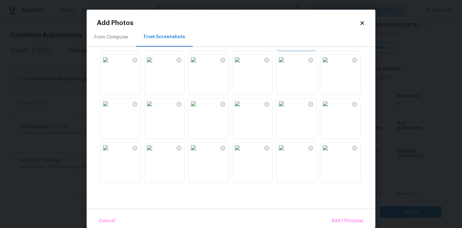
scroll to position [161, 0]
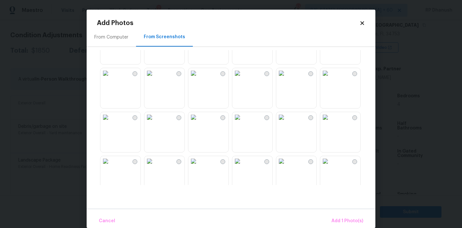
click at [330, 78] on img at bounding box center [325, 73] width 10 height 10
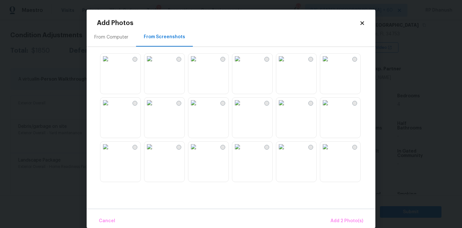
scroll to position [511, 0]
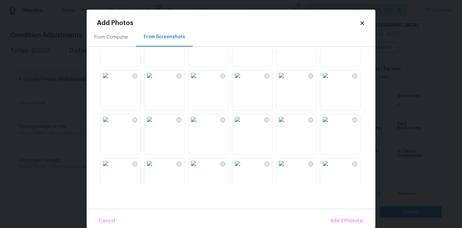
click at [242, 81] on img at bounding box center [237, 75] width 10 height 10
click at [330, 81] on img at bounding box center [325, 75] width 10 height 10
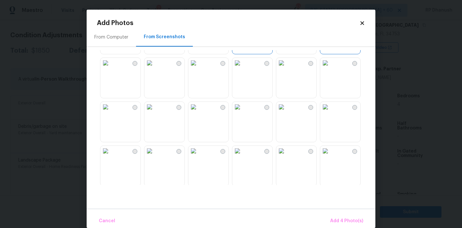
scroll to position [594, 0]
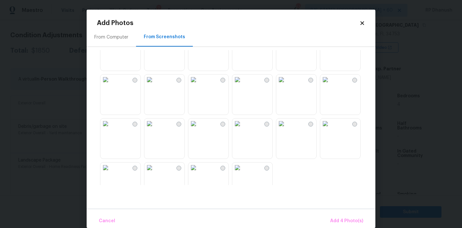
click at [199, 83] on img at bounding box center [193, 79] width 10 height 10
click at [344, 216] on button "Add 5 Photo(s)" at bounding box center [347, 221] width 38 height 14
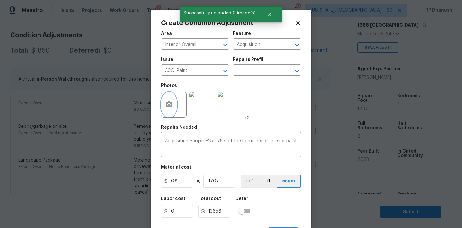
scroll to position [12, 0]
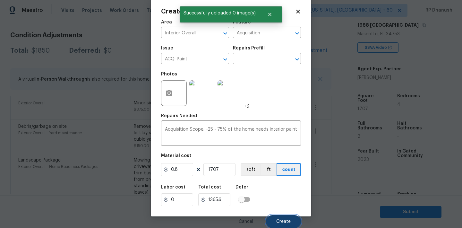
click at [278, 216] on button "Create" at bounding box center [283, 221] width 35 height 13
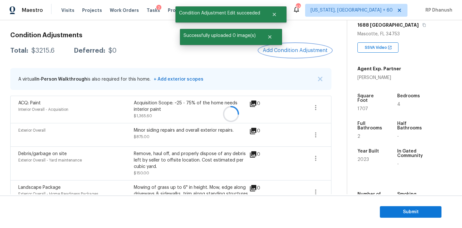
scroll to position [0, 0]
click at [292, 54] on button "Add Condition Adjustment" at bounding box center [295, 50] width 72 height 13
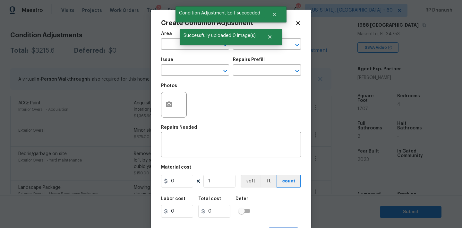
click at [192, 52] on span "Area ​" at bounding box center [195, 41] width 68 height 26
click at [188, 49] on input "text" at bounding box center [186, 45] width 50 height 10
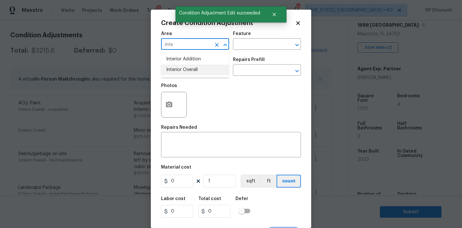
click at [179, 67] on li "Interior Overall" at bounding box center [195, 69] width 68 height 11
type input "Interior Overall"
click at [243, 41] on input "text" at bounding box center [258, 45] width 50 height 10
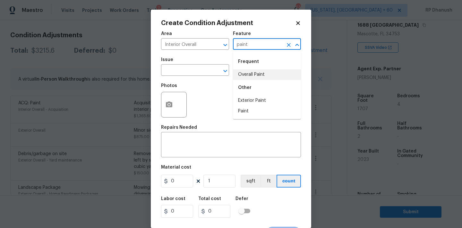
click at [243, 73] on li "Overall Paint" at bounding box center [267, 74] width 68 height 11
type input "Overall Paint"
click at [209, 71] on input "text" at bounding box center [186, 71] width 50 height 10
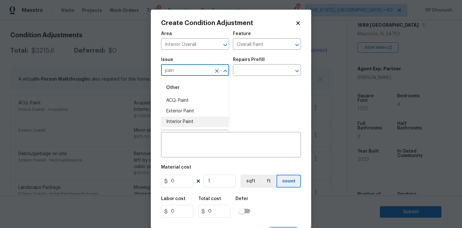
click at [192, 119] on li "Interior Paint" at bounding box center [195, 121] width 68 height 11
type input "Interior Paint"
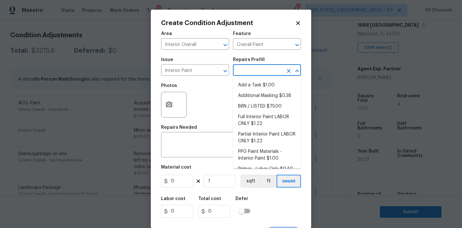
click at [262, 75] on input "text" at bounding box center [258, 71] width 50 height 10
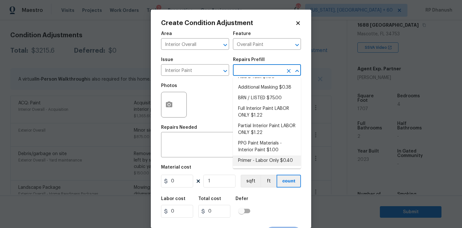
click at [248, 161] on li "Primer - Labor Only $0.40" at bounding box center [267, 160] width 68 height 11
type textarea "Interior primer - PRIMER PROVIDED BY OPENDOOR - All nails, screws, drywall anch…"
type input "0.4"
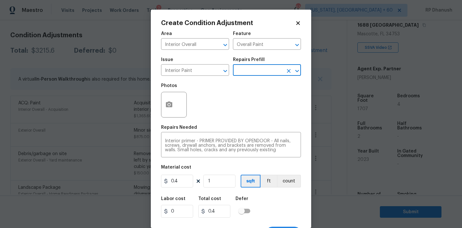
click at [225, 190] on div "Area Interior Overall ​ Feature Overall Paint ​ Issue Interior Paint ​ Repairs …" at bounding box center [231, 134] width 140 height 212
click at [227, 182] on input "1" at bounding box center [219, 180] width 32 height 13
type input "0"
type input "5"
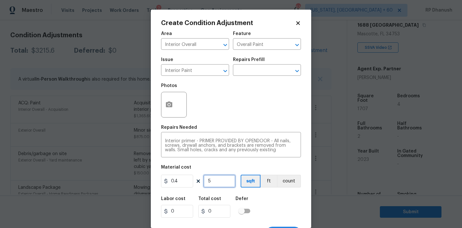
type input "2"
type input "50"
type input "20"
type input "500"
type input "200"
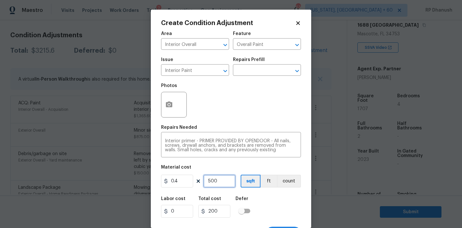
type input "500"
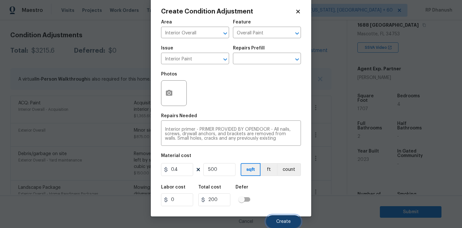
click at [276, 219] on button "Create" at bounding box center [283, 221] width 35 height 13
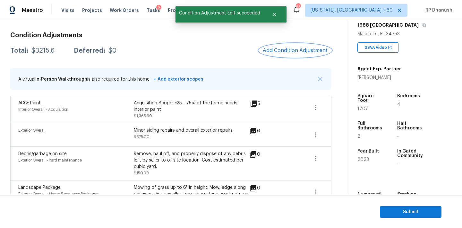
scroll to position [0, 0]
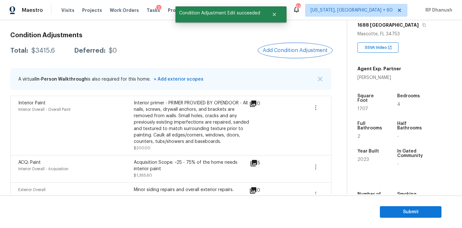
click at [293, 51] on span "Add Condition Adjustment" at bounding box center [295, 50] width 65 height 6
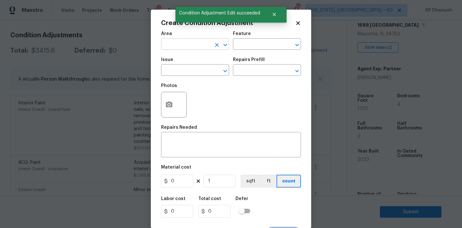
click at [192, 47] on input "text" at bounding box center [186, 45] width 50 height 10
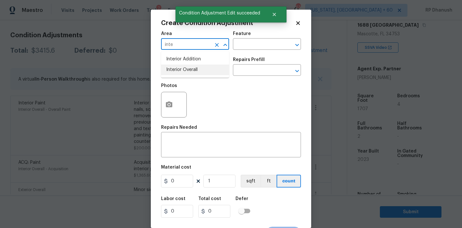
click at [191, 67] on li "Interior Overall" at bounding box center [195, 69] width 68 height 11
type input "Interior Overall"
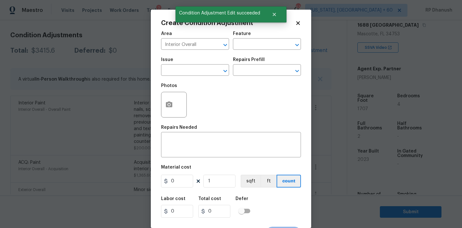
click at [229, 42] on div "Area Interior Overall ​ Feature ​" at bounding box center [231, 41] width 140 height 26
click at [247, 44] on input "text" at bounding box center [258, 45] width 50 height 10
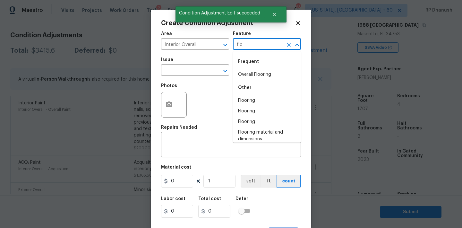
click at [248, 69] on div "Frequent" at bounding box center [267, 61] width 68 height 15
click at [250, 74] on li "Overall Flooring" at bounding box center [267, 74] width 68 height 11
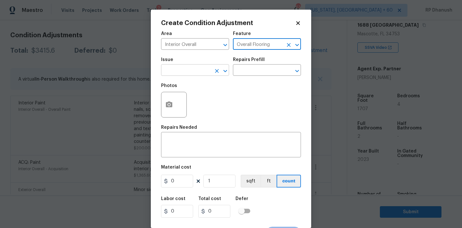
type input "Overall Flooring"
click at [189, 72] on input "text" at bounding box center [186, 71] width 50 height 10
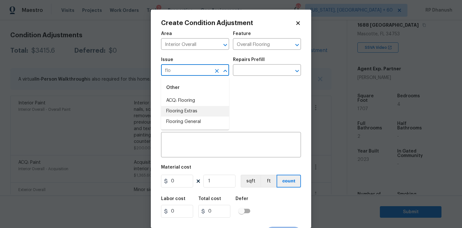
click at [189, 100] on li "ACQ: Flooring" at bounding box center [195, 100] width 68 height 11
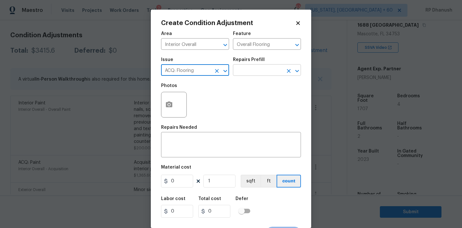
type input "ACQ: Flooring"
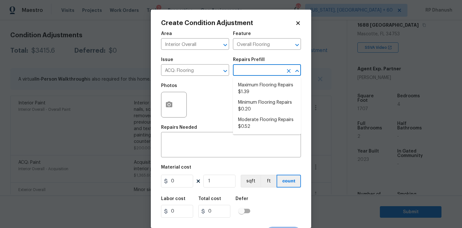
click at [250, 75] on input "text" at bounding box center [258, 71] width 50 height 10
click at [251, 122] on li "Moderate Flooring Repairs $0.52" at bounding box center [267, 123] width 68 height 17
type input "Acquisition"
type textarea "Acquisition Scope: Moderate flooring repairs"
type input "0.52"
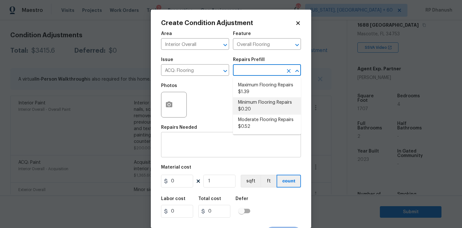
type input "0.52"
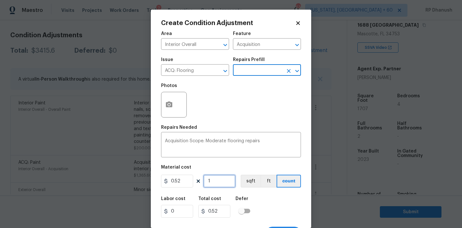
click at [223, 176] on input "1" at bounding box center [219, 180] width 32 height 13
type input "0"
type input "1"
type input "0.52"
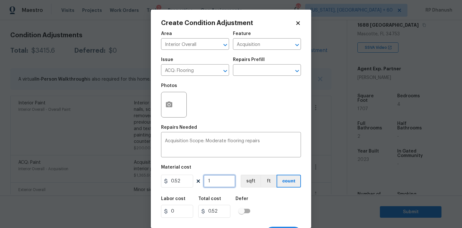
type input "17"
type input "8.84"
type input "170"
type input "88.4"
type input "1707"
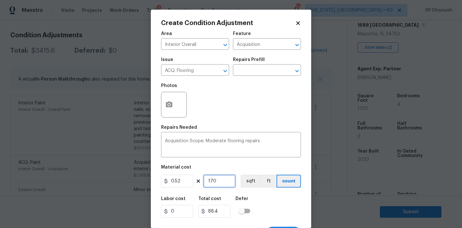
type input "887.64"
type input "1707"
click at [224, 182] on input "1707" at bounding box center [219, 180] width 32 height 13
click at [169, 106] on icon "button" at bounding box center [169, 104] width 6 height 6
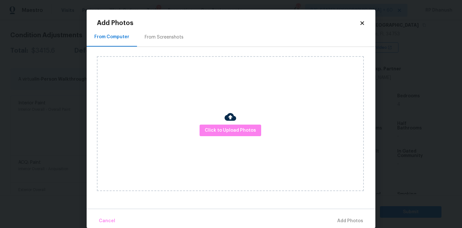
click at [165, 34] on div "From Screenshots" at bounding box center [164, 37] width 39 height 6
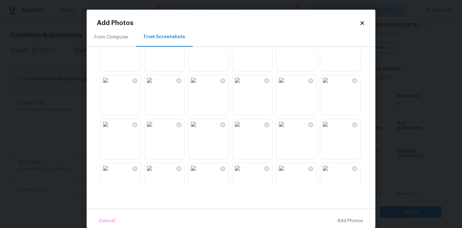
click at [199, 85] on img at bounding box center [193, 80] width 10 height 10
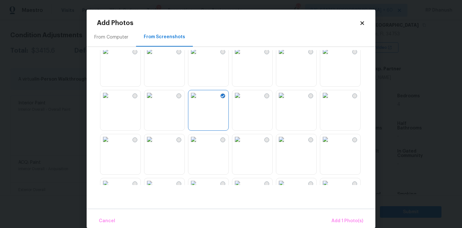
click at [242, 56] on img at bounding box center [237, 51] width 10 height 10
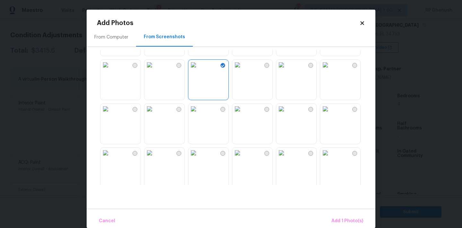
click at [199, 158] on img at bounding box center [193, 153] width 10 height 10
click at [286, 116] on img at bounding box center [281, 111] width 10 height 10
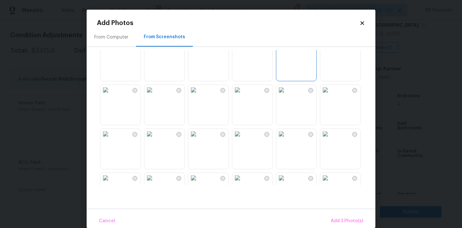
scroll to position [522, 0]
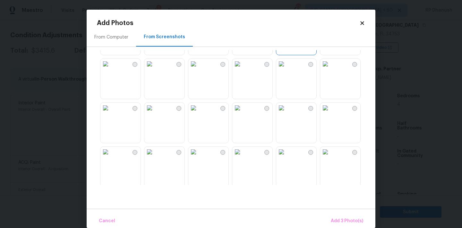
click at [242, 69] on img at bounding box center [237, 64] width 10 height 10
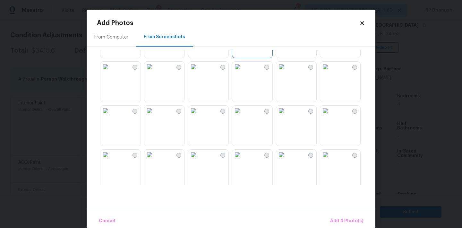
click at [199, 116] on img at bounding box center [193, 111] width 10 height 10
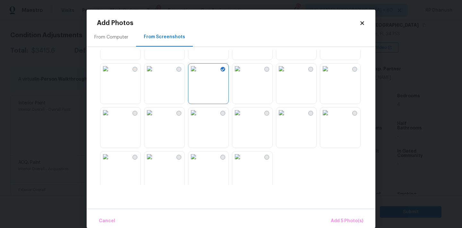
scroll to position [613, 0]
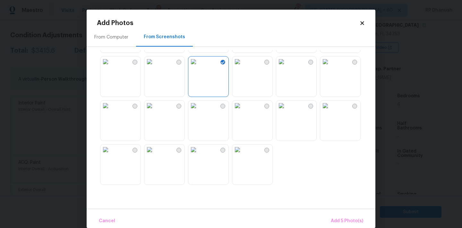
click at [199, 111] on img at bounding box center [193, 105] width 10 height 10
click at [341, 219] on span "Add 6 Photo(s)" at bounding box center [346, 221] width 33 height 8
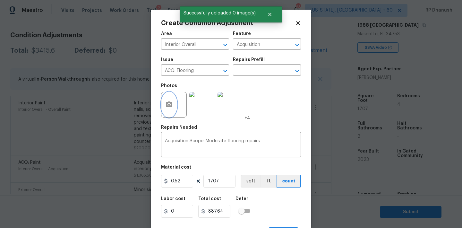
scroll to position [12, 0]
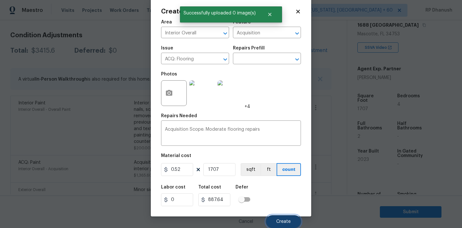
click at [280, 216] on button "Create" at bounding box center [283, 221] width 35 height 13
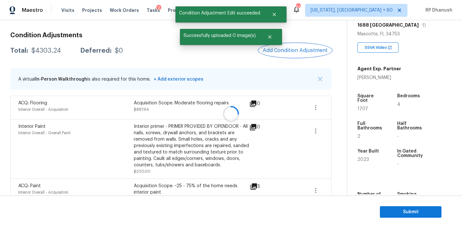
scroll to position [0, 0]
click at [300, 46] on button "Add Condition Adjustment" at bounding box center [295, 50] width 72 height 13
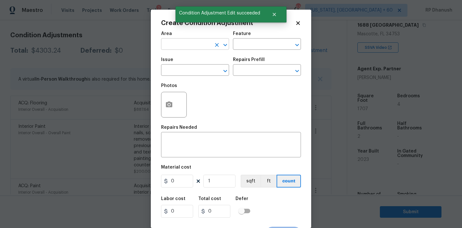
click at [174, 49] on input "text" at bounding box center [186, 45] width 50 height 10
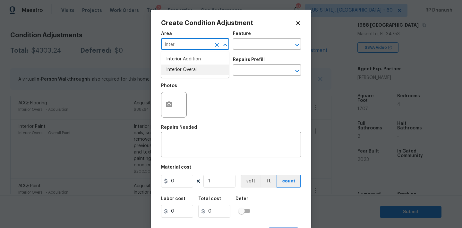
click at [173, 69] on li "Interior Overall" at bounding box center [195, 69] width 68 height 11
type input "Interior Overall"
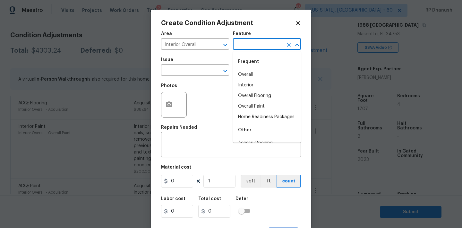
click at [248, 46] on input "text" at bounding box center [258, 45] width 50 height 10
click at [86, 136] on body "Maestro Visits Projects Work Orders Tasks 2 Properties Geo Assignments 632 Wash…" at bounding box center [231, 114] width 462 height 228
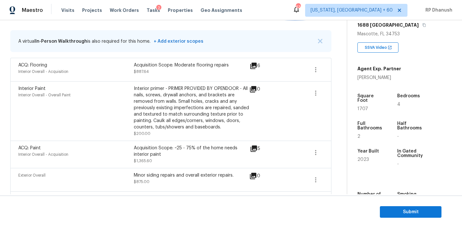
scroll to position [95, 0]
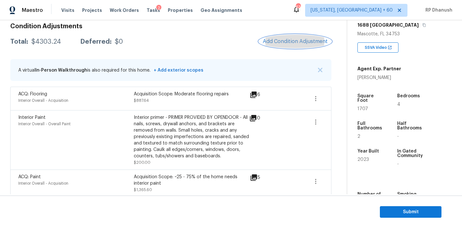
click at [291, 48] on button "Add Condition Adjustment" at bounding box center [295, 41] width 72 height 13
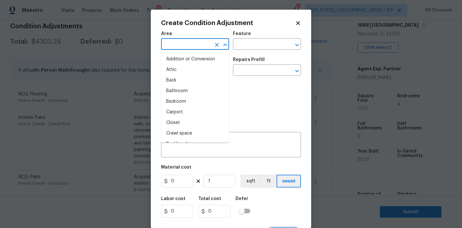
click at [188, 46] on input "text" at bounding box center [186, 45] width 50 height 10
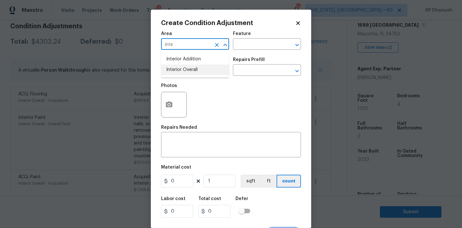
click at [191, 68] on li "Interior Overall" at bounding box center [195, 69] width 68 height 11
type input "Interior Overall"
click at [179, 140] on textarea at bounding box center [231, 145] width 132 height 13
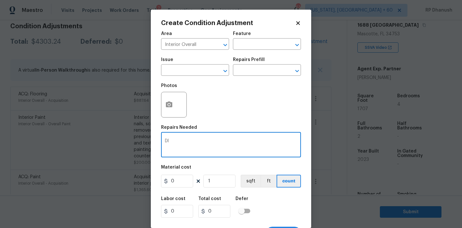
type textarea "D"
type textarea "Flooring extras"
click at [175, 186] on input "0" at bounding box center [177, 180] width 32 height 13
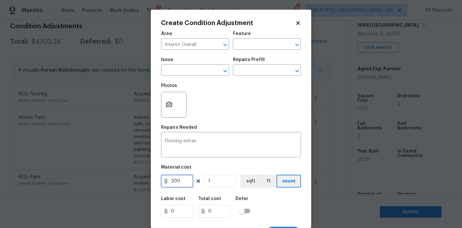
type input "200"
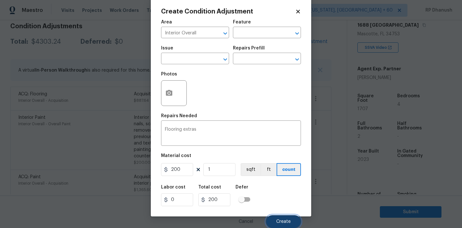
click at [291, 225] on button "Create" at bounding box center [283, 221] width 35 height 13
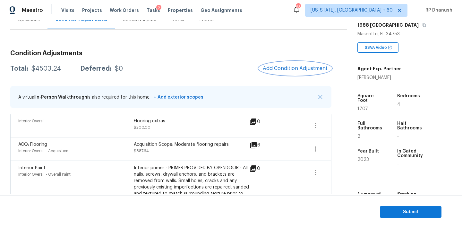
scroll to position [61, 0]
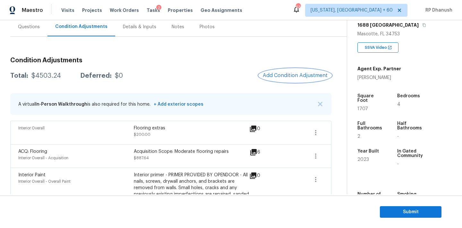
click at [299, 73] on span "Add Condition Adjustment" at bounding box center [295, 75] width 65 height 6
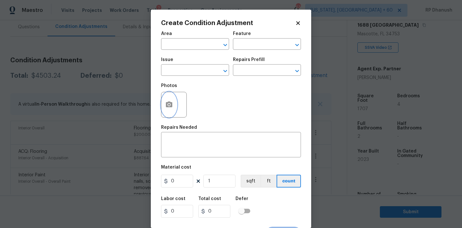
click at [164, 111] on button "button" at bounding box center [168, 104] width 15 height 25
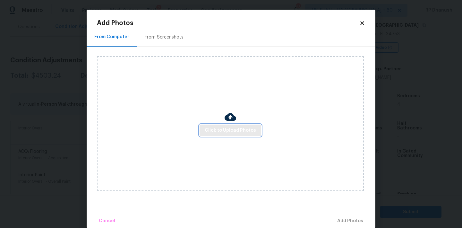
click at [216, 131] on span "Click to Upload Photos" at bounding box center [230, 130] width 51 height 8
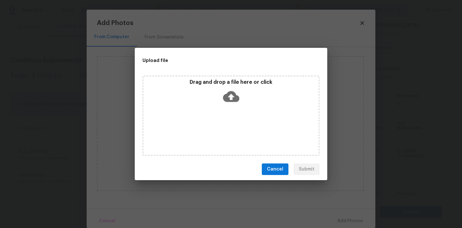
click at [230, 86] on div "Drag and drop a file here or click" at bounding box center [230, 93] width 175 height 28
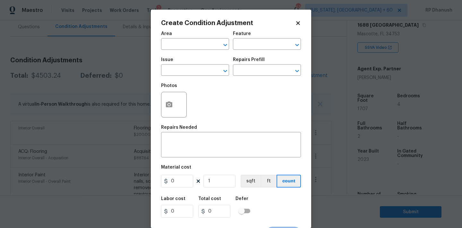
click at [63, 143] on body "Maestro Visits Projects Work Orders Tasks 2 Properties Geo Assignments 632 Wash…" at bounding box center [231, 114] width 462 height 228
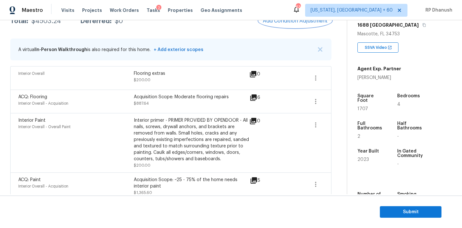
scroll to position [103, 0]
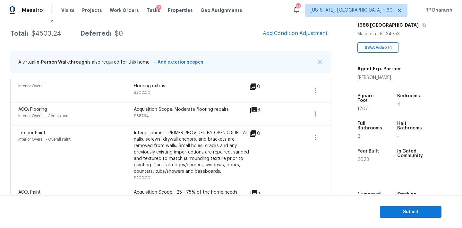
click at [42, 32] on div "$4503.24" at bounding box center [46, 33] width 30 height 6
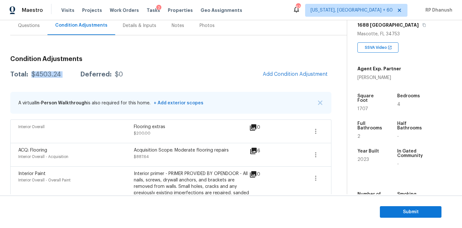
scroll to position [33, 0]
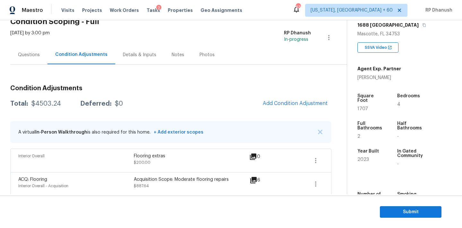
click at [37, 55] on div "Questions" at bounding box center [29, 55] width 22 height 6
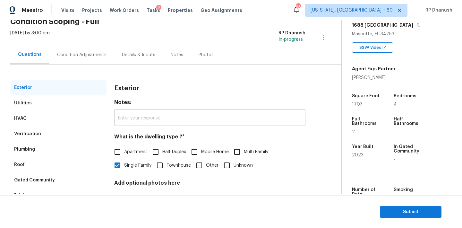
scroll to position [76, 0]
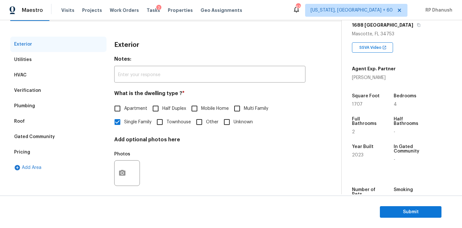
click at [33, 94] on div "Verification" at bounding box center [58, 90] width 96 height 15
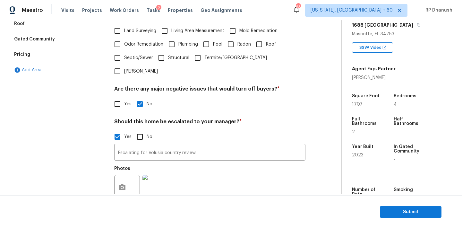
scroll to position [173, 0]
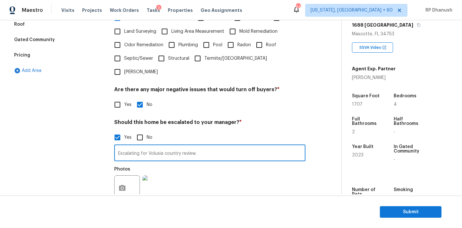
click at [140, 146] on input "Escalating for Volusia country review." at bounding box center [209, 153] width 191 height 15
type input "Escalating for Volusia country review."
click at [201, 146] on input "Escalating for Volusia country review." at bounding box center [209, 153] width 191 height 15
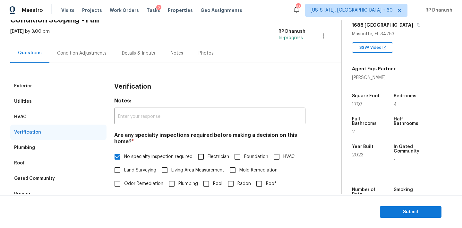
scroll to position [0, 0]
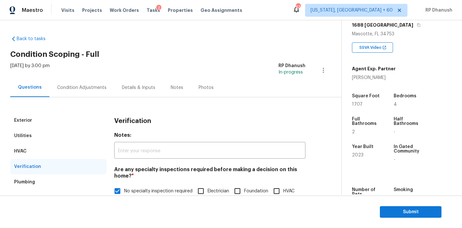
click at [96, 89] on div "Condition Adjustments" at bounding box center [81, 87] width 49 height 6
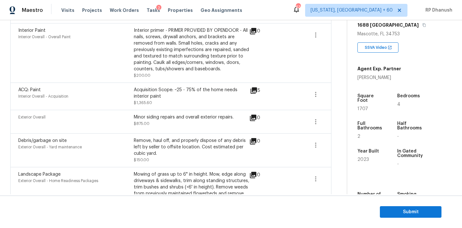
scroll to position [47, 0]
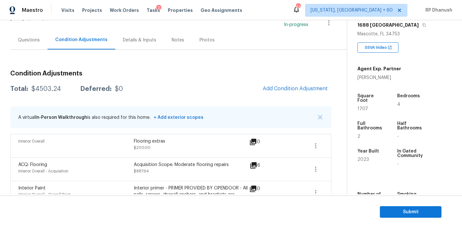
click at [41, 86] on div "$4503.24" at bounding box center [46, 89] width 30 height 6
copy div "$4503.24"
click at [233, 74] on h3 "Condition Adjustments" at bounding box center [170, 73] width 321 height 6
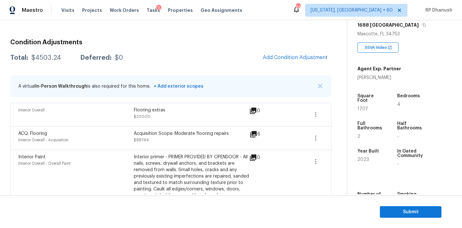
scroll to position [45, 0]
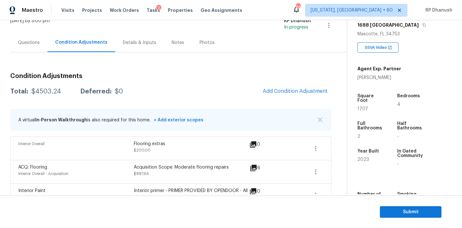
click at [47, 49] on div "Condition Adjustments" at bounding box center [81, 42] width 68 height 19
click at [21, 43] on div "Questions" at bounding box center [29, 42] width 22 height 6
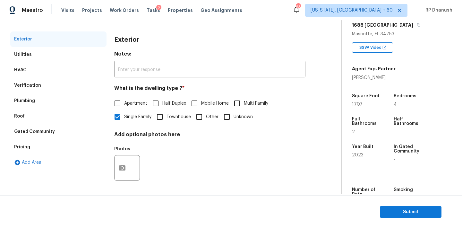
click at [35, 79] on div "Verification" at bounding box center [58, 85] width 96 height 15
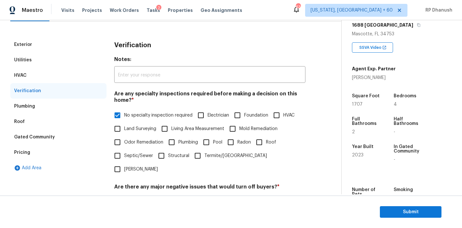
scroll to position [57, 0]
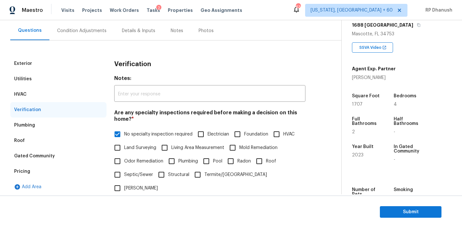
click at [80, 33] on div "Condition Adjustments" at bounding box center [81, 31] width 49 height 6
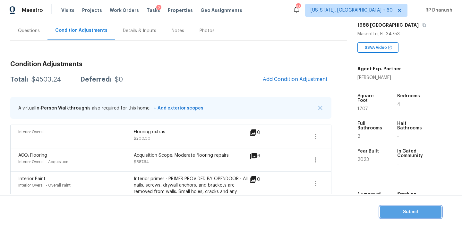
click at [386, 207] on button "Submit" at bounding box center [411, 212] width 62 height 12
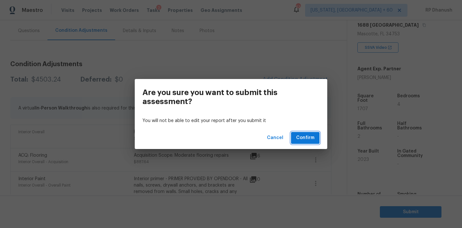
click at [310, 140] on span "Confirm" at bounding box center [305, 138] width 18 height 8
